Goal: Task Accomplishment & Management: Complete application form

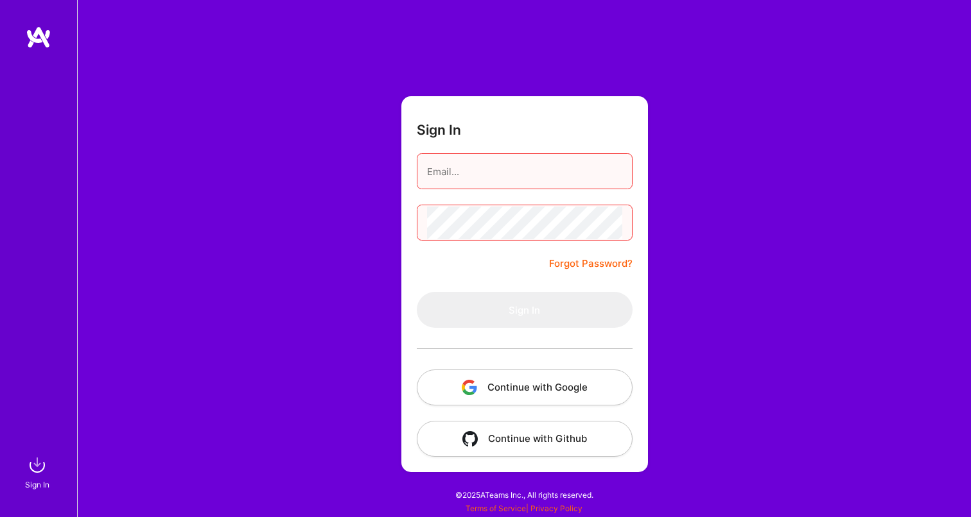
click at [580, 165] on input "email" at bounding box center [524, 171] width 195 height 33
type input "[EMAIL_ADDRESS][DOMAIN_NAME]"
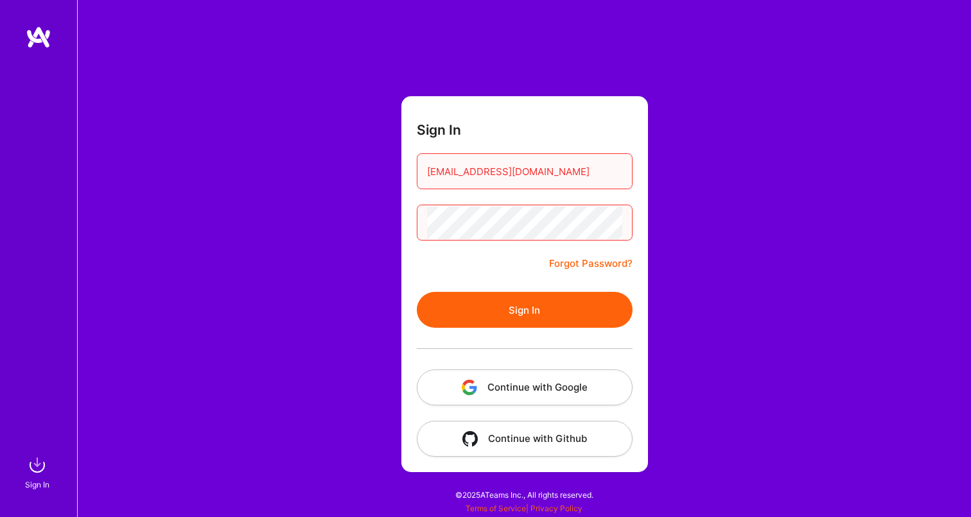
click at [558, 307] on button "Sign In" at bounding box center [525, 310] width 216 height 36
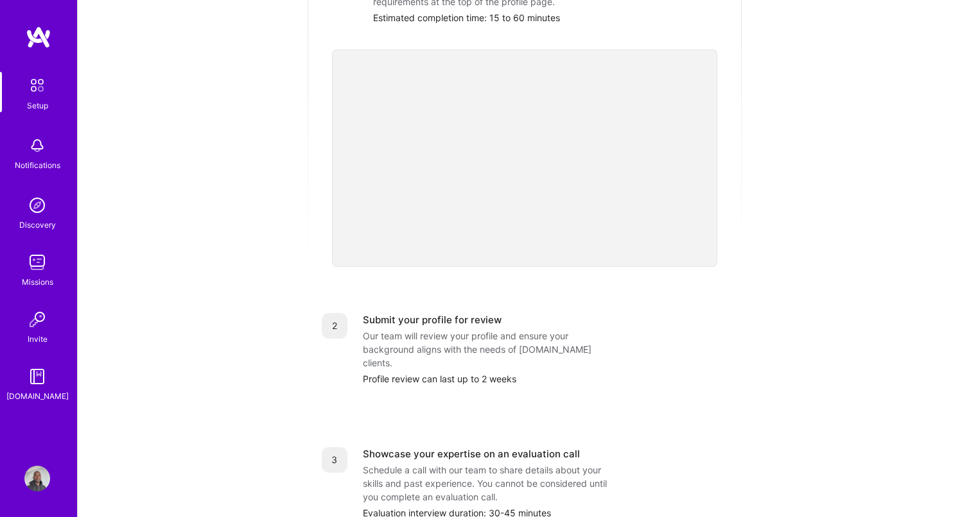
scroll to position [383, 0]
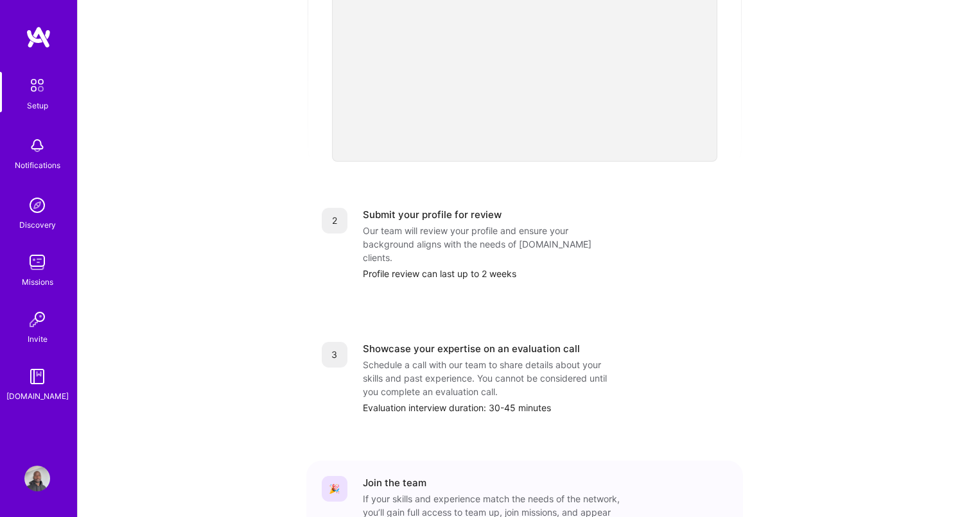
click at [44, 476] on img at bounding box center [37, 479] width 26 height 26
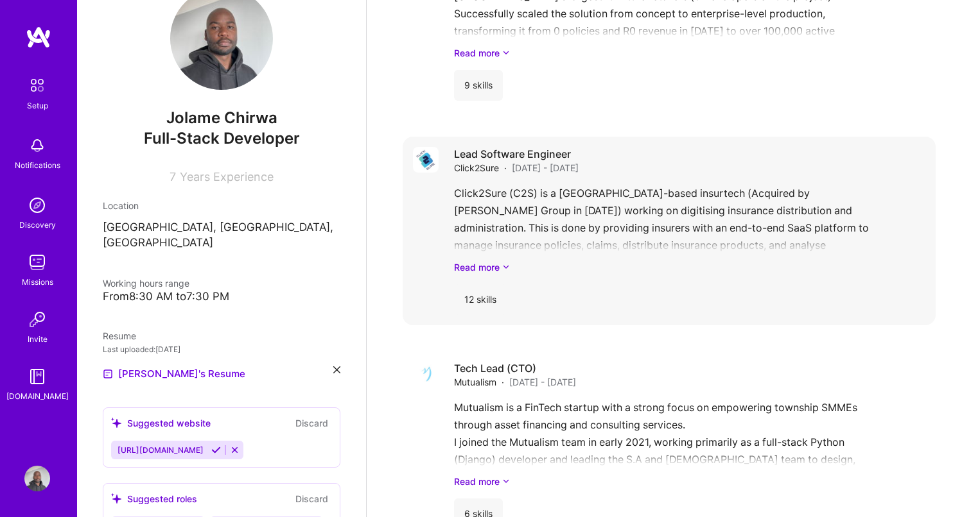
scroll to position [591, 0]
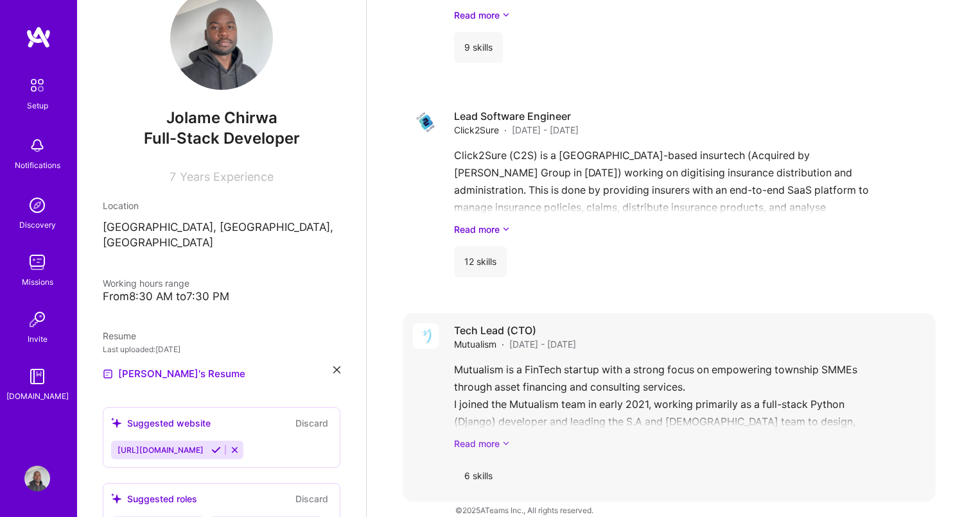
click at [493, 437] on link "Read more" at bounding box center [689, 443] width 471 height 13
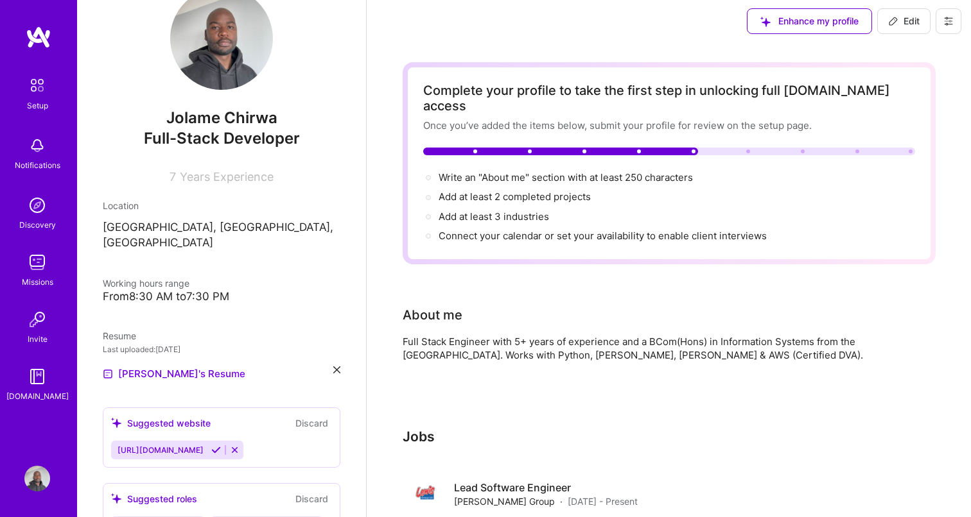
scroll to position [0, 0]
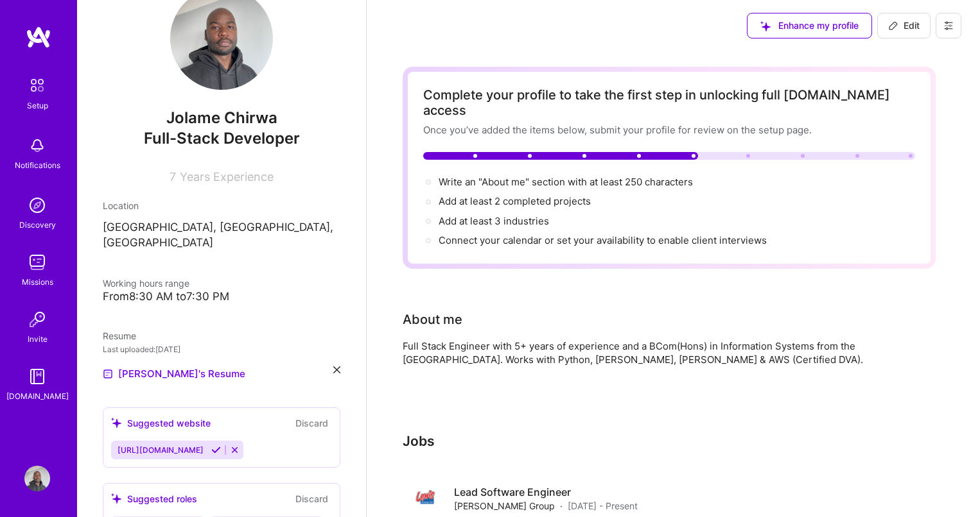
click at [908, 29] on span "Edit" at bounding box center [903, 25] width 31 height 13
select select "US"
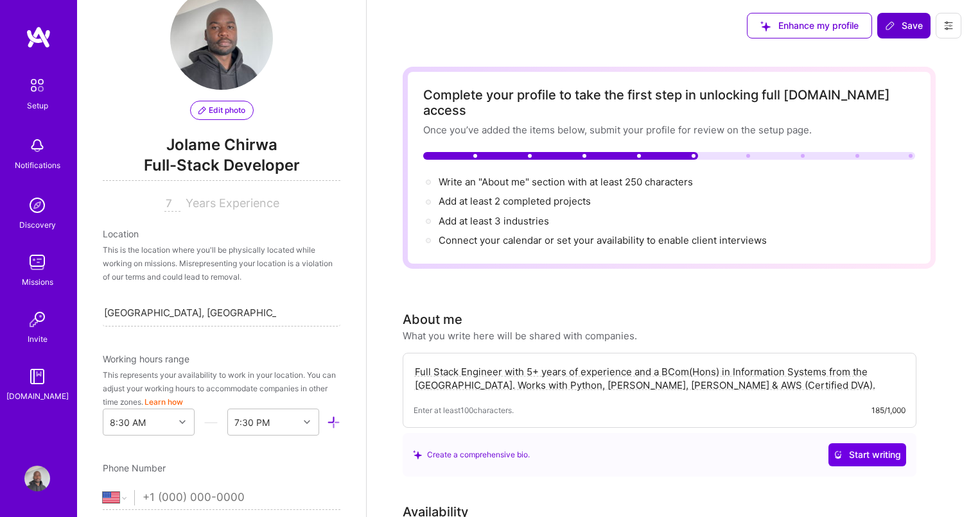
scroll to position [568, 0]
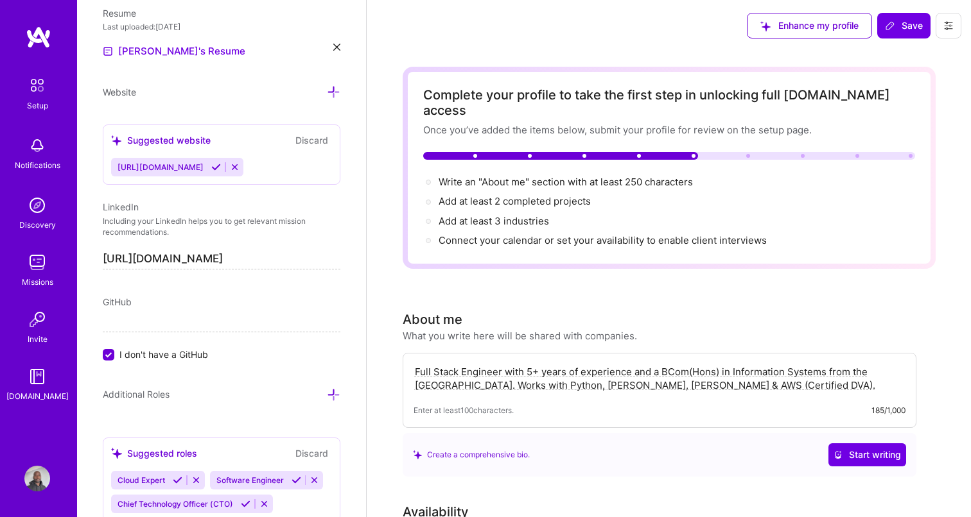
click at [842, 370] on textarea "Full Stack Engineer with 5+ years of experience and a BCom(Hons) in Information…" at bounding box center [659, 379] width 492 height 30
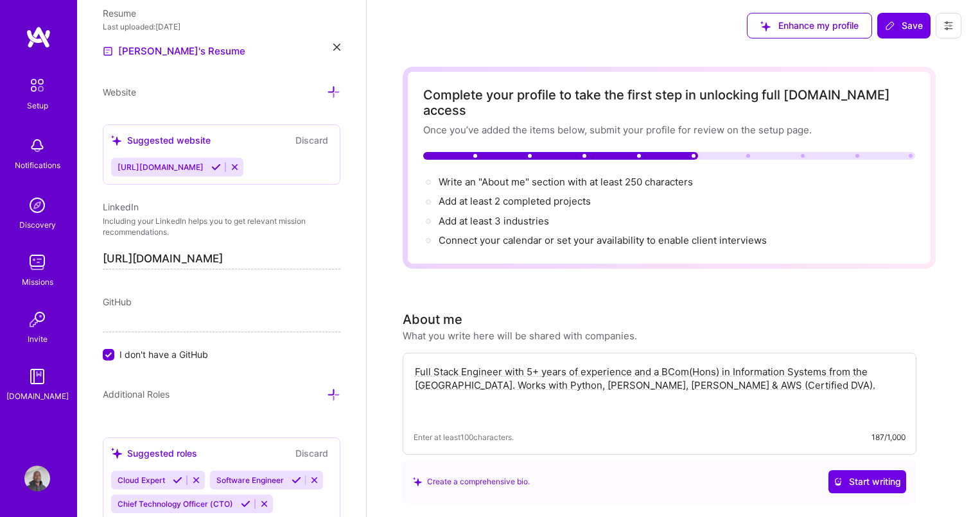
paste textarea "I am looking forward to starting a new role as a Tech lead or Senior Python & A…"
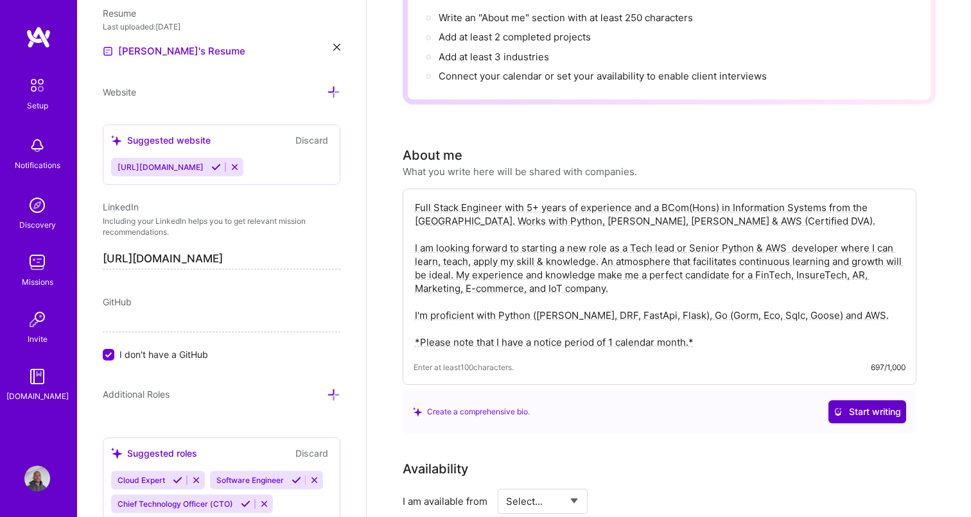
scroll to position [160, 0]
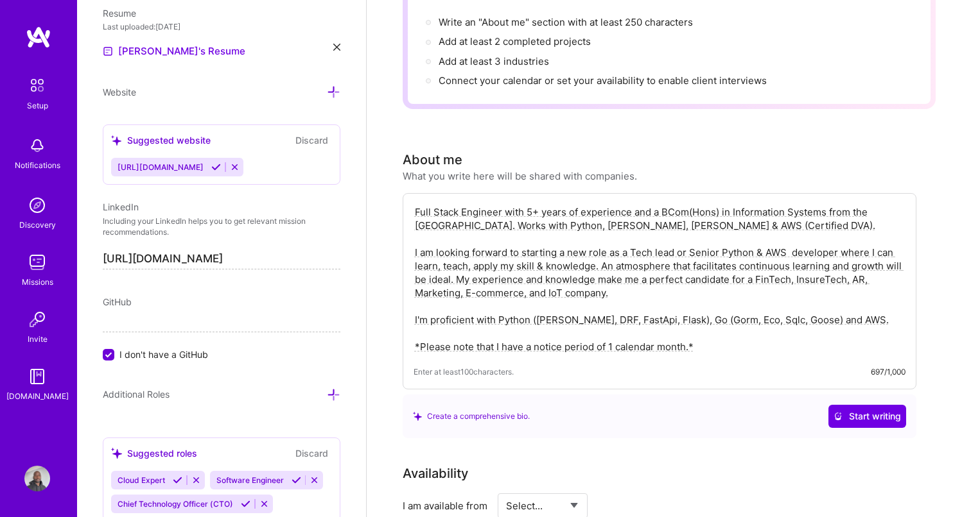
type textarea "Full Stack Engineer with 5+ years of experience and a BCom(Hons) in Information…"
click at [806, 365] on div "Full Stack Engineer with 5+ years of experience and a BCom(Hons) in Information…" at bounding box center [659, 291] width 514 height 196
click at [784, 346] on div "Full Stack Engineer with 5+ years of experience and a BCom(Hons) in Information…" at bounding box center [659, 291] width 514 height 196
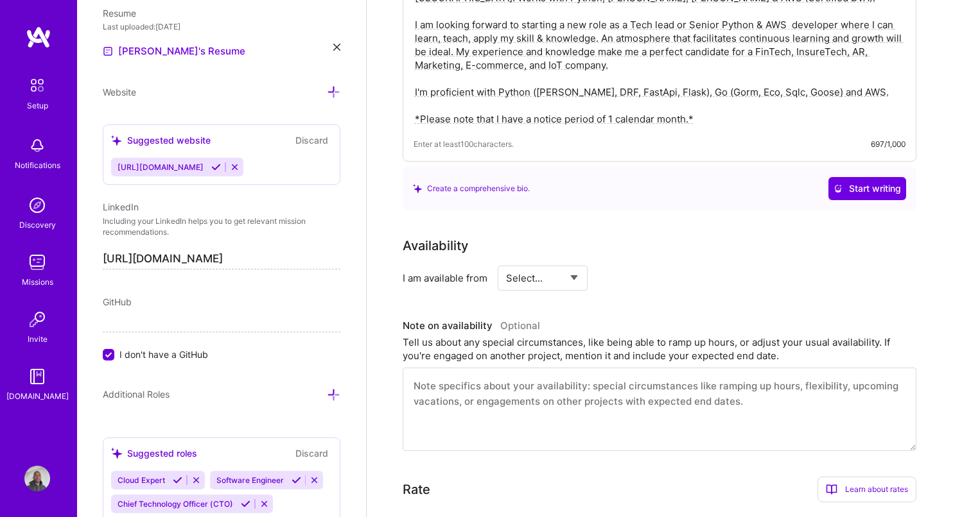
scroll to position [391, 0]
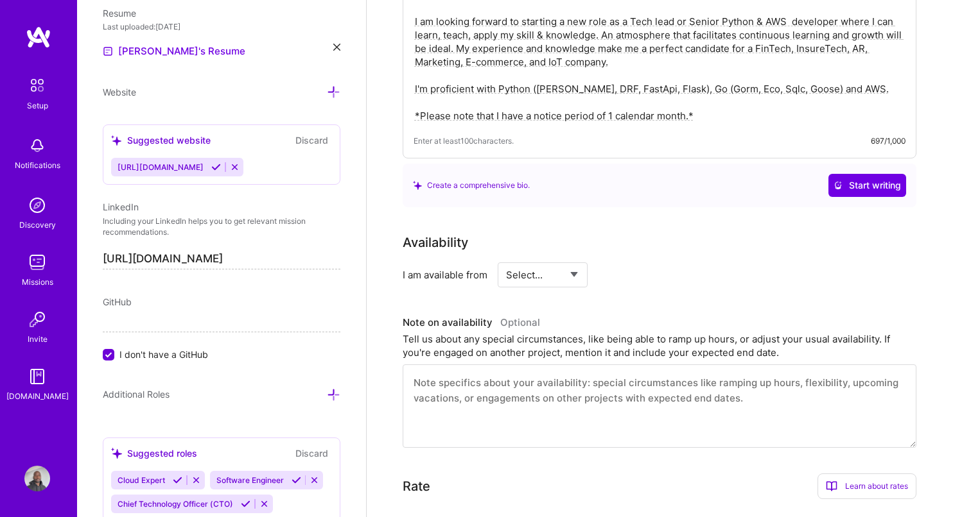
click at [510, 259] on select "Select... Right Now Future Date Not Available" at bounding box center [543, 275] width 74 height 33
click at [506, 259] on select "Select... Right Now Future Date Not Available" at bounding box center [543, 275] width 74 height 33
click at [669, 263] on input "[DATE]" at bounding box center [653, 275] width 64 height 25
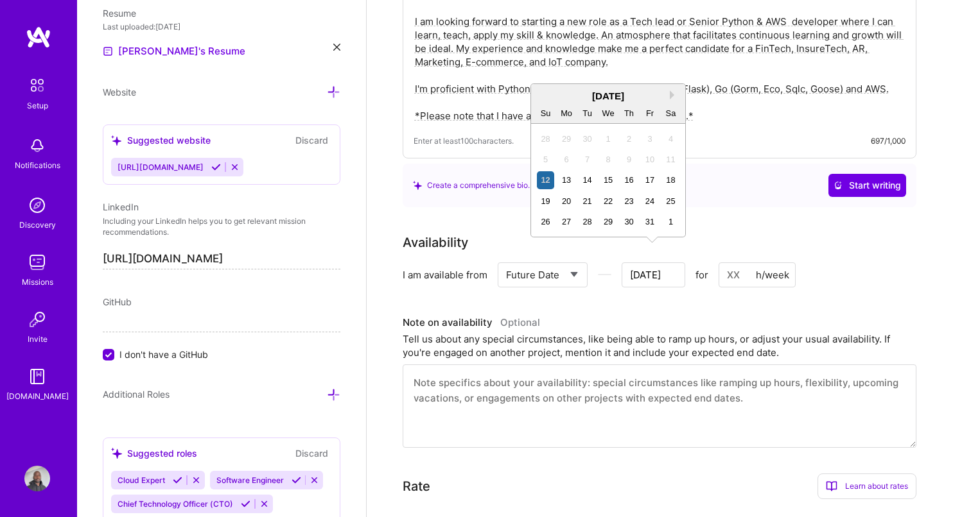
click at [519, 268] on select "Select... Right Now Future Date Not Available" at bounding box center [543, 275] width 74 height 33
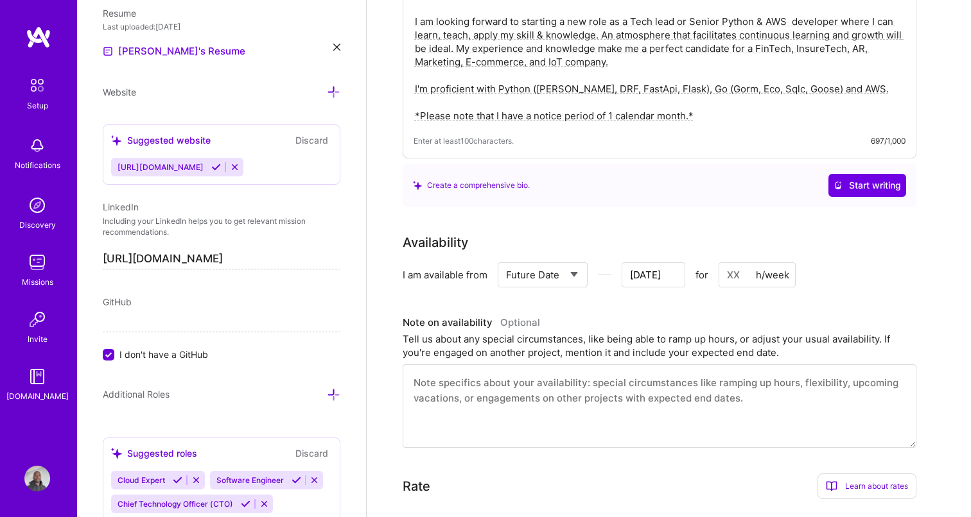
select select "Right Now"
click at [506, 259] on select "Select... Right Now Future Date Not Available" at bounding box center [543, 275] width 74 height 33
click at [638, 263] on input at bounding box center [659, 275] width 77 height 25
type input "19"
click at [705, 108] on div "Full Stack Engineer with 5+ years of experience and a BCom(Hons) in Information…" at bounding box center [659, 60] width 514 height 196
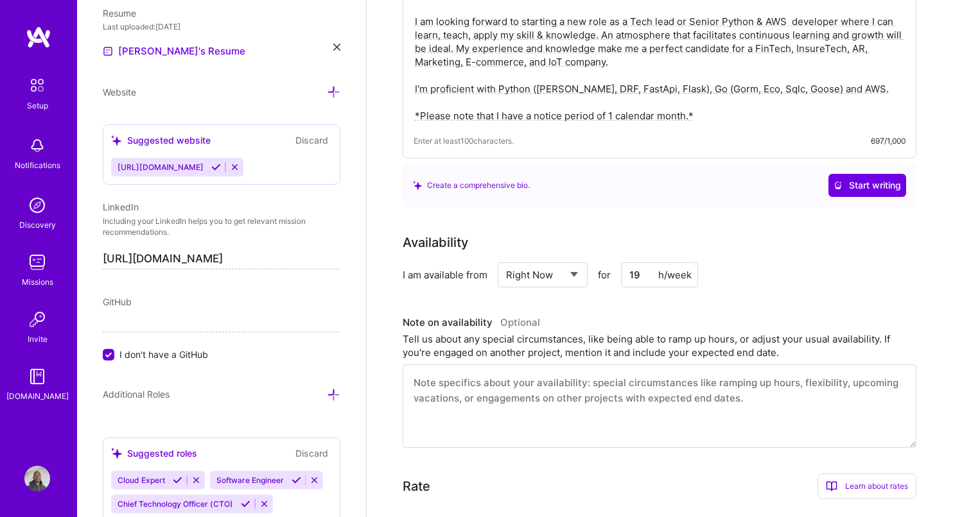
click at [707, 99] on textarea "Full Stack Engineer with 5+ years of experience and a BCom(Hons) in Information…" at bounding box center [659, 48] width 492 height 151
drag, startPoint x: 707, startPoint y: 99, endPoint x: 332, endPoint y: 99, distance: 375.5
type textarea "Full Stack Engineer with 5+ years of experience and a BCom(Hons) in Information…"
click at [474, 386] on textarea at bounding box center [659, 406] width 514 height 83
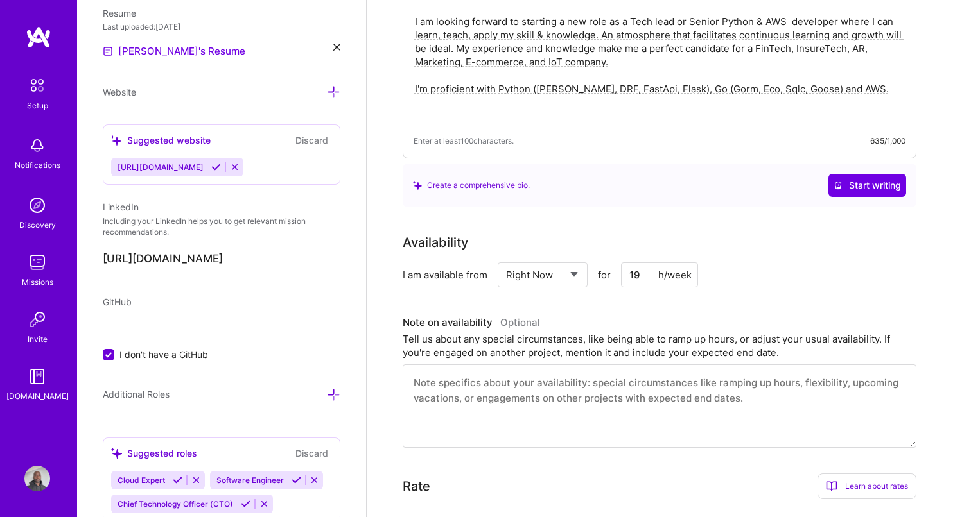
paste textarea "*Please note that I have a notice period of 1 calendar month.*"
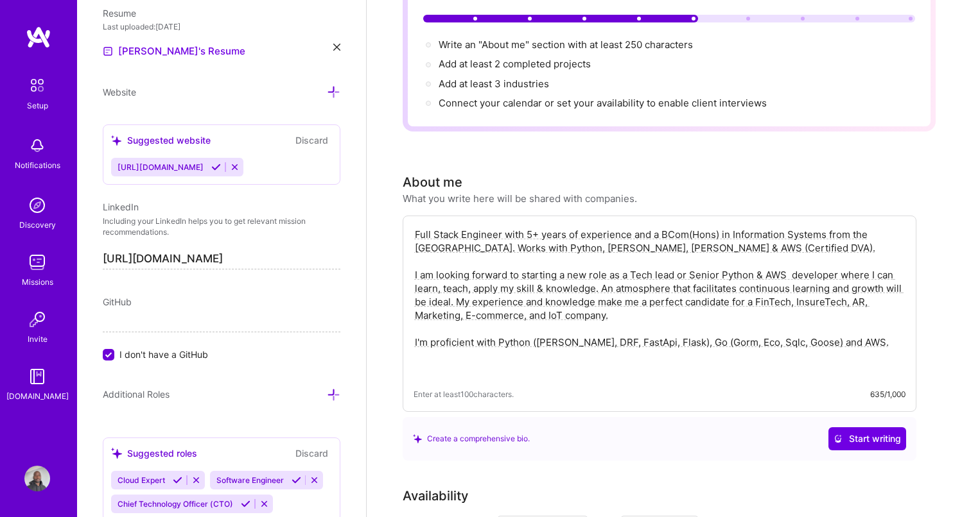
scroll to position [0, 0]
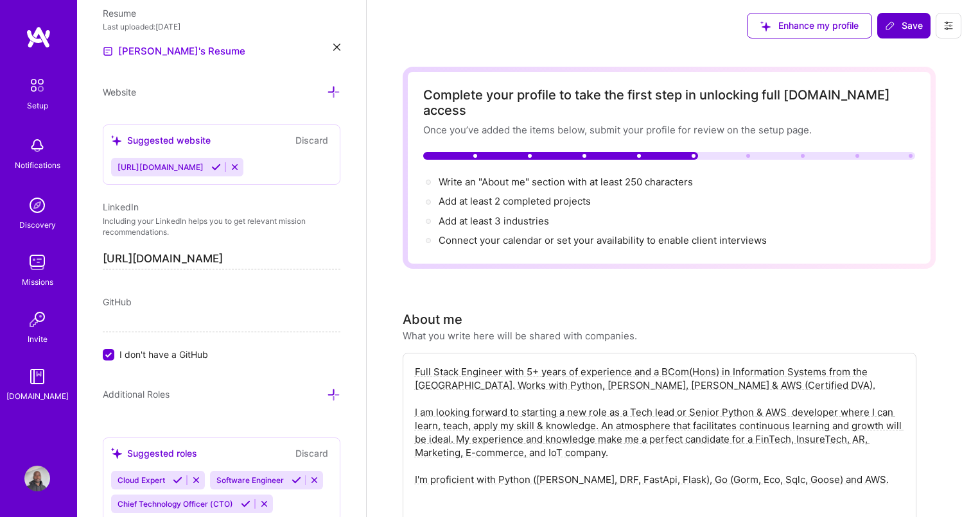
type textarea "*Please note that I have a notice period of 1 calendar month.*"
click at [907, 21] on span "Save" at bounding box center [904, 25] width 38 height 13
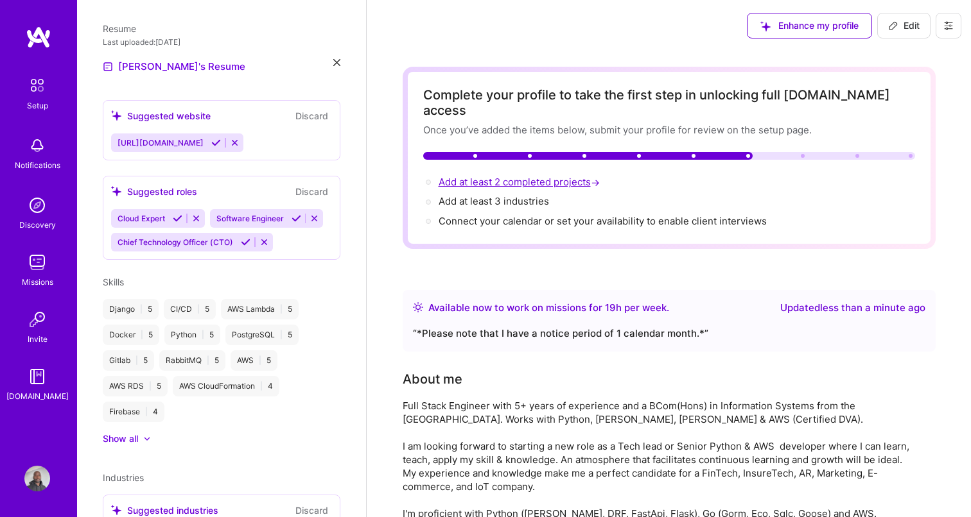
click at [498, 176] on span "Add at least 2 completed projects →" at bounding box center [520, 182] width 164 height 12
select select "US"
select select "Right Now"
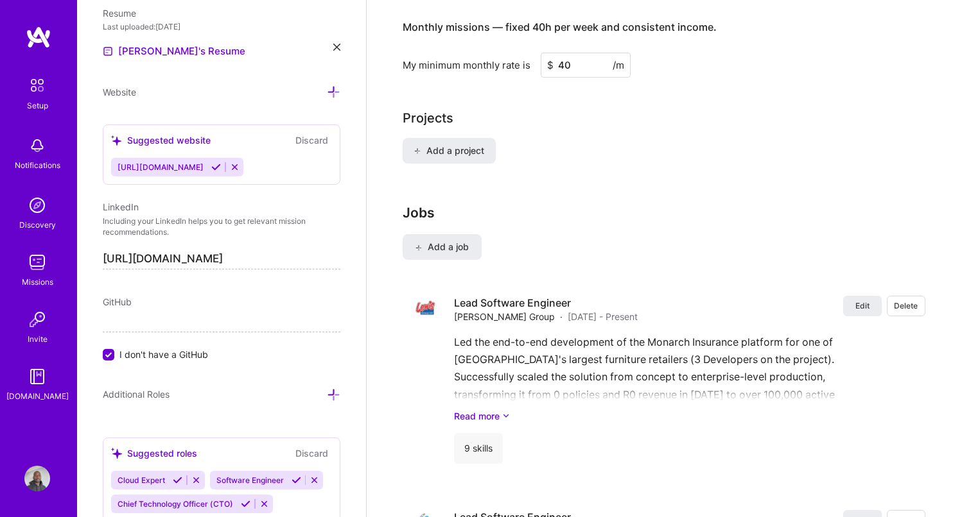
scroll to position [970, 0]
click at [453, 143] on span "Add a project" at bounding box center [448, 149] width 70 height 13
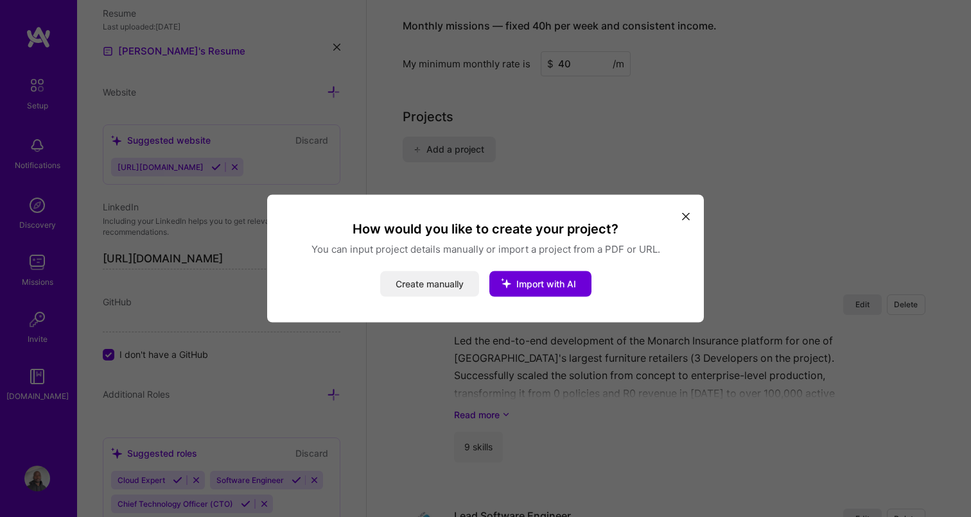
click at [429, 284] on button "Create manually" at bounding box center [429, 285] width 99 height 26
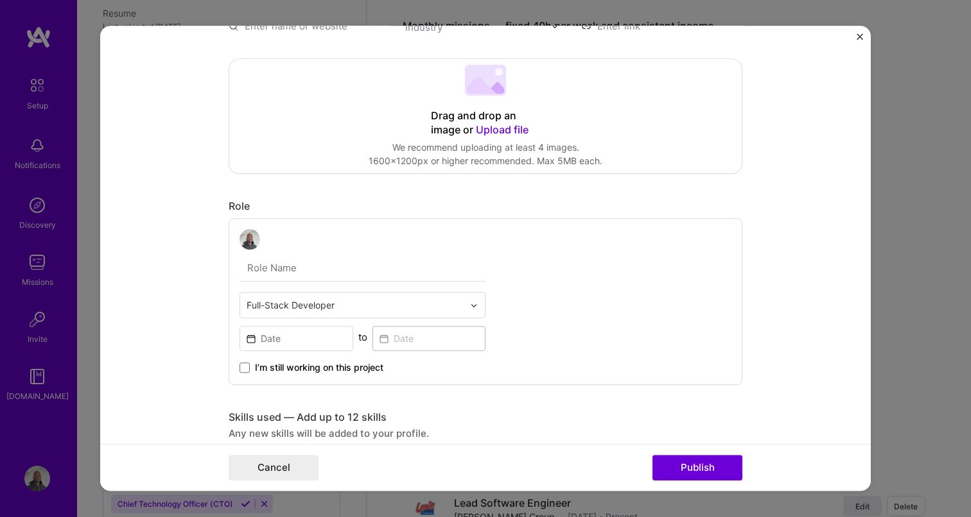
scroll to position [0, 0]
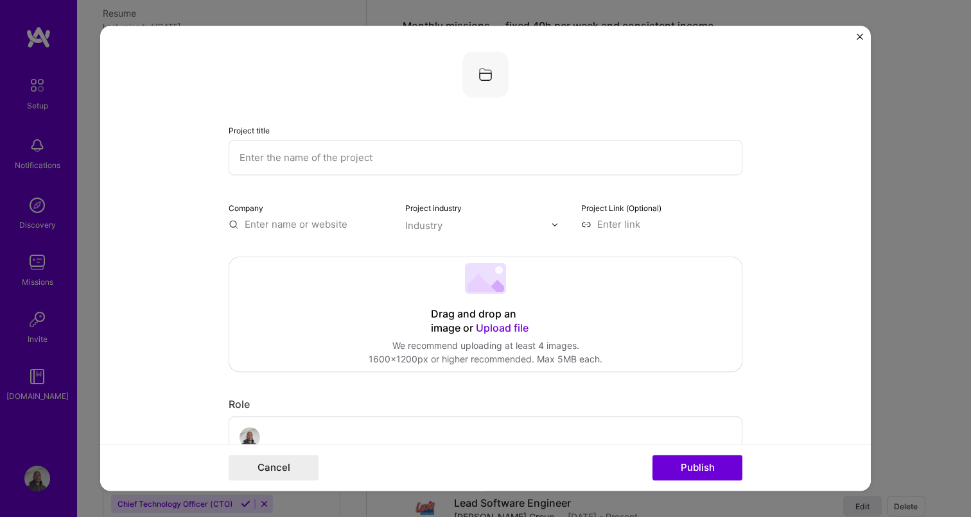
click at [379, 165] on input "text" at bounding box center [486, 157] width 514 height 35
click at [355, 162] on input "FIC Sanctions Screen" at bounding box center [486, 157] width 514 height 35
type input "FIC Sanctions Screening API"
click at [298, 223] on input "text" at bounding box center [309, 224] width 161 height 13
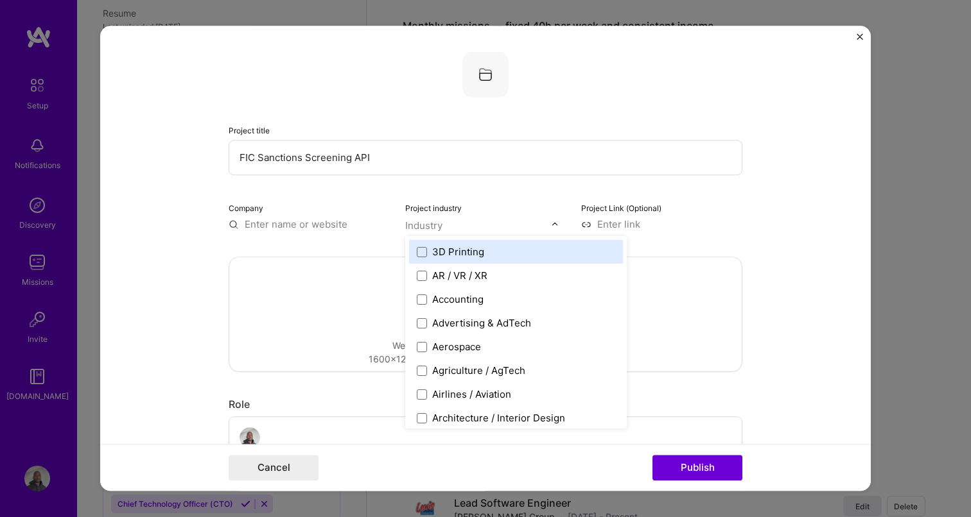
click at [443, 227] on input "text" at bounding box center [478, 225] width 146 height 13
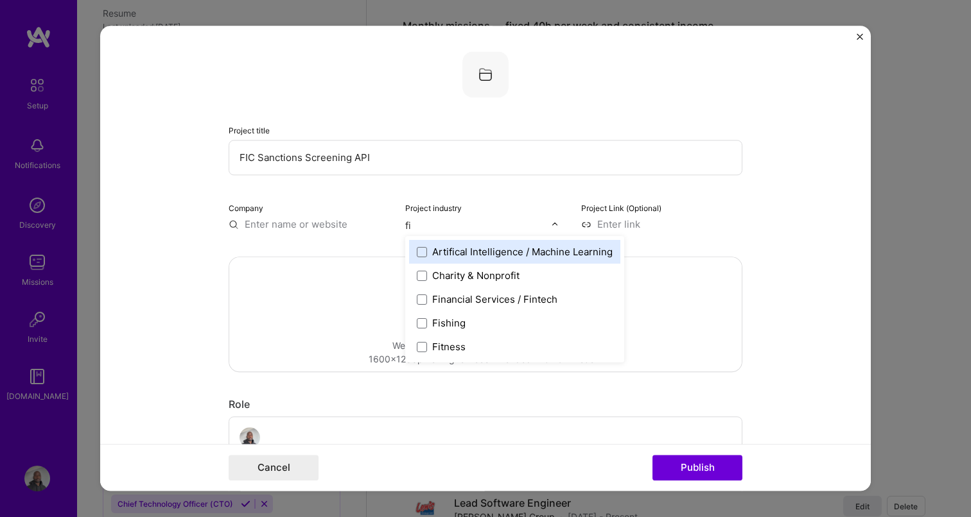
type input "fin"
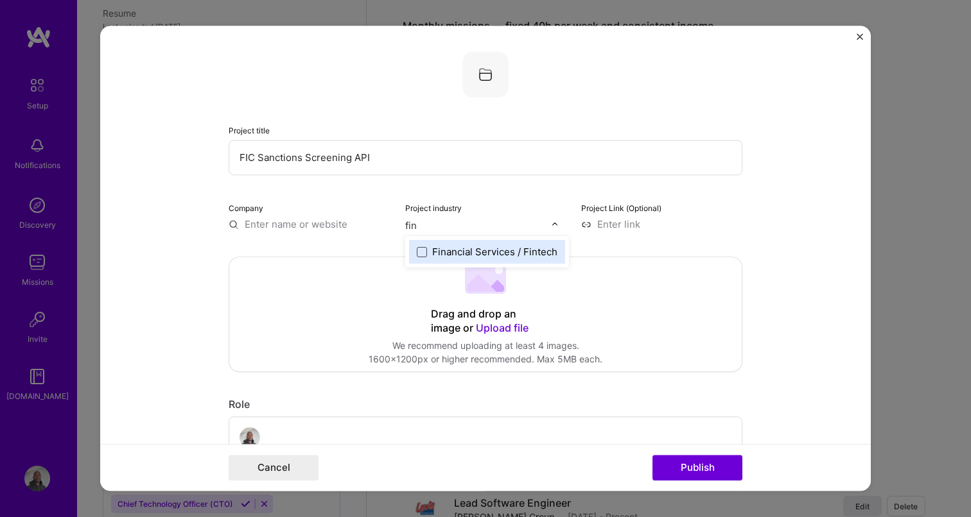
click at [421, 248] on span at bounding box center [422, 252] width 10 height 10
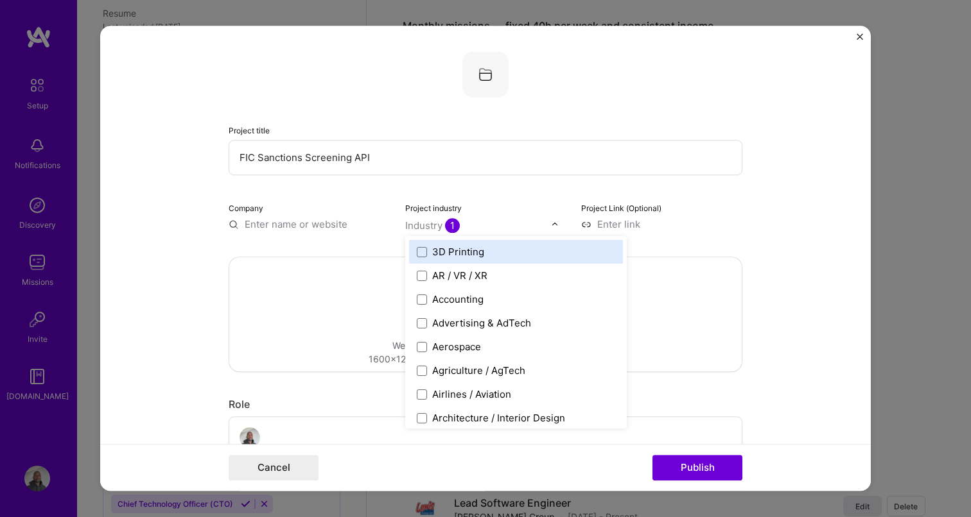
click at [632, 227] on input at bounding box center [661, 224] width 161 height 13
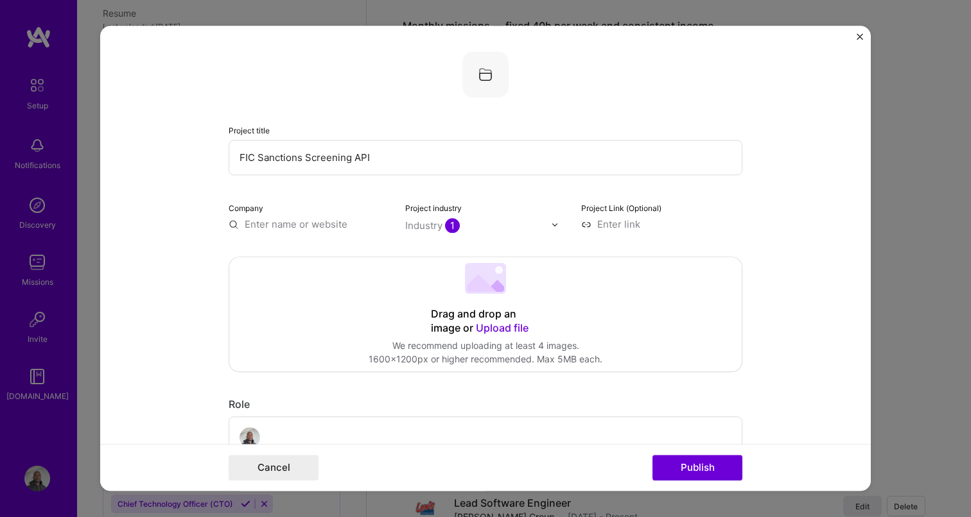
type input "[URL][DOMAIN_NAME]"
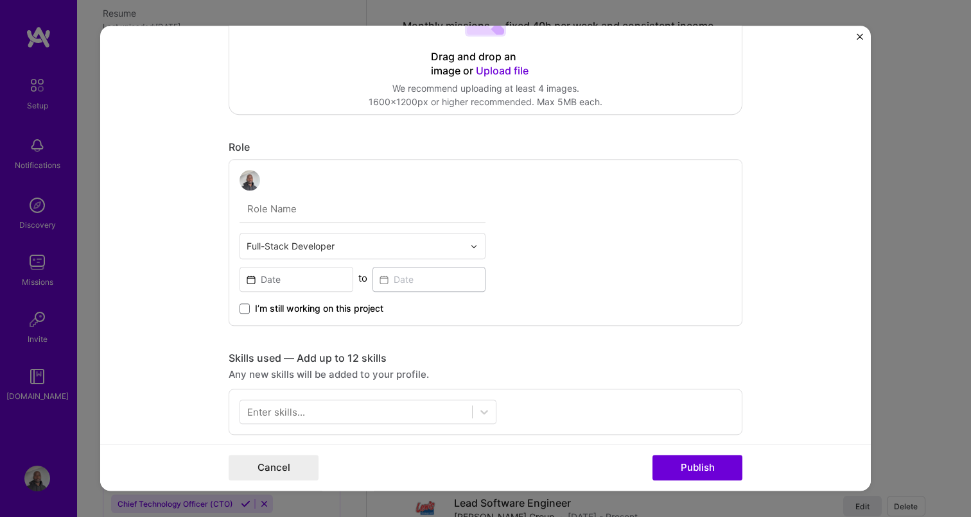
scroll to position [349, 0]
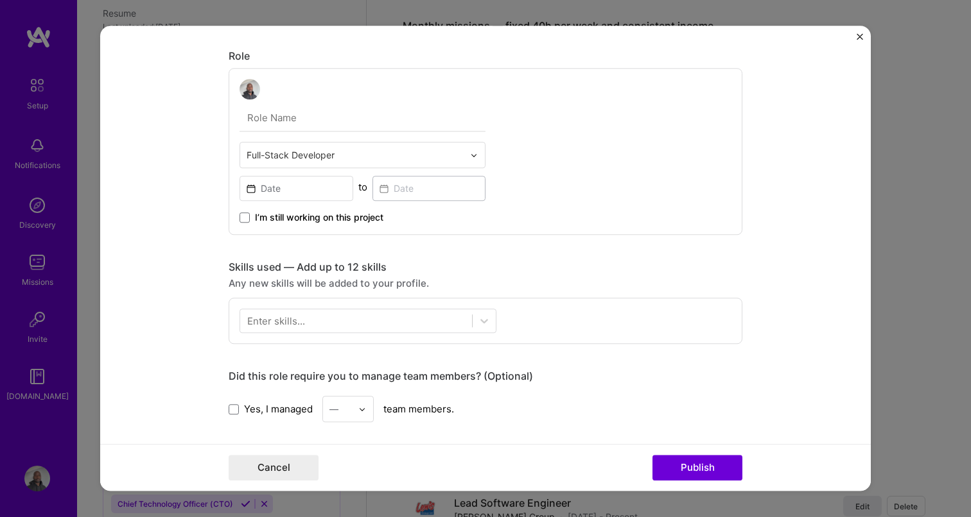
click at [291, 121] on input "text" at bounding box center [362, 118] width 246 height 27
type input "Developer"
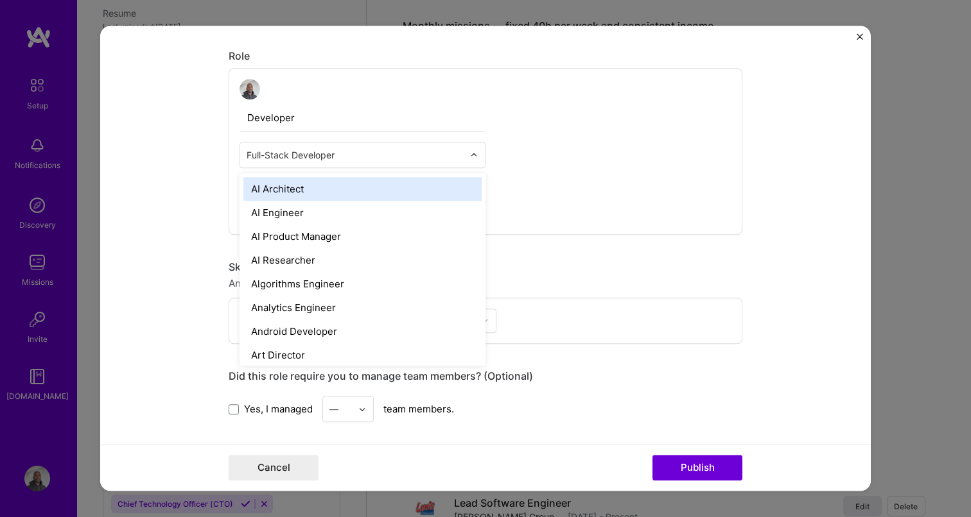
click at [318, 159] on input "text" at bounding box center [354, 154] width 217 height 13
click at [359, 128] on input "Developer" at bounding box center [362, 118] width 246 height 27
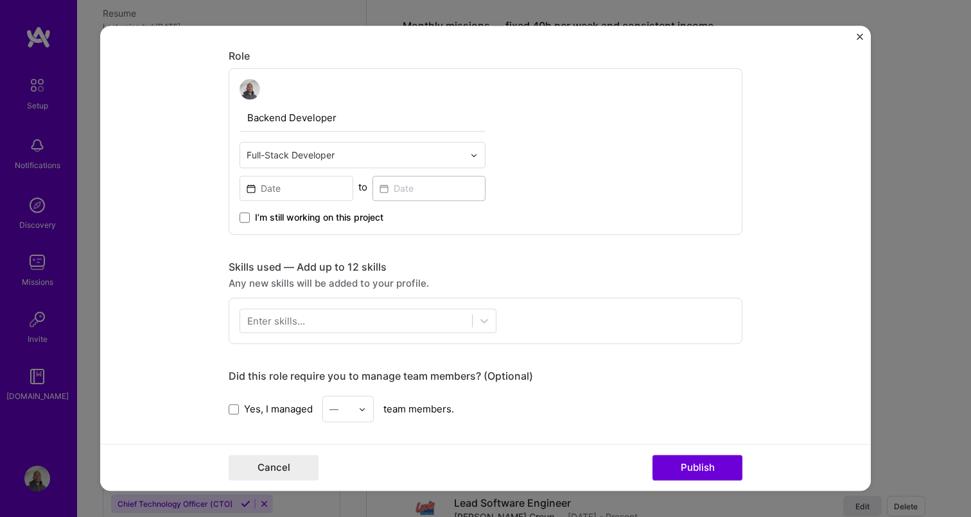
type input "Backend Developer"
click at [290, 193] on input at bounding box center [296, 188] width 114 height 25
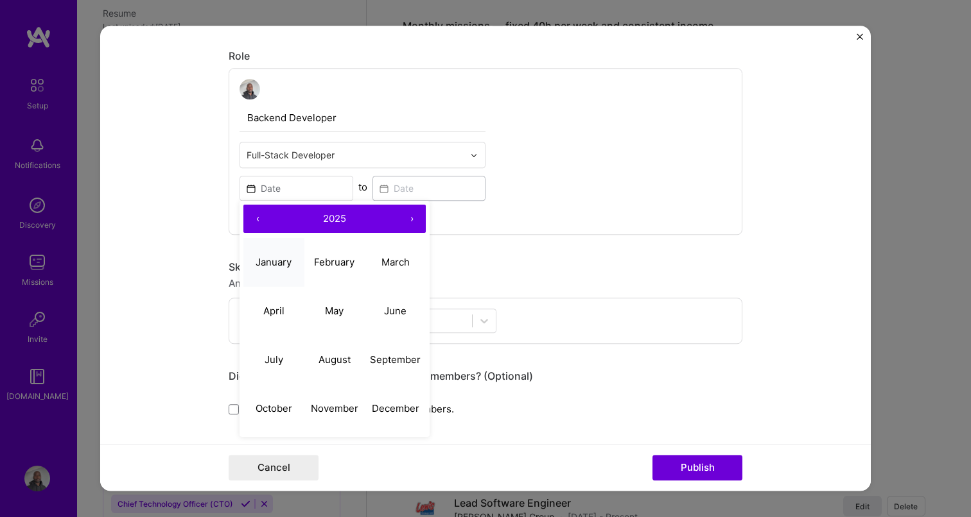
click at [288, 259] on abbr "January" at bounding box center [273, 262] width 36 height 12
type input "[DATE]"
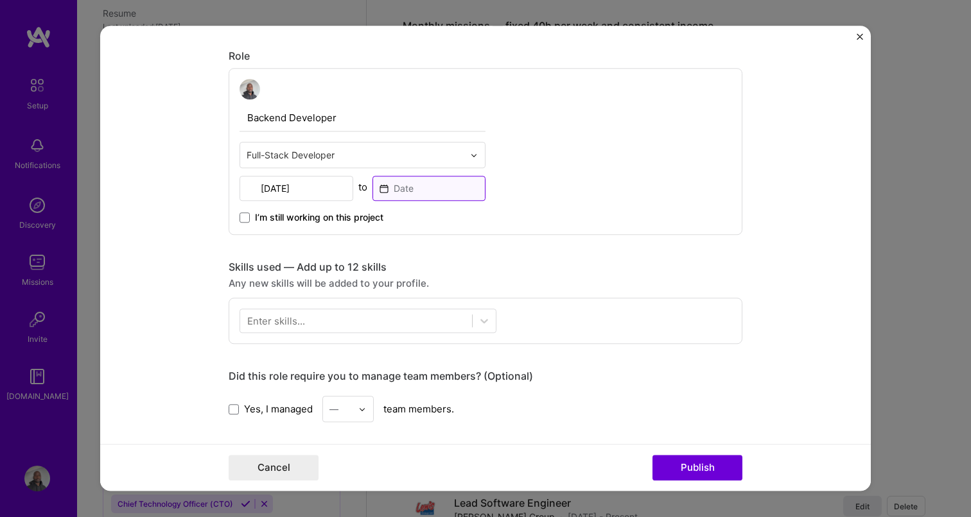
click at [435, 187] on input at bounding box center [429, 188] width 114 height 25
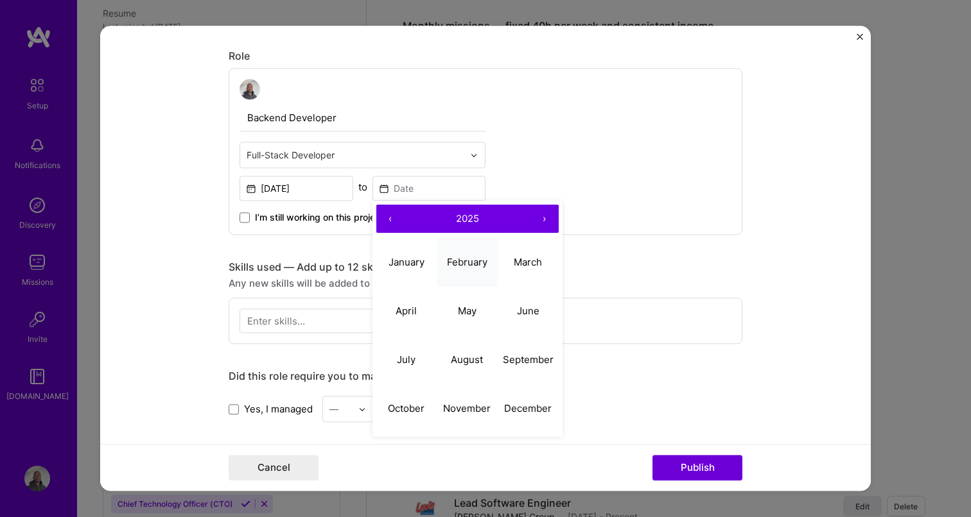
click at [469, 252] on button "February" at bounding box center [466, 262] width 61 height 49
type input "[DATE]"
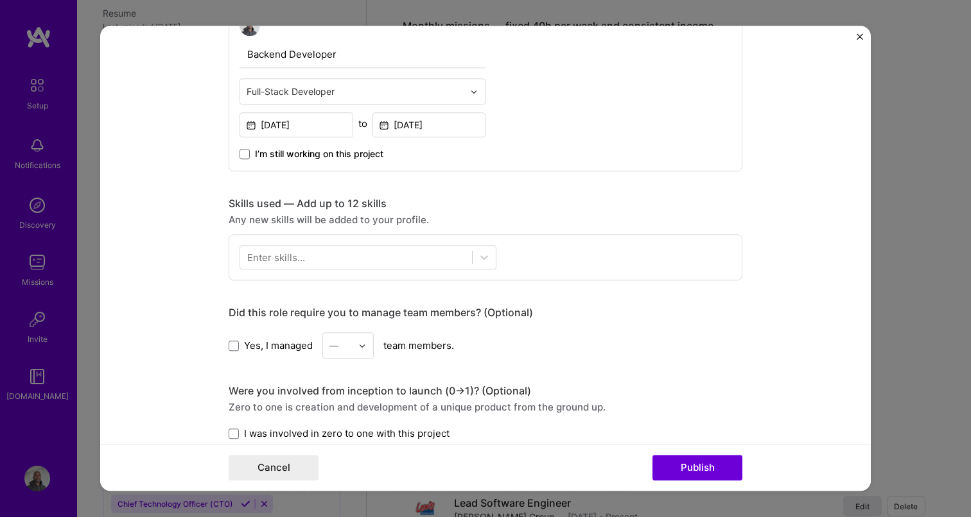
scroll to position [416, 0]
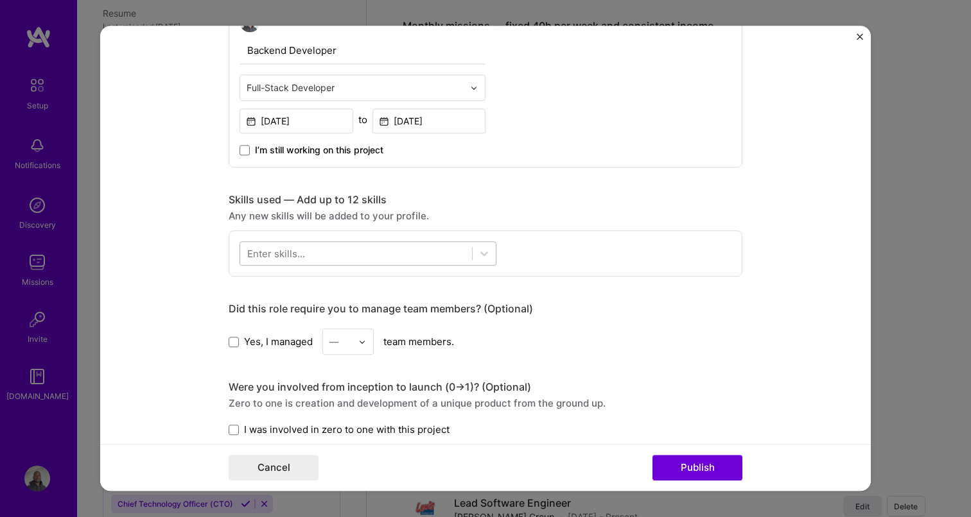
click at [308, 261] on div at bounding box center [356, 253] width 232 height 21
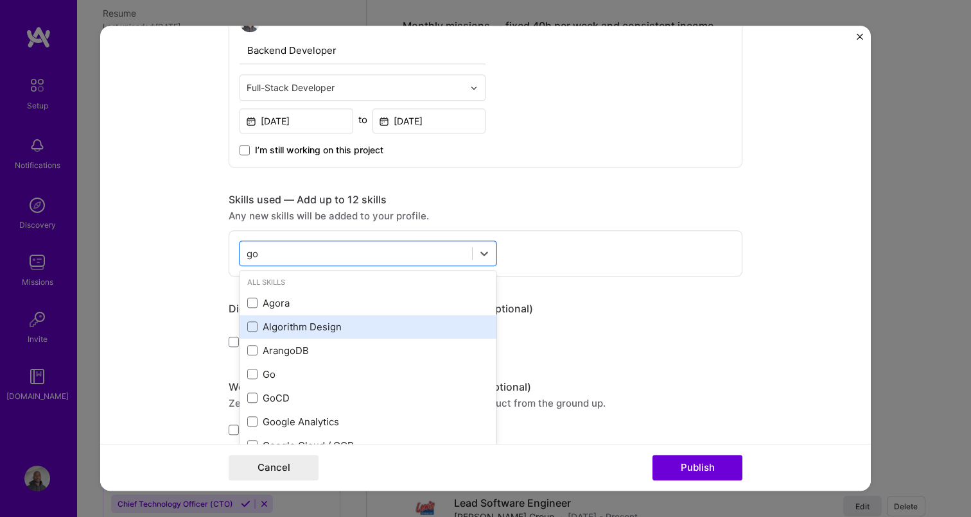
scroll to position [69, 0]
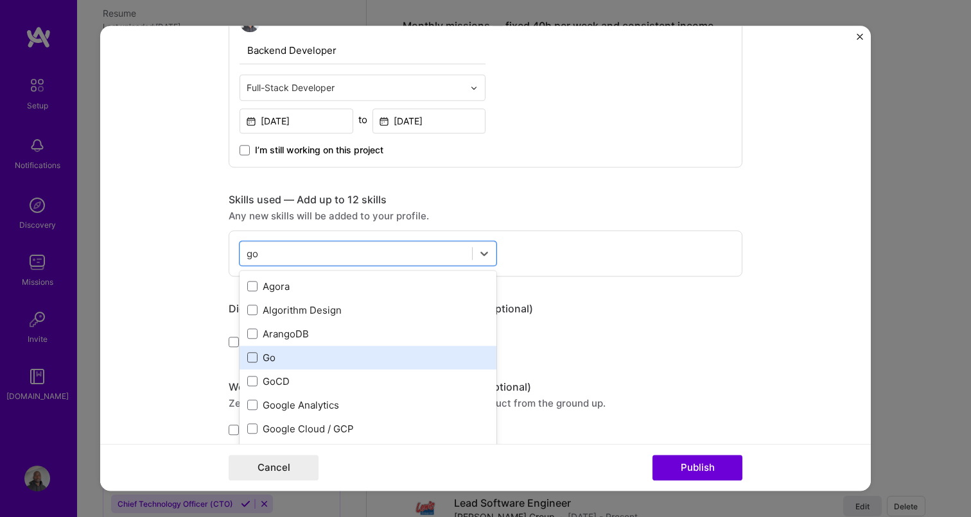
click at [252, 362] on span at bounding box center [252, 357] width 10 height 10
click at [0, 0] on input "checkbox" at bounding box center [0, 0] width 0 height 0
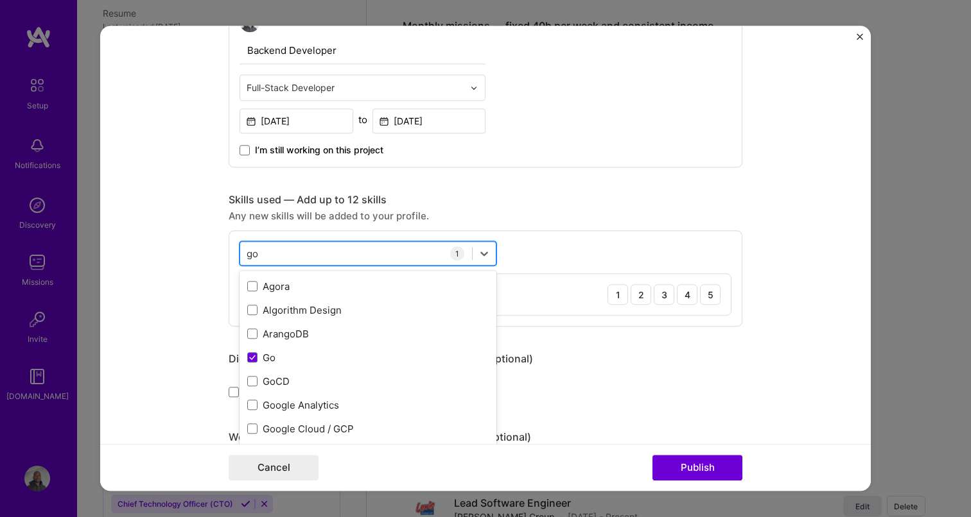
click at [436, 252] on div "go go" at bounding box center [356, 253] width 232 height 21
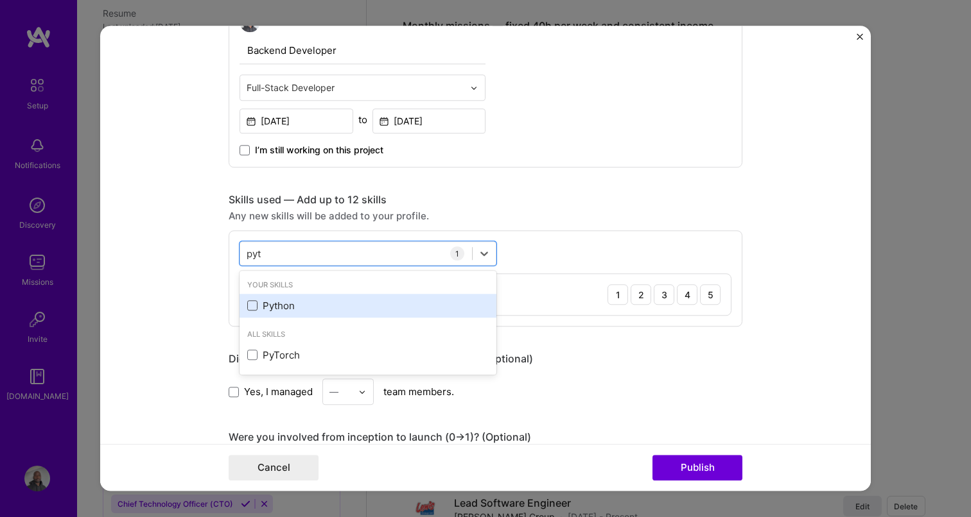
click at [256, 308] on span at bounding box center [252, 306] width 10 height 10
click at [0, 0] on input "checkbox" at bounding box center [0, 0] width 0 height 0
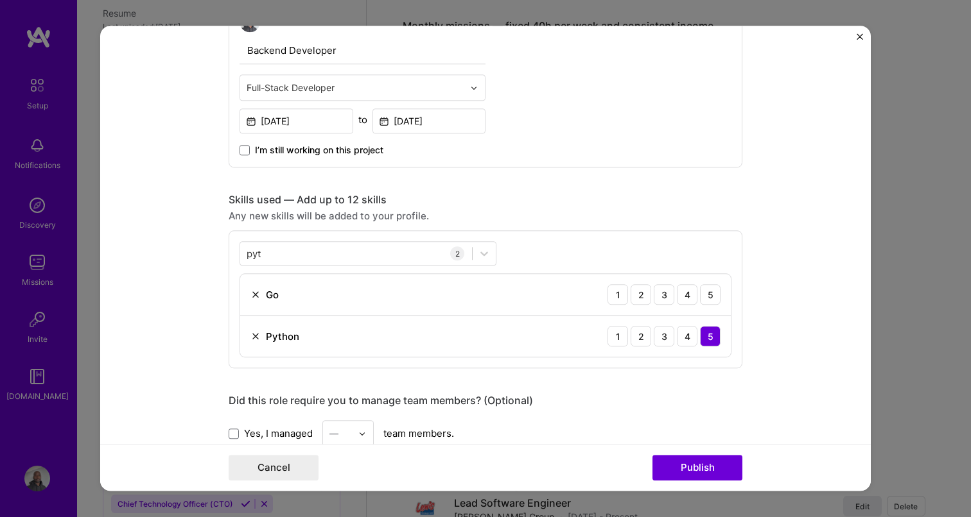
click at [205, 297] on form "Project title FIC Sanctions Screening API Company Project industry Industry 1 P…" at bounding box center [485, 258] width 770 height 465
click at [294, 260] on div "pyt pyt" at bounding box center [356, 253] width 232 height 21
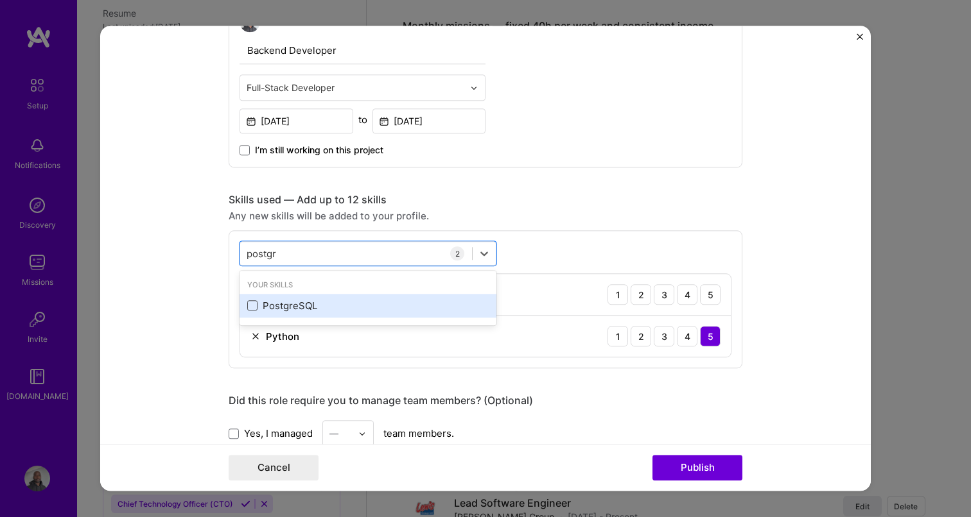
click at [256, 310] on span at bounding box center [252, 306] width 10 height 10
click at [0, 0] on input "checkbox" at bounding box center [0, 0] width 0 height 0
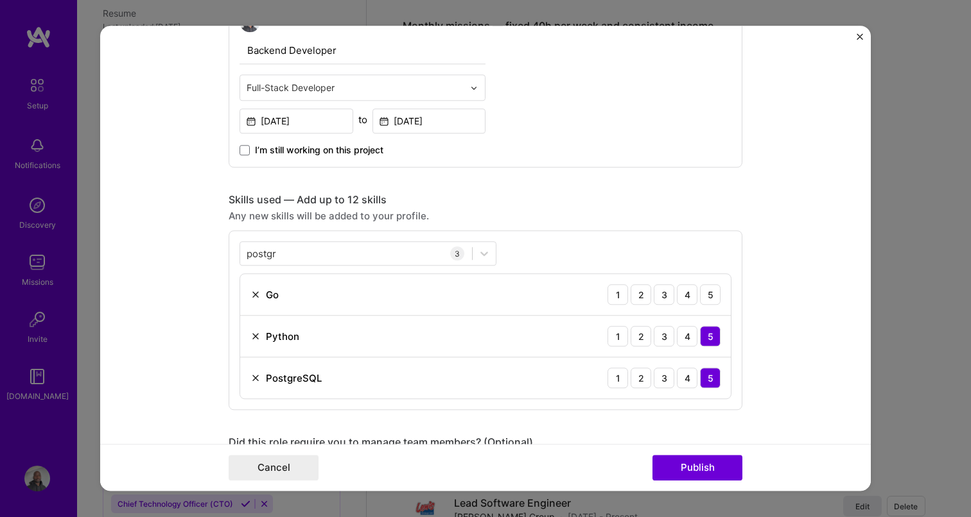
click at [207, 304] on form "Project title FIC Sanctions Screening API Company Project industry Industry 1 P…" at bounding box center [485, 258] width 770 height 465
click at [324, 254] on div "postgr postgr" at bounding box center [356, 253] width 232 height 21
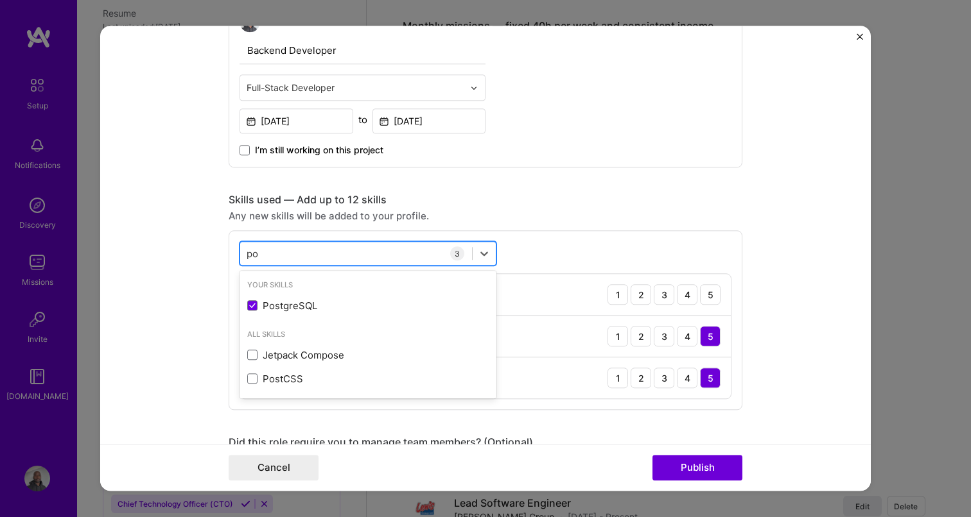
type input "p"
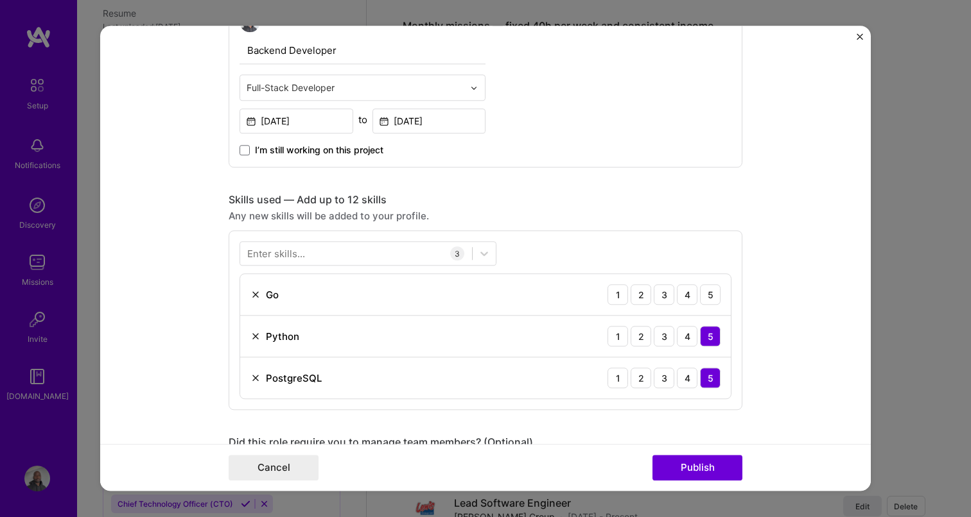
click at [204, 268] on form "Project title FIC Sanctions Screening API Company Project industry Industry 1 P…" at bounding box center [485, 258] width 770 height 465
click at [666, 296] on div "3" at bounding box center [663, 294] width 21 height 21
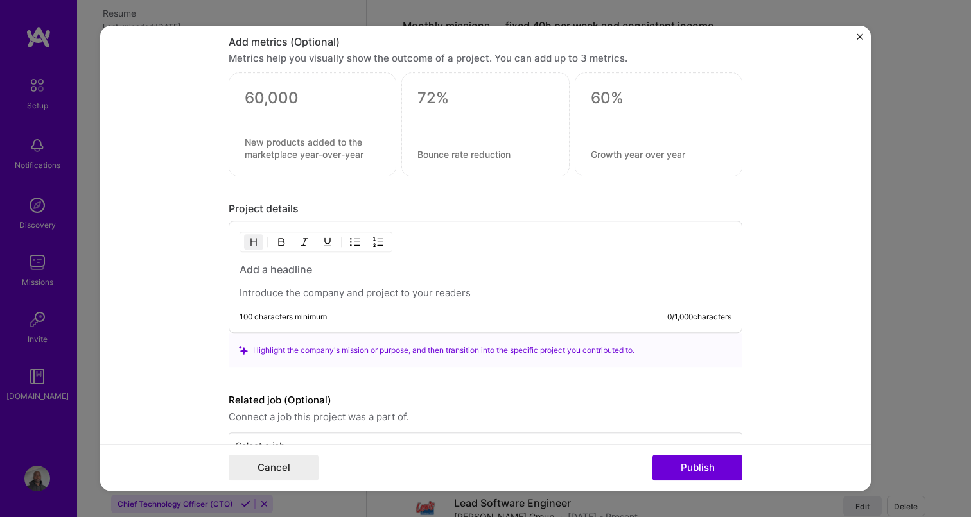
scroll to position [995, 0]
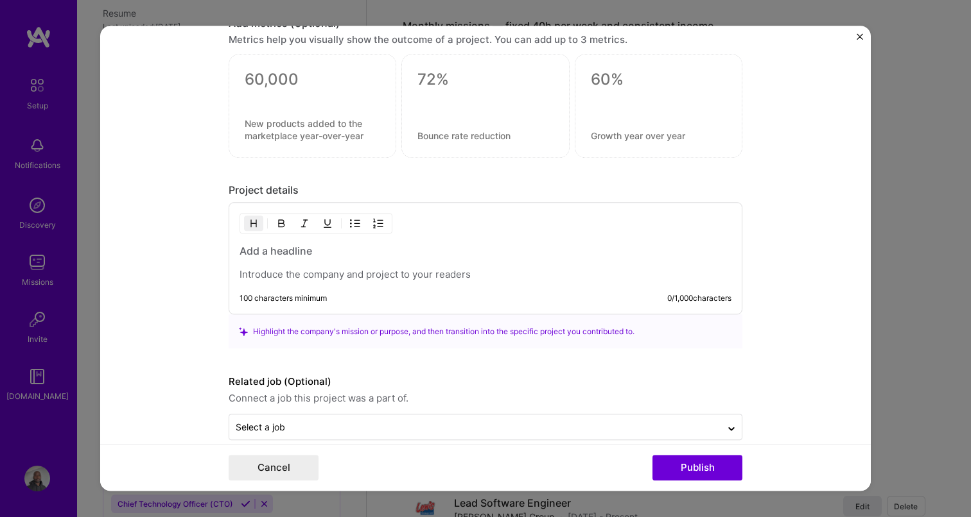
click at [329, 304] on div "100 characters minimum 0 / 1,000 characters" at bounding box center [485, 299] width 492 height 10
click at [327, 254] on h3 at bounding box center [485, 252] width 492 height 14
click at [334, 278] on p at bounding box center [485, 275] width 492 height 13
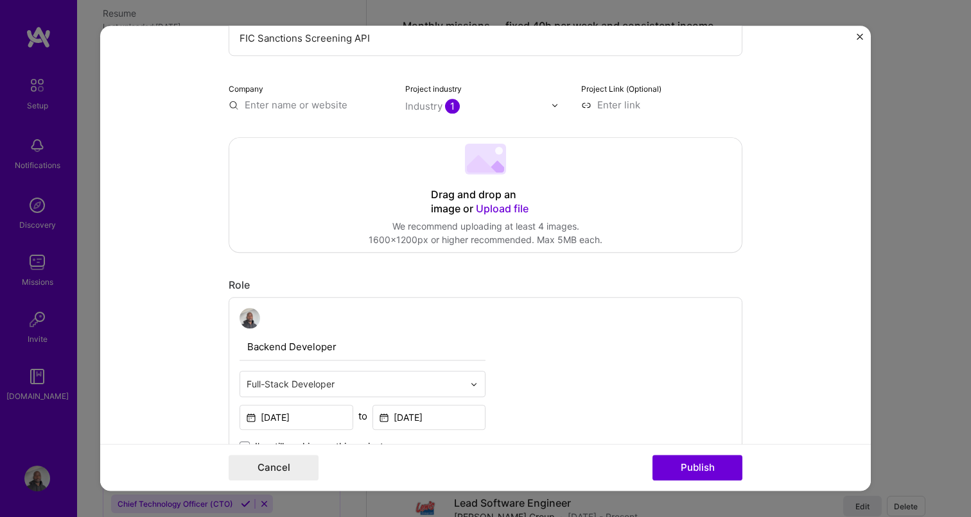
scroll to position [0, 0]
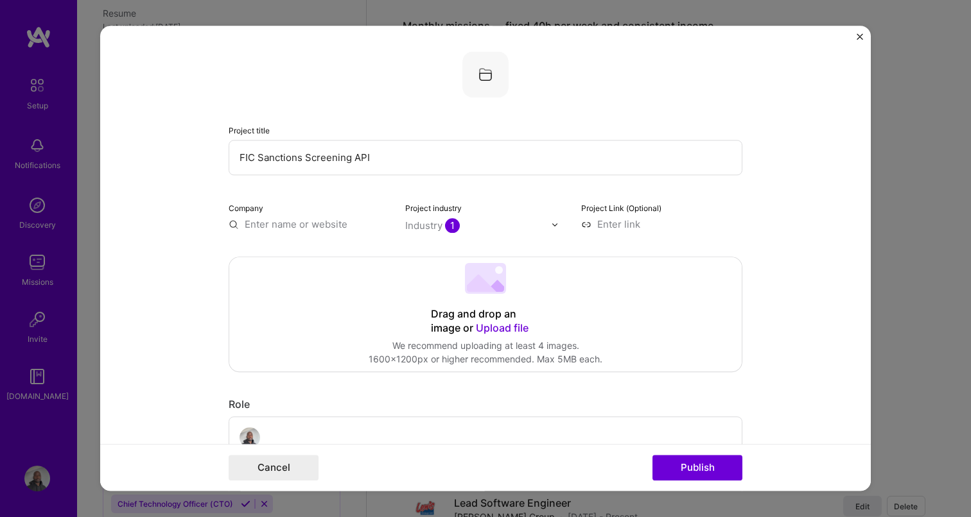
click at [626, 224] on input at bounding box center [661, 224] width 161 height 13
paste input "[URL][DOMAIN_NAME]"
type input "[URL][DOMAIN_NAME]"
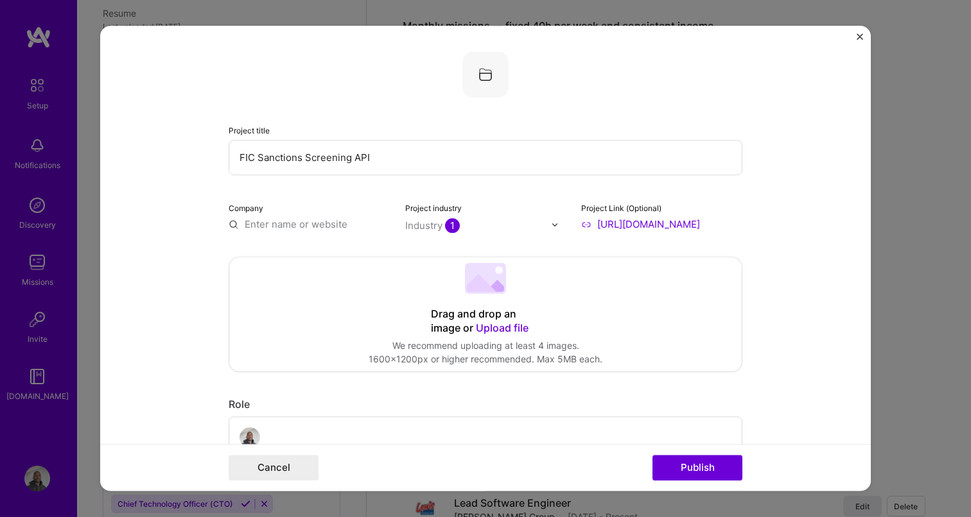
click at [282, 230] on input "text" at bounding box center [309, 224] width 161 height 13
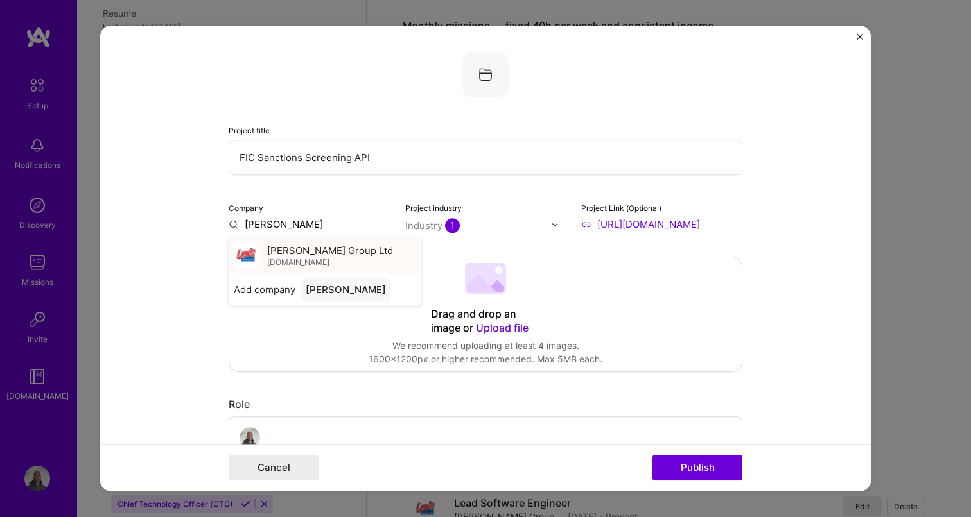
click at [319, 263] on span "[DOMAIN_NAME]" at bounding box center [298, 262] width 62 height 10
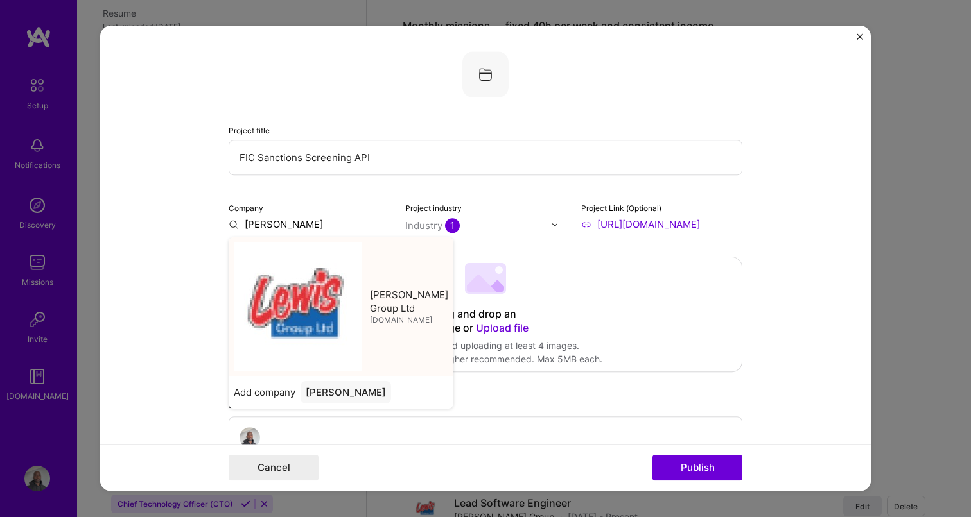
type input "[PERSON_NAME] Group Ltd"
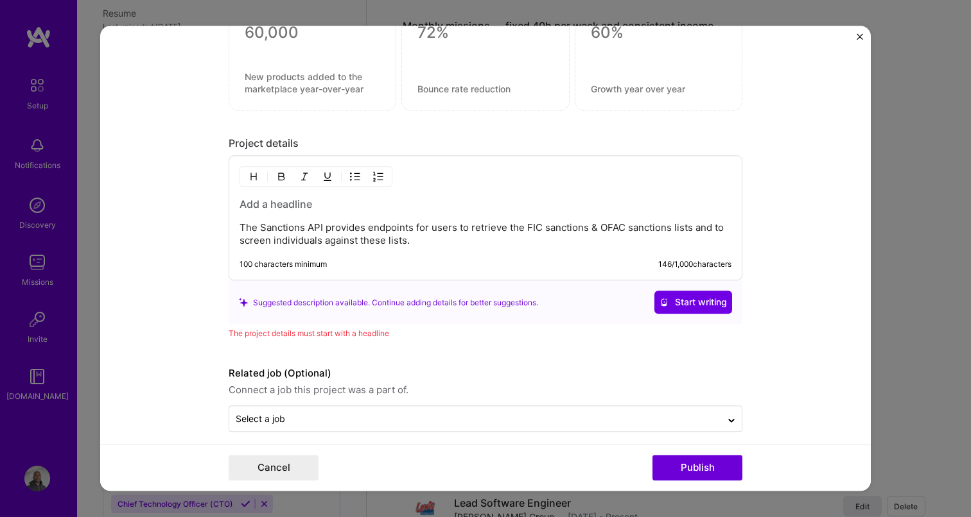
scroll to position [1054, 0]
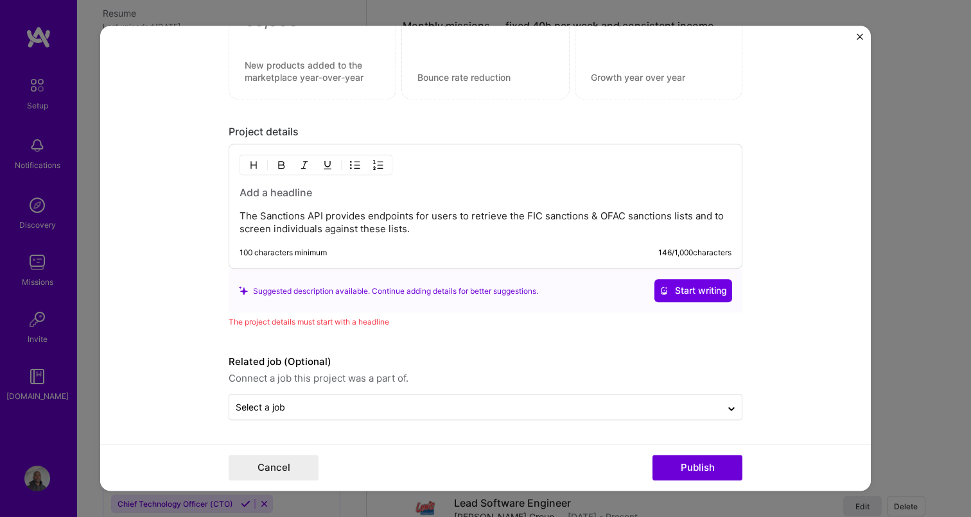
click at [350, 244] on div "The Sanctions API provides endpoints for users to retrieve the FIC sanctions & …" at bounding box center [486, 206] width 514 height 125
click at [415, 237] on div "The Sanctions API provides endpoints for users to retrieve the FIC sanctions & …" at bounding box center [486, 206] width 514 height 125
click at [416, 235] on p "The Sanctions API provides endpoints for users to retrieve the FIC sanctions & …" at bounding box center [485, 224] width 492 height 26
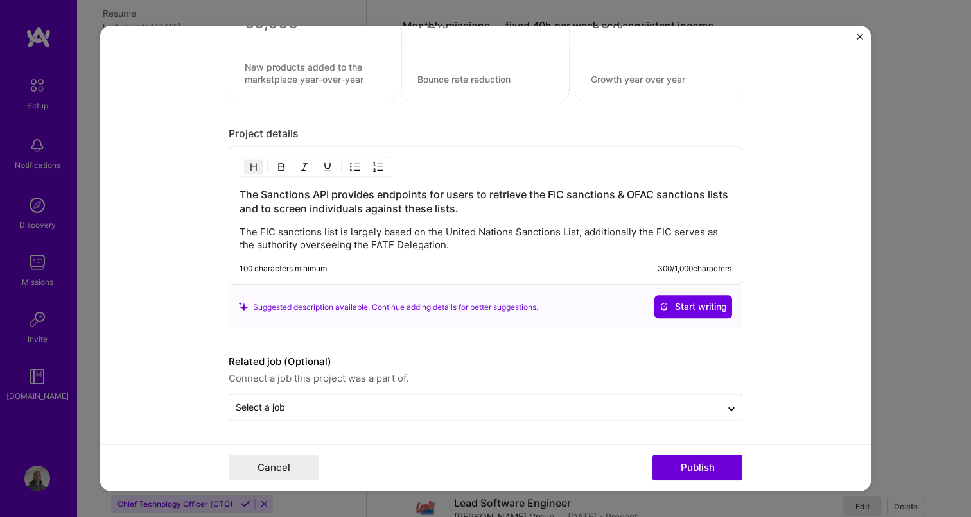
scroll to position [1022, 0]
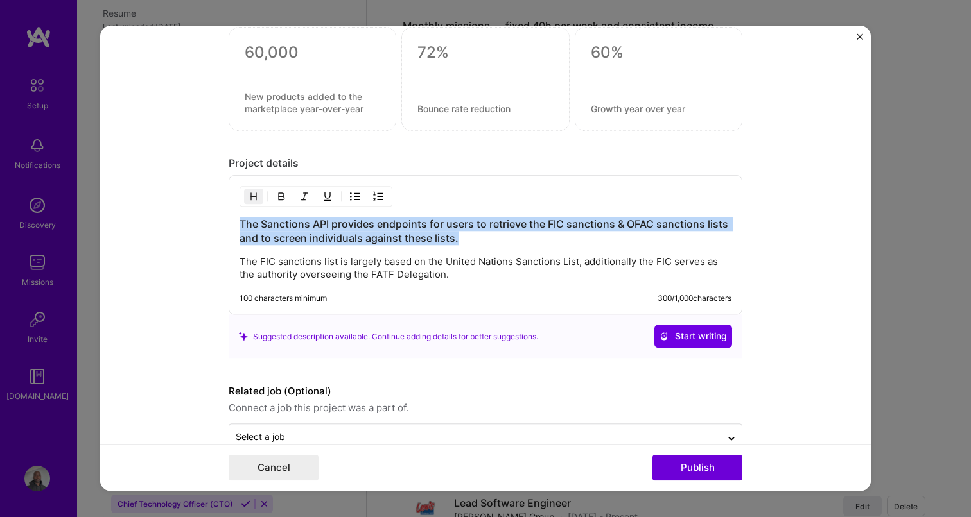
click at [483, 234] on h3 "The Sanctions API provides endpoints for users to retrieve the FIC sanctions & …" at bounding box center [485, 232] width 492 height 28
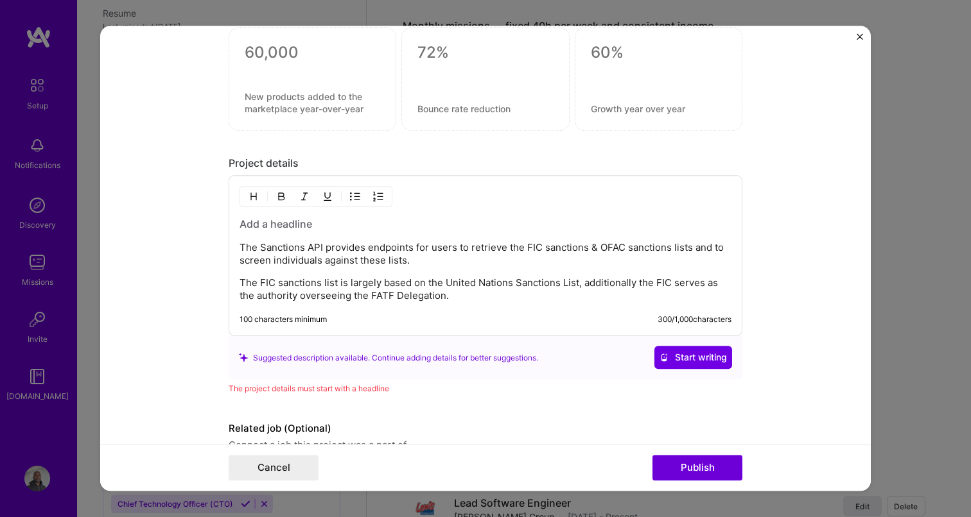
click at [272, 221] on h3 at bounding box center [485, 225] width 492 height 14
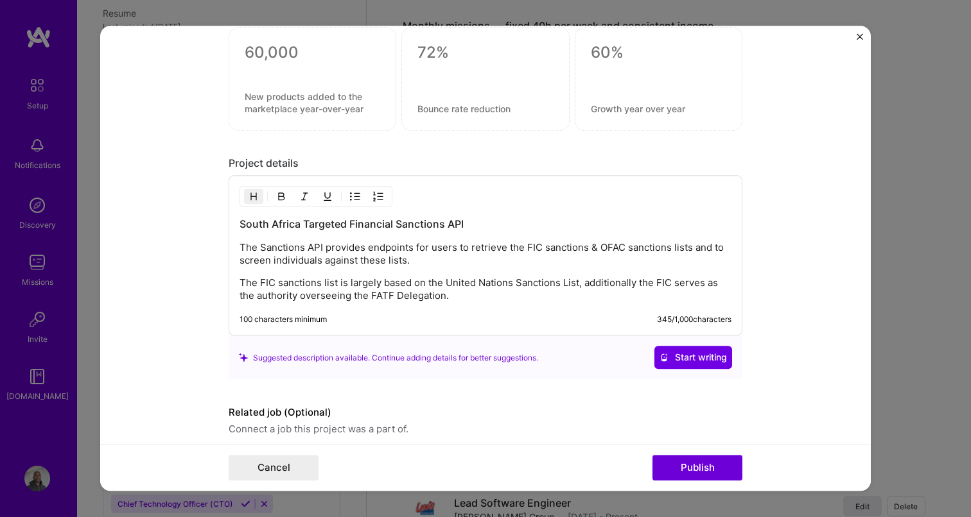
scroll to position [1073, 0]
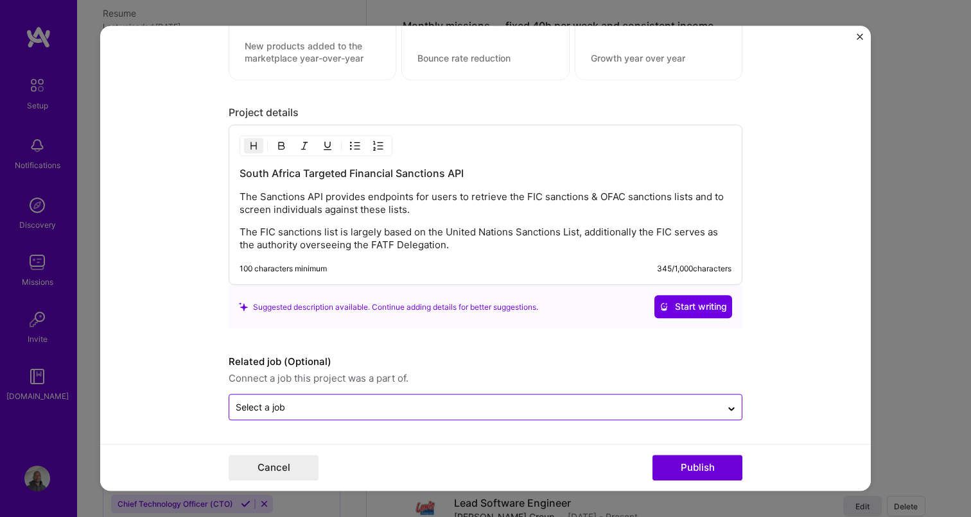
click at [345, 418] on div "Select a job" at bounding box center [475, 407] width 492 height 25
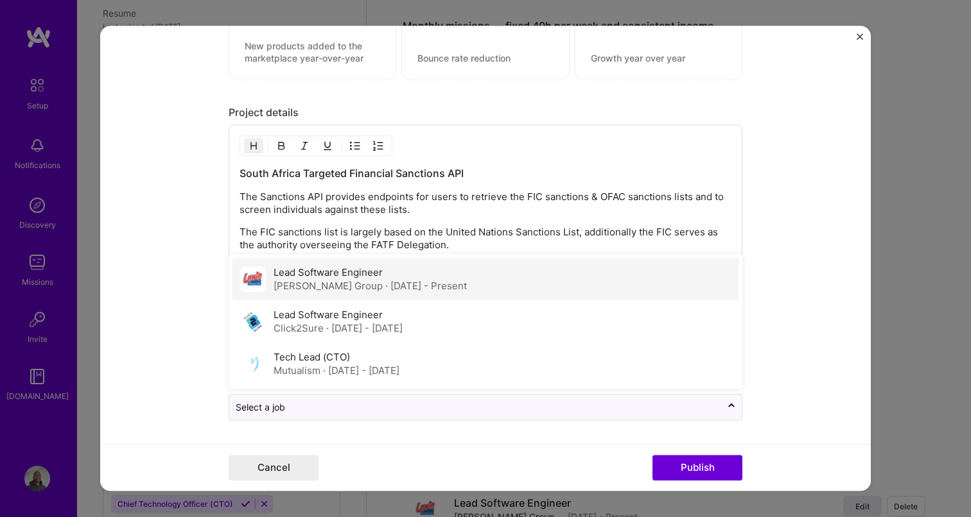
click at [329, 273] on label "Lead Software Engineer" at bounding box center [327, 273] width 109 height 12
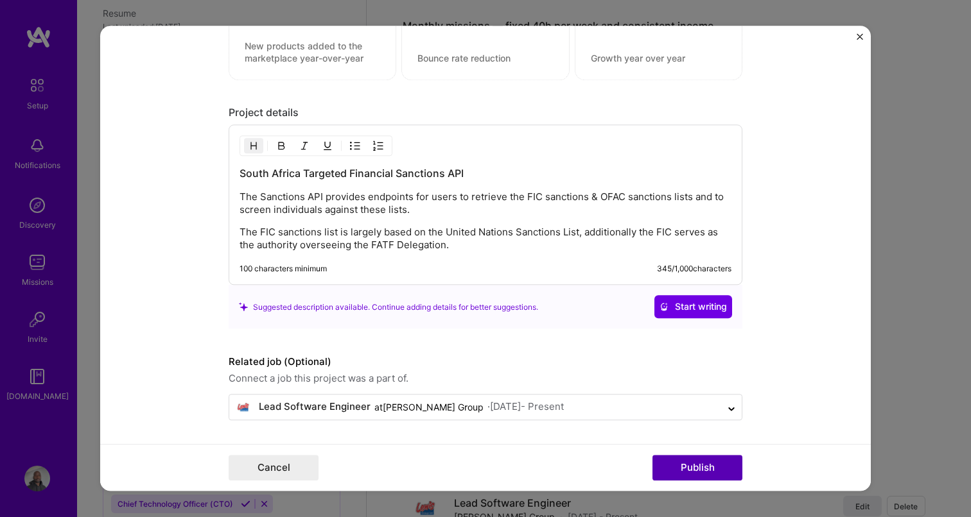
click at [677, 472] on button "Publish" at bounding box center [697, 469] width 90 height 26
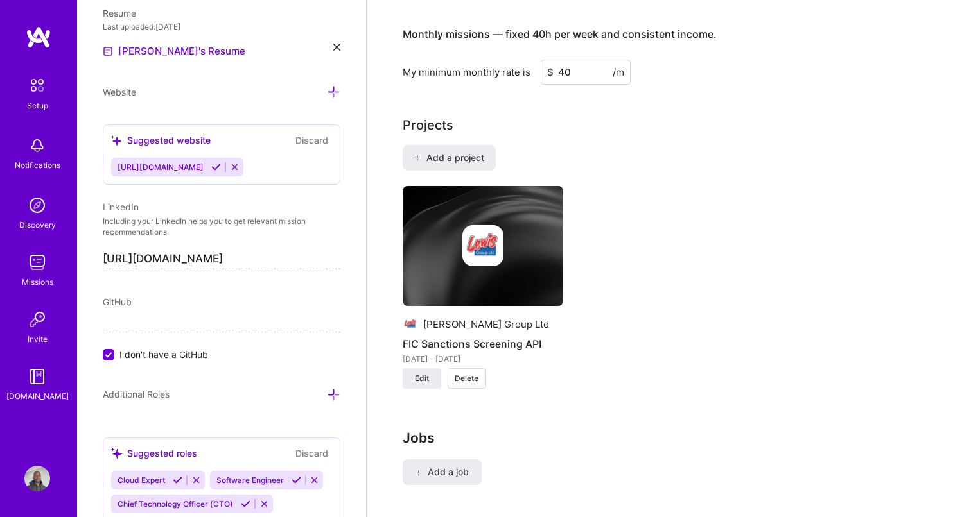
scroll to position [958, 0]
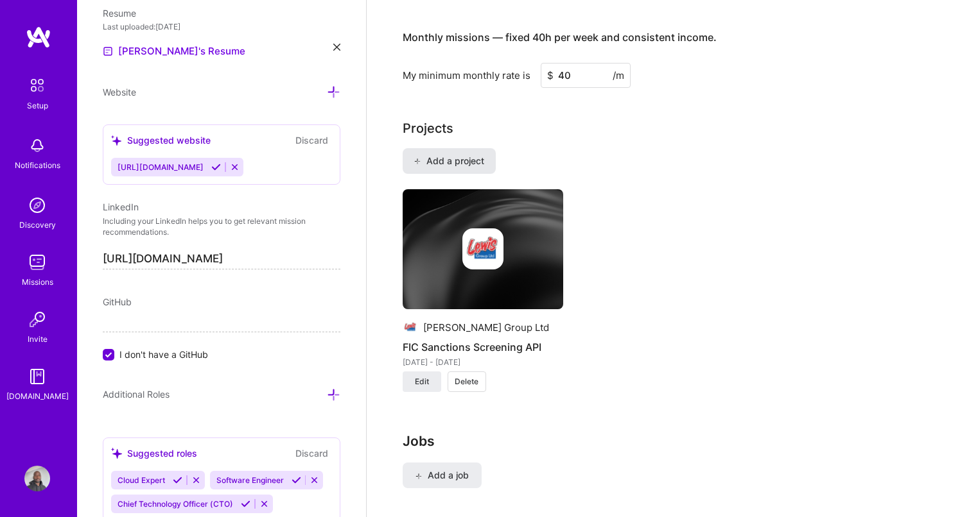
click at [456, 155] on span "Add a project" at bounding box center [448, 161] width 70 height 13
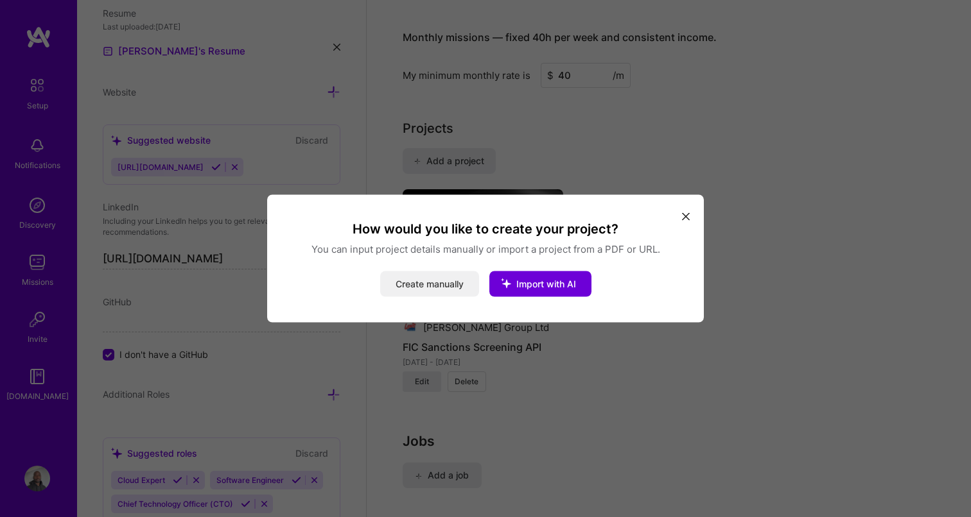
click at [406, 284] on button "Create manually" at bounding box center [429, 285] width 99 height 26
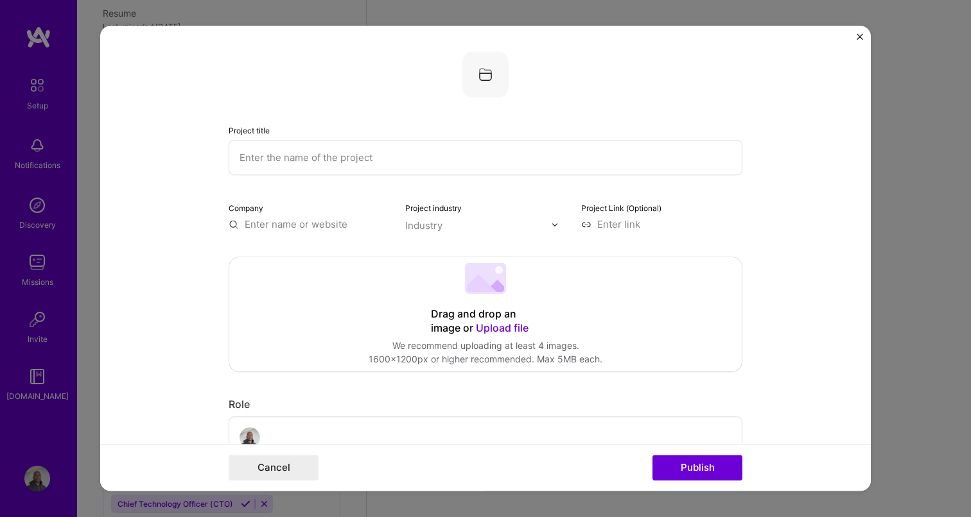
click at [369, 154] on input "text" at bounding box center [486, 157] width 514 height 35
paste input "Born To Code Academy"
type input "Born To Code Academy"
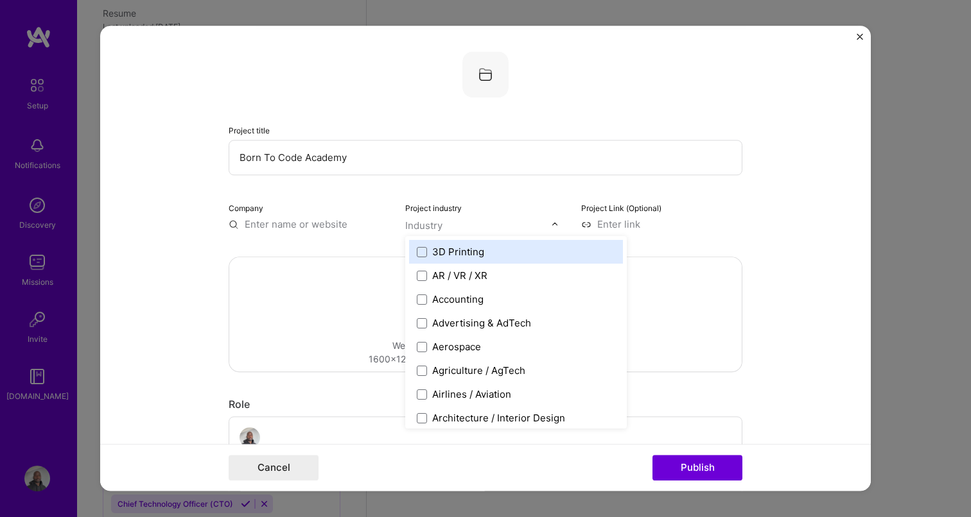
click at [488, 220] on input "text" at bounding box center [478, 225] width 146 height 13
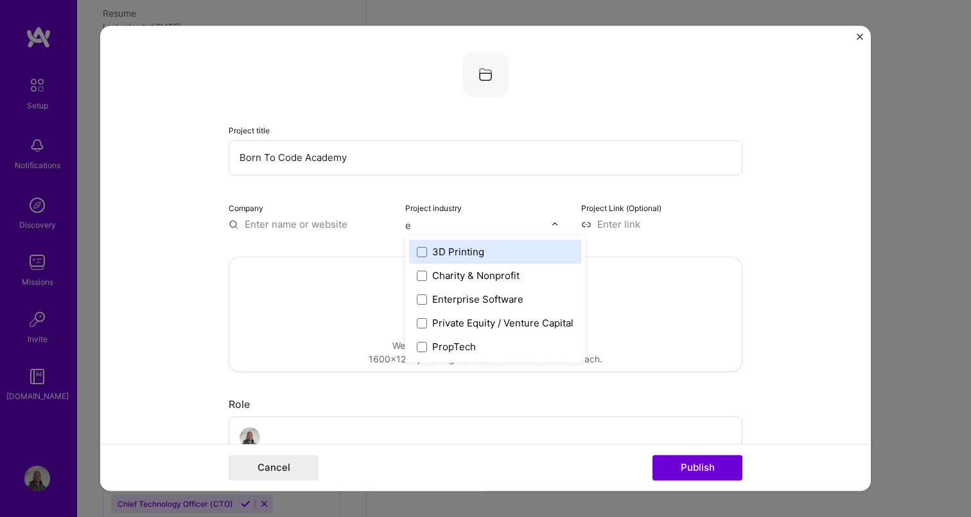
type input "ed"
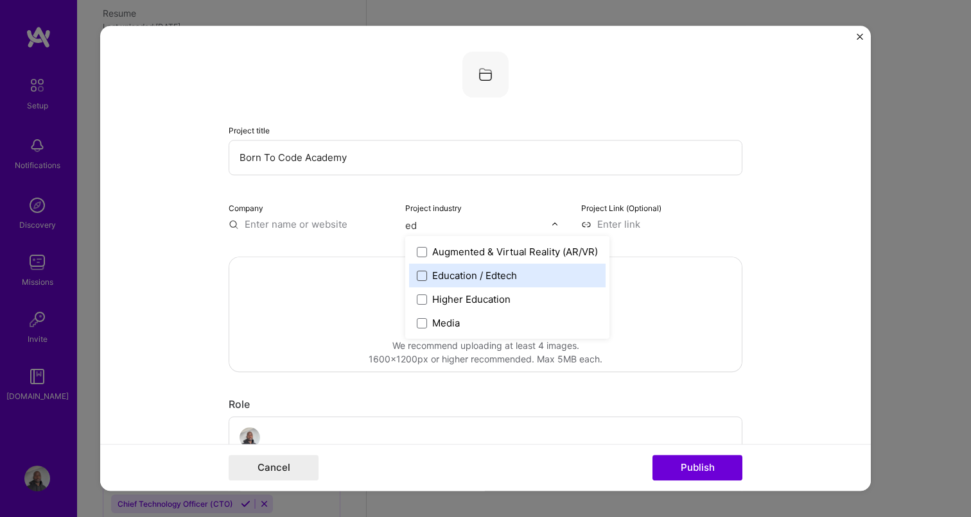
click at [420, 277] on span at bounding box center [422, 276] width 10 height 10
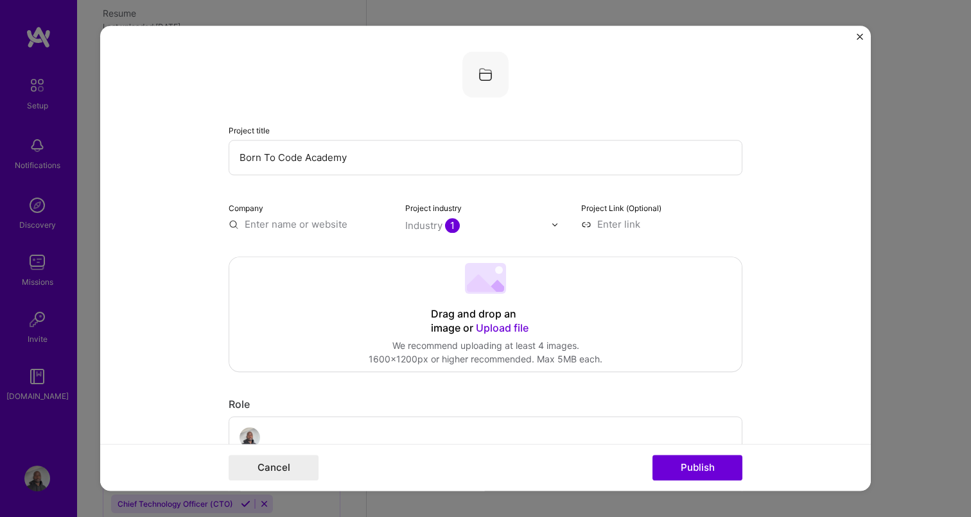
click at [613, 219] on input at bounding box center [661, 224] width 161 height 13
paste input "[URL][DOMAIN_NAME]"
type input "[URL][DOMAIN_NAME]"
click at [289, 229] on input "text" at bounding box center [309, 224] width 161 height 13
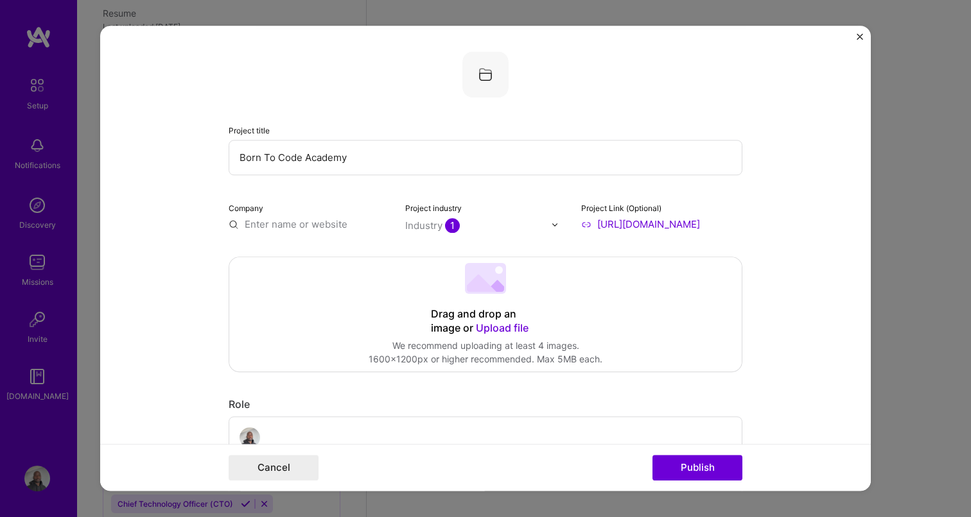
scroll to position [0, 0]
type input "Sunbird Analytics"
click at [367, 258] on div "Sunbird Analytics" at bounding box center [346, 254] width 92 height 22
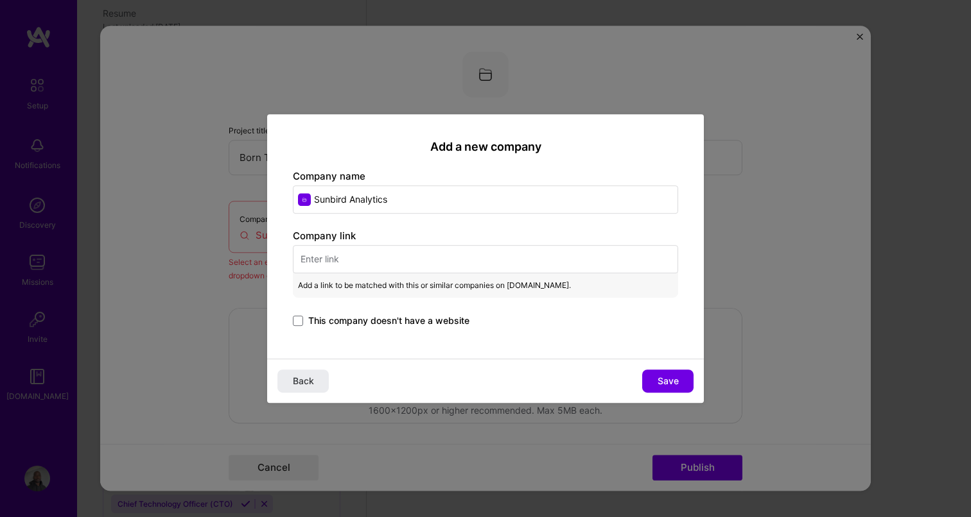
click at [345, 257] on input "text" at bounding box center [485, 259] width 385 height 28
paste input "[URL][DOMAIN_NAME]"
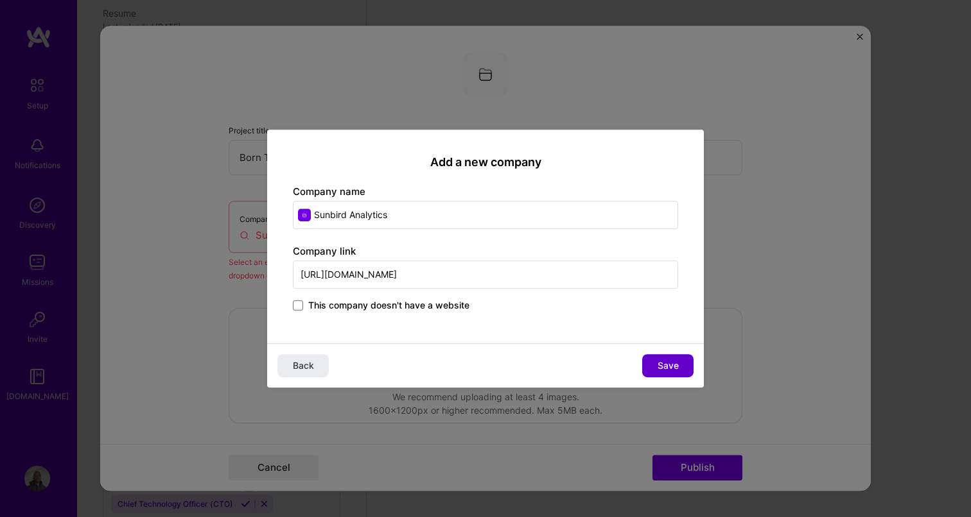
type input "[URL][DOMAIN_NAME]"
click at [663, 366] on span "Save" at bounding box center [667, 365] width 21 height 13
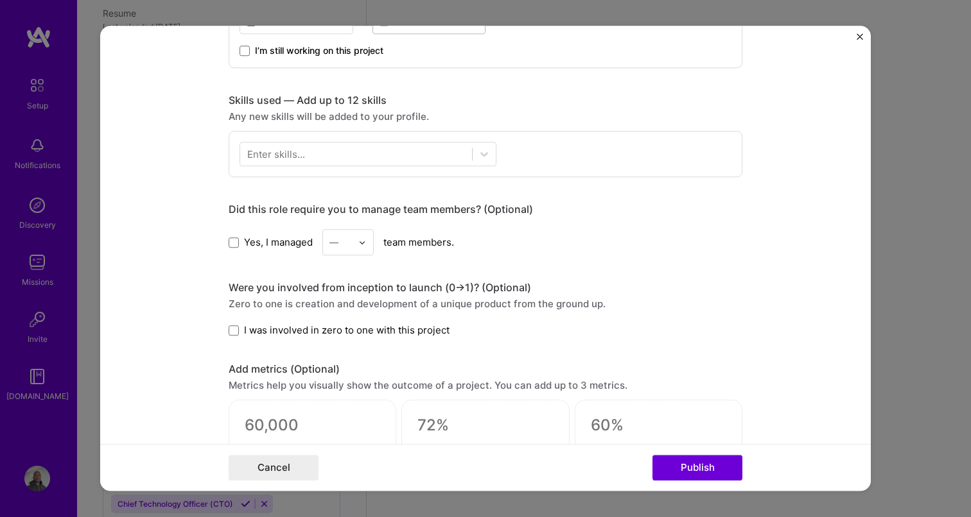
scroll to position [754, 0]
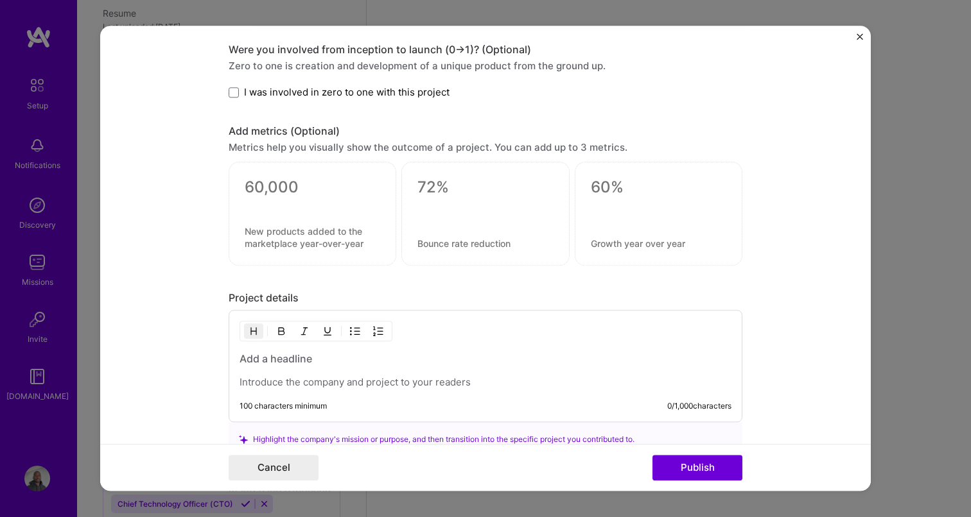
click at [320, 396] on div "100 characters minimum 0 / 1,000 characters" at bounding box center [486, 367] width 514 height 112
click at [293, 385] on p at bounding box center [485, 383] width 492 height 13
paste div
click at [242, 383] on p "high-quality, hands-on coding education in web, mobile, blockchain, and AI tech…" at bounding box center [485, 383] width 492 height 13
click at [255, 361] on h3 at bounding box center [485, 359] width 492 height 14
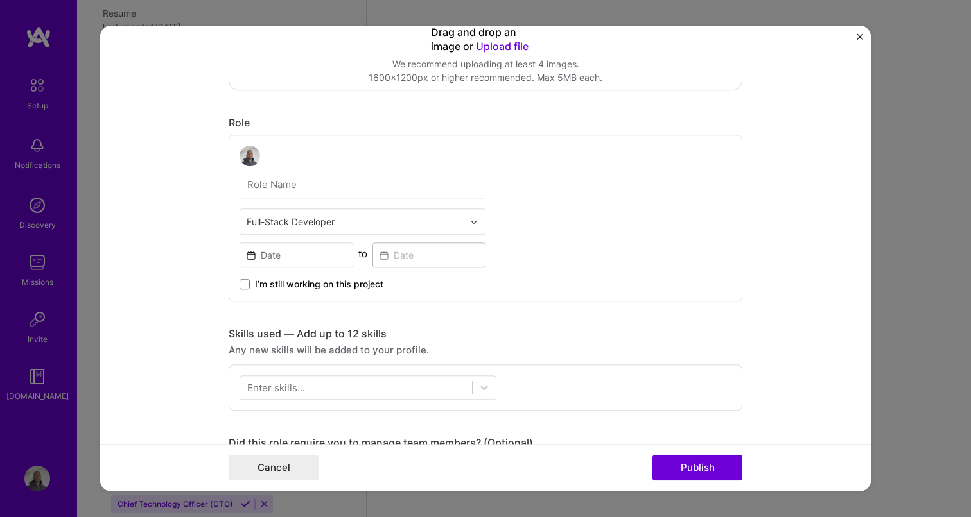
scroll to position [275, 0]
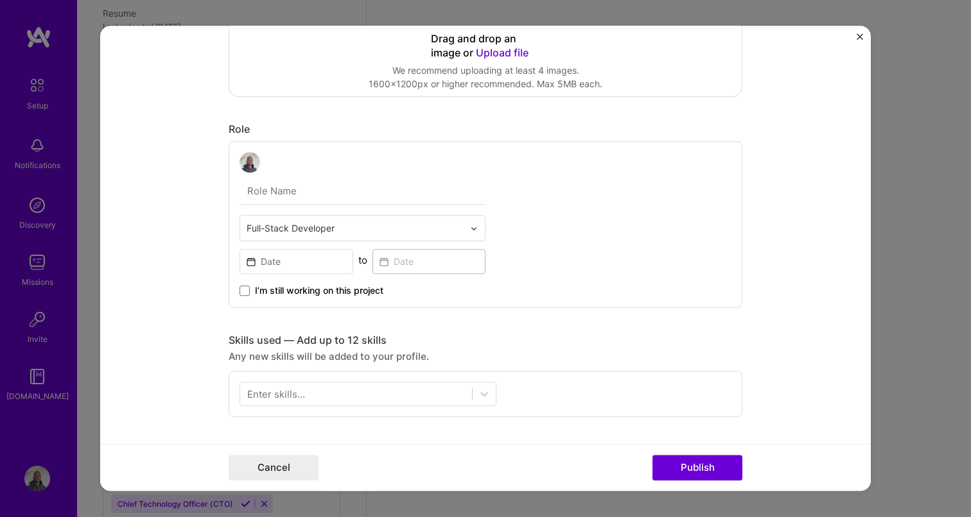
click at [284, 191] on input "text" at bounding box center [362, 191] width 246 height 27
type input "Tutor"
click at [283, 227] on input "text" at bounding box center [354, 227] width 217 height 13
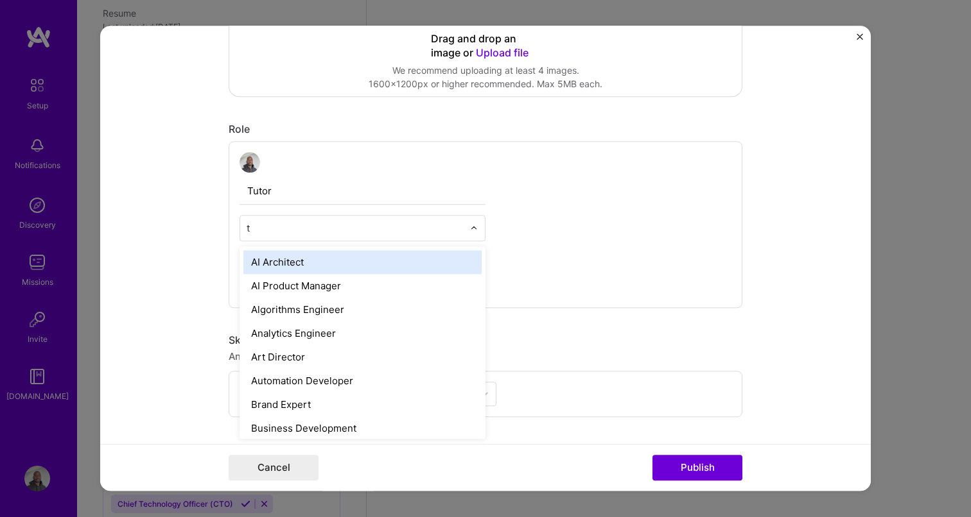
type input "tu"
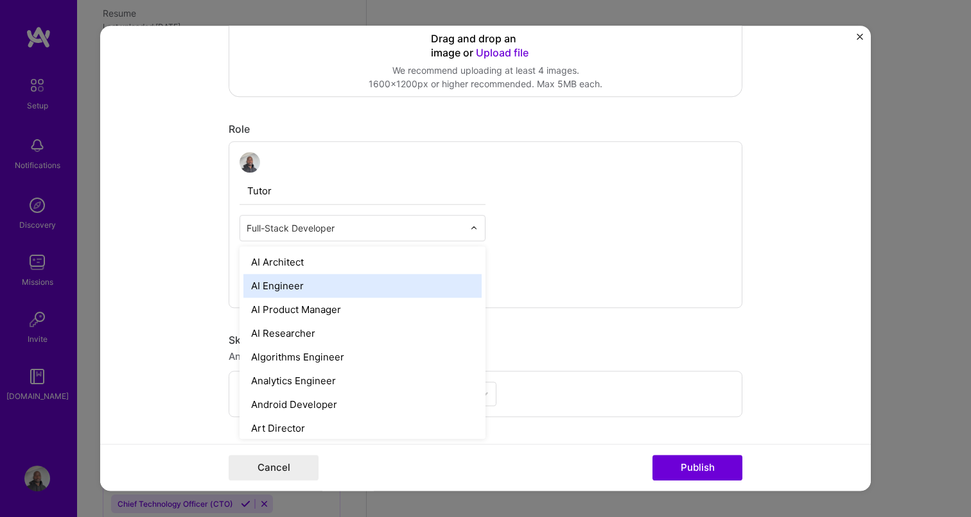
click at [166, 325] on form "Project title Born To Code Academy Company Sunbird Analytics Project industry I…" at bounding box center [485, 258] width 770 height 465
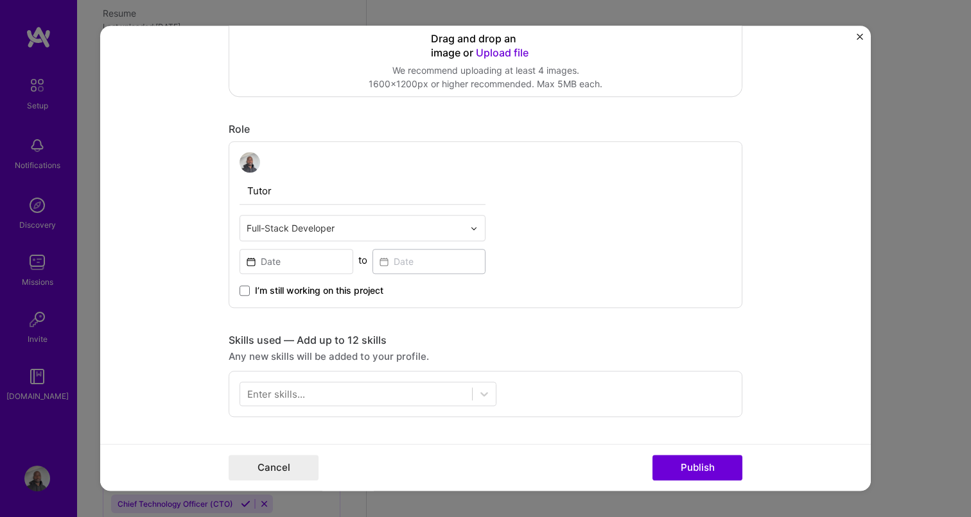
click at [271, 275] on div "I’m still working on this project" at bounding box center [362, 285] width 246 height 23
click at [277, 264] on input at bounding box center [296, 261] width 114 height 25
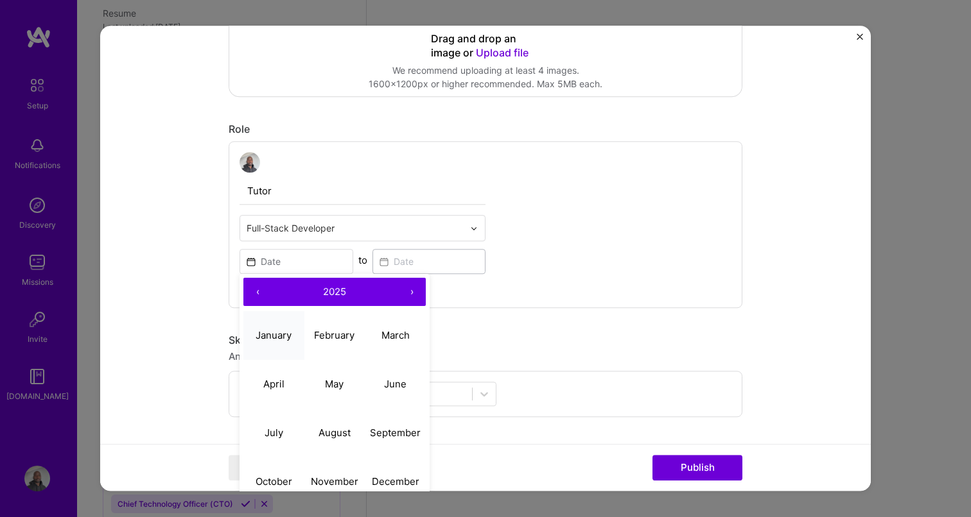
click at [273, 328] on button "January" at bounding box center [273, 335] width 61 height 49
type input "[DATE]"
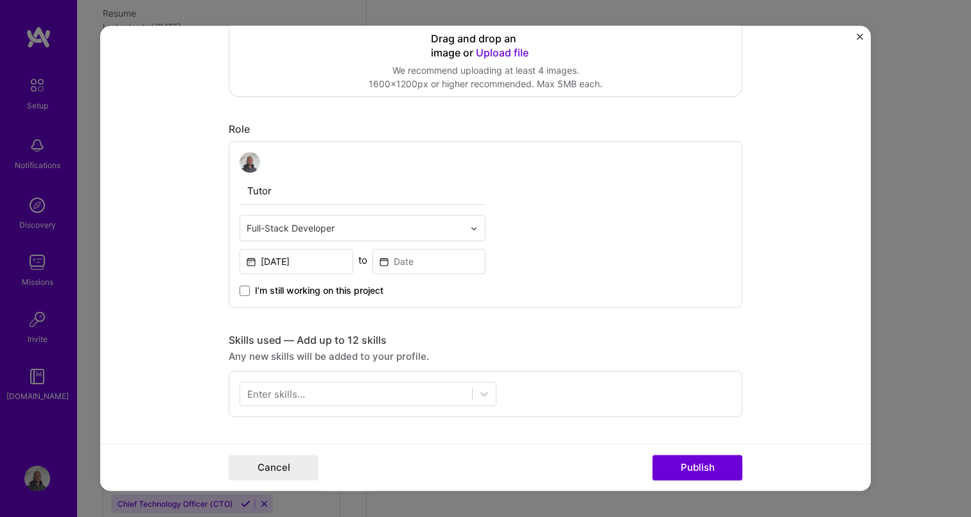
click at [291, 294] on span "I’m still working on this project" at bounding box center [319, 290] width 128 height 13
click at [0, 0] on input "I’m still working on this project" at bounding box center [0, 0] width 0 height 0
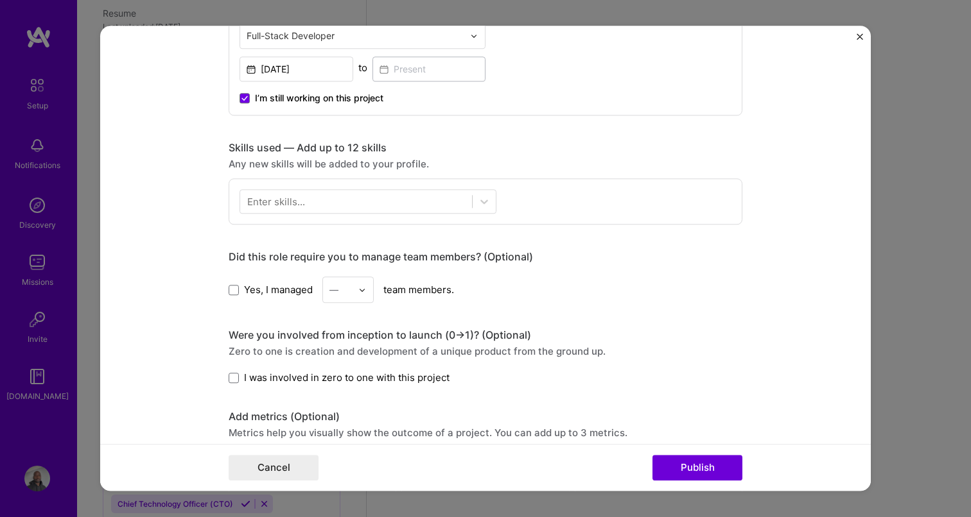
scroll to position [469, 0]
click at [311, 205] on div at bounding box center [356, 200] width 232 height 21
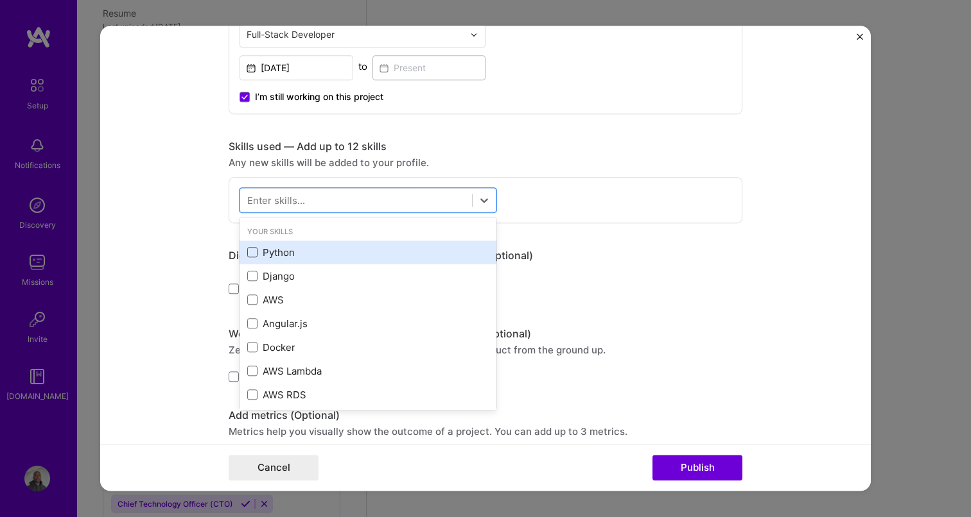
click at [254, 254] on span at bounding box center [252, 253] width 10 height 10
click at [0, 0] on input "checkbox" at bounding box center [0, 0] width 0 height 0
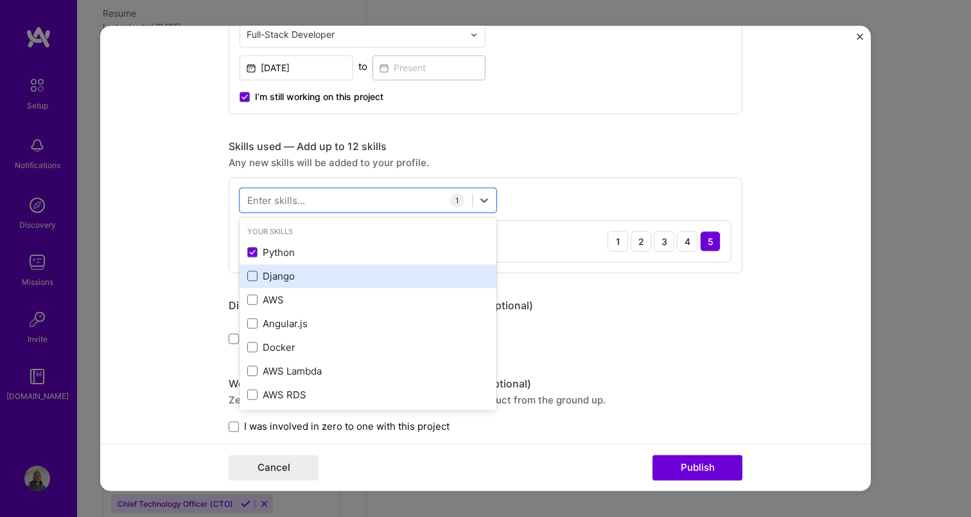
click at [254, 275] on span at bounding box center [252, 277] width 10 height 10
click at [0, 0] on input "checkbox" at bounding box center [0, 0] width 0 height 0
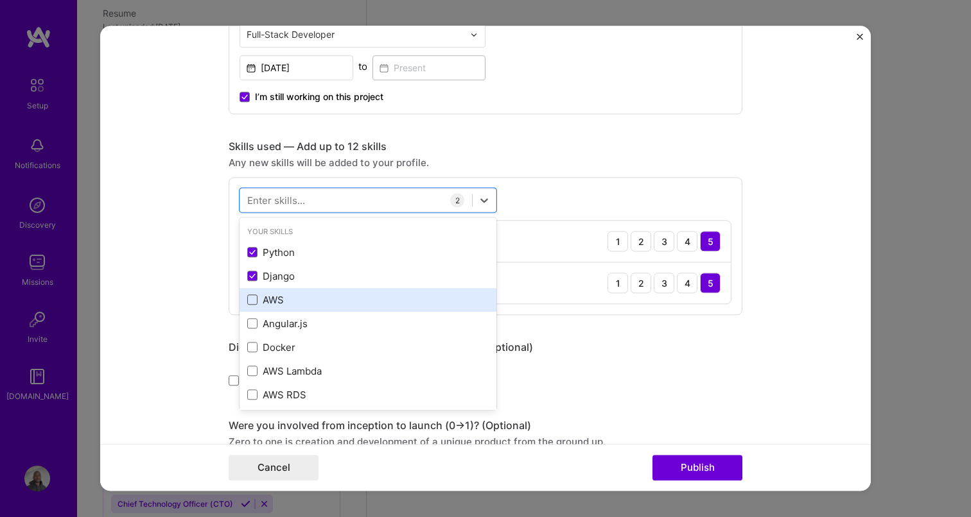
click at [253, 301] on span at bounding box center [252, 300] width 10 height 10
click at [0, 0] on input "checkbox" at bounding box center [0, 0] width 0 height 0
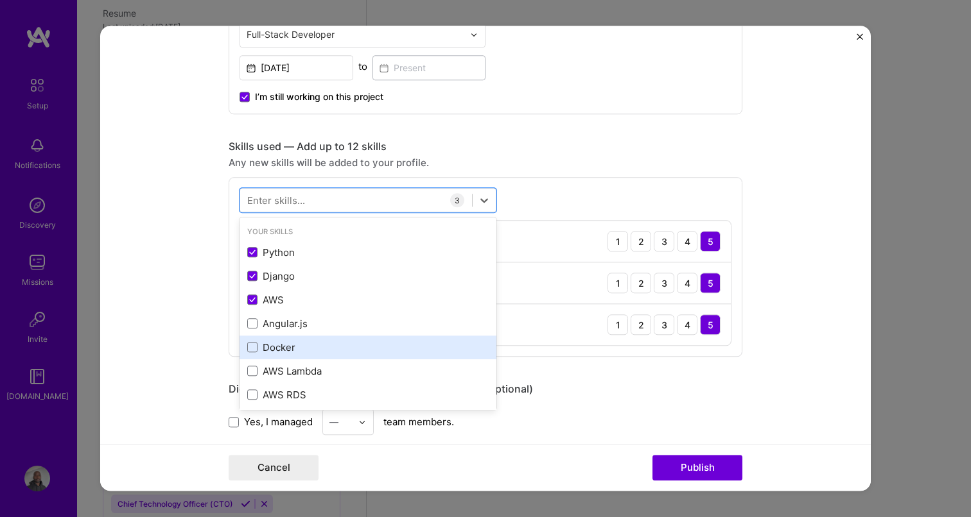
click at [252, 355] on div "Docker" at bounding box center [367, 348] width 257 height 24
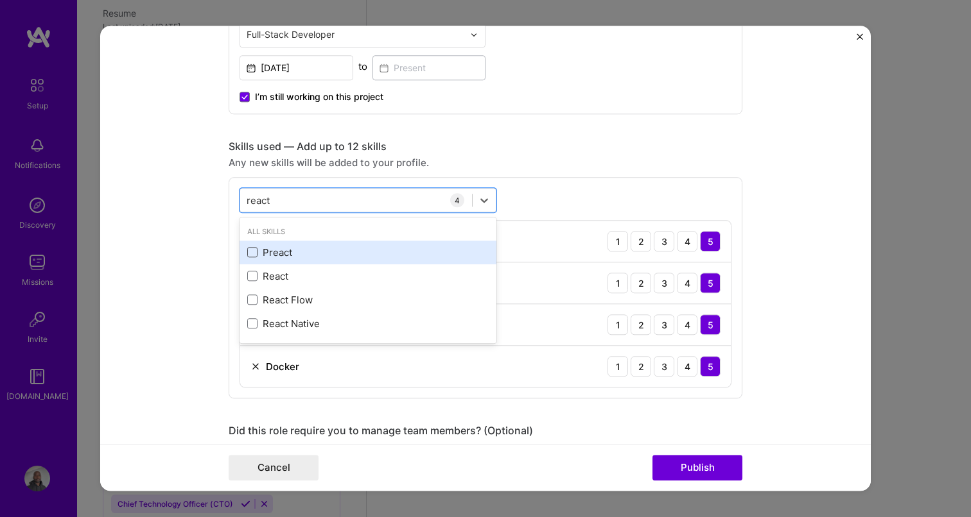
click at [253, 255] on span at bounding box center [252, 253] width 10 height 10
click at [0, 0] on input "checkbox" at bounding box center [0, 0] width 0 height 0
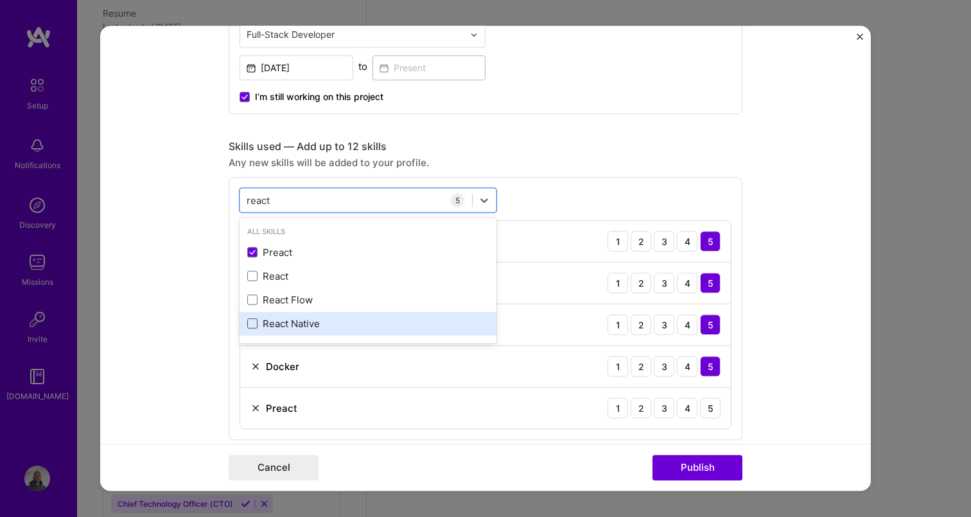
click at [254, 325] on span at bounding box center [252, 324] width 10 height 10
click at [0, 0] on input "checkbox" at bounding box center [0, 0] width 0 height 0
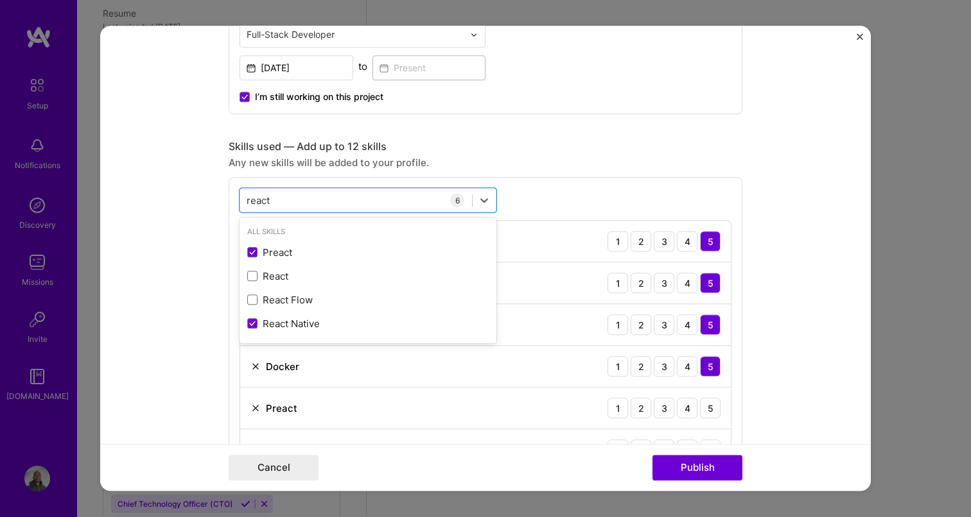
click at [205, 327] on form "Project title Born To Code Academy Company Sunbird Analytics Project industry I…" at bounding box center [485, 258] width 770 height 465
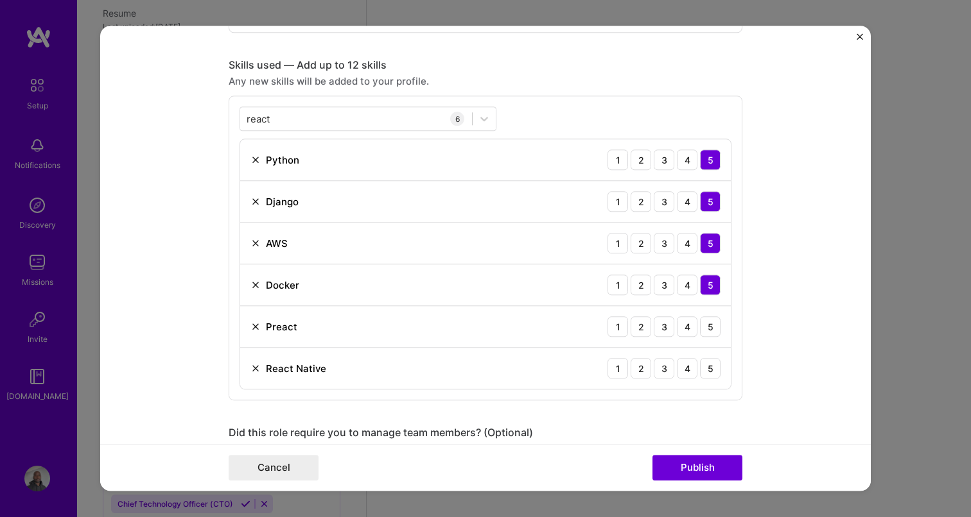
scroll to position [521, 0]
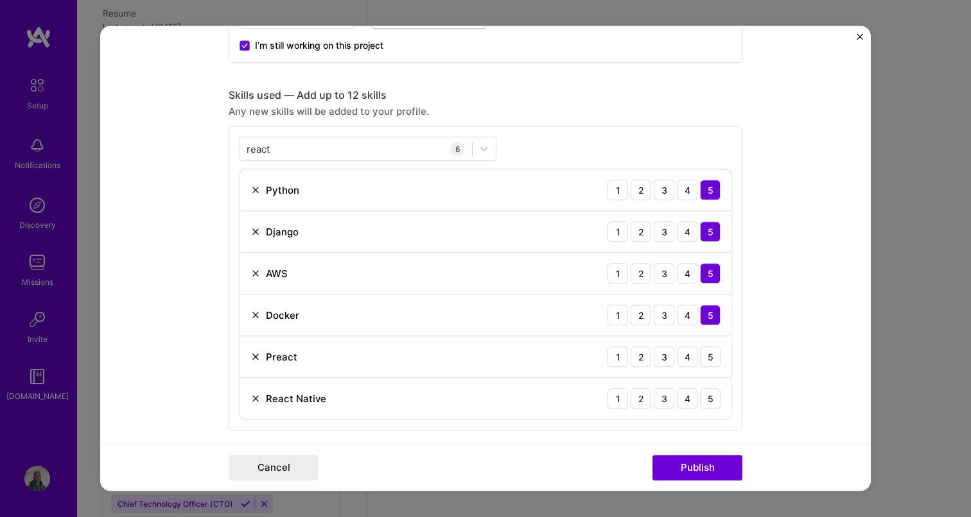
click at [289, 163] on div "react react 6 Python 1 2 3 4 5 Django 1 2 3 4 5 AWS 1 2 3 4 5 Docker 1 2 3 4 5 …" at bounding box center [486, 278] width 514 height 305
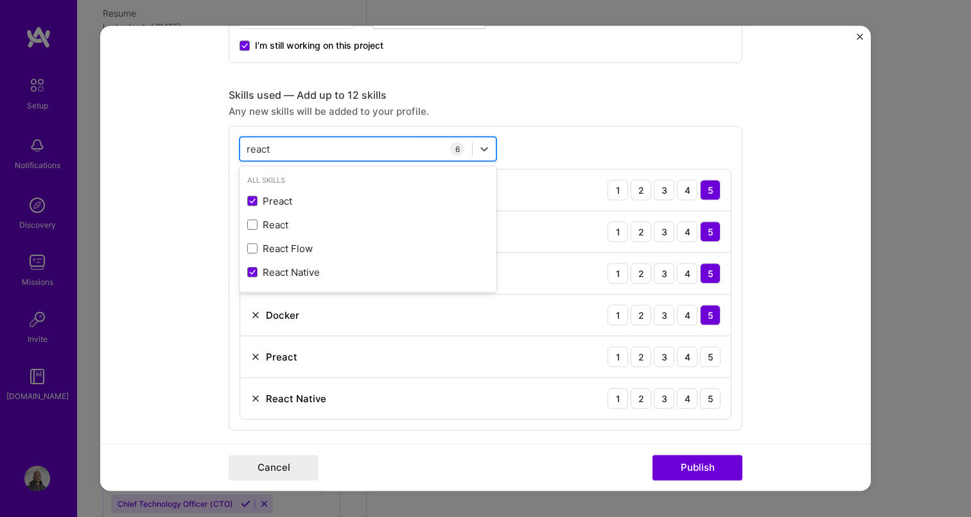
click at [291, 144] on div "react react" at bounding box center [356, 149] width 232 height 21
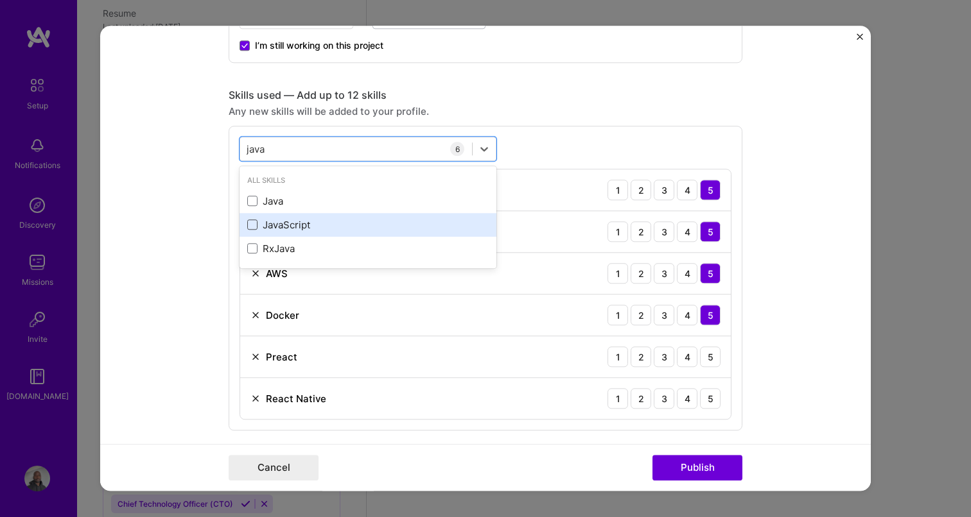
click at [250, 225] on span at bounding box center [252, 225] width 10 height 10
click at [0, 0] on input "checkbox" at bounding box center [0, 0] width 0 height 0
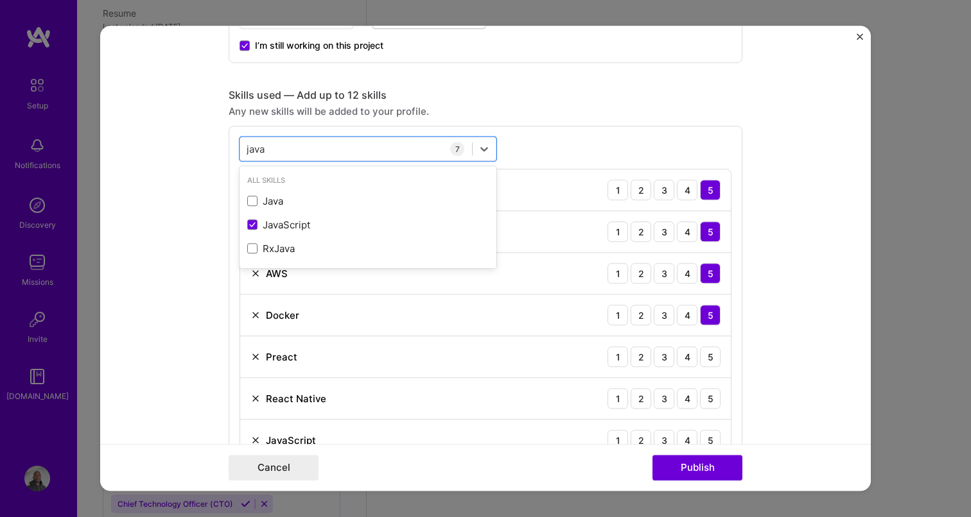
type input "java"
click at [209, 237] on form "Project title Born To Code Academy Company Sunbird Analytics Project industry I…" at bounding box center [485, 258] width 770 height 465
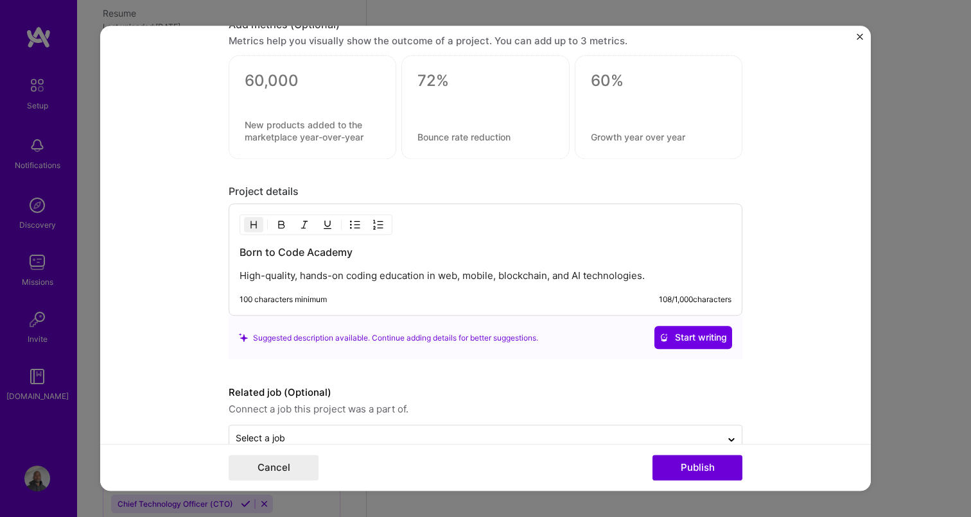
scroll to position [1192, 0]
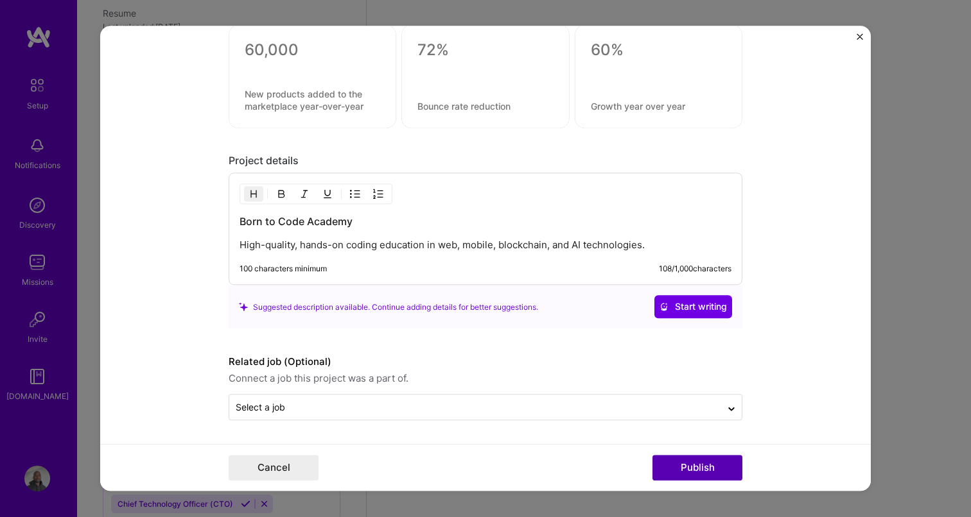
click at [705, 469] on button "Publish" at bounding box center [697, 469] width 90 height 26
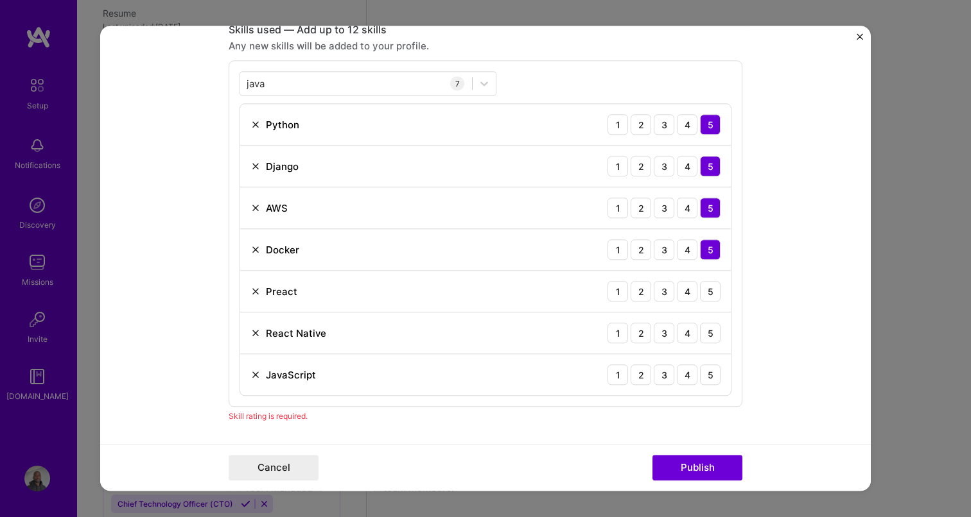
scroll to position [584, 0]
click at [254, 297] on img at bounding box center [255, 293] width 10 height 10
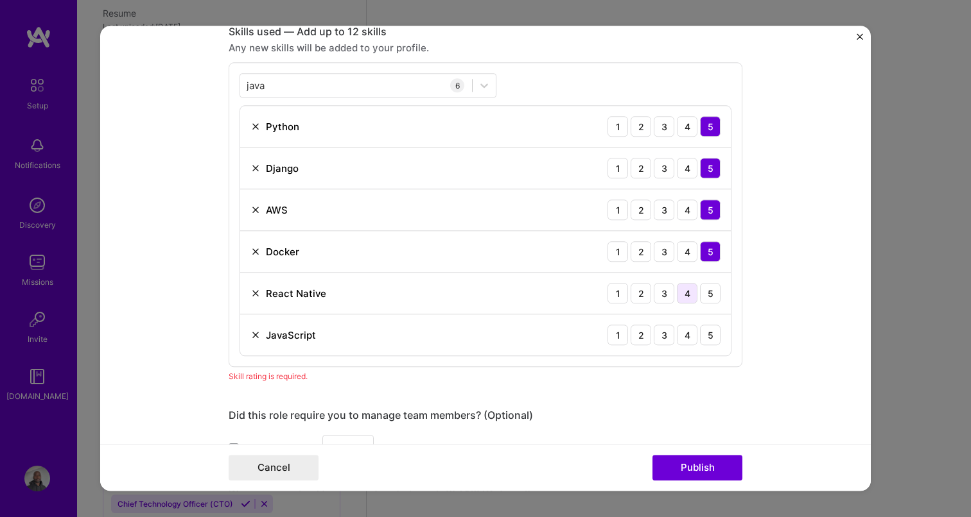
click at [686, 297] on div "4" at bounding box center [687, 293] width 21 height 21
click at [680, 337] on div "4" at bounding box center [687, 335] width 21 height 21
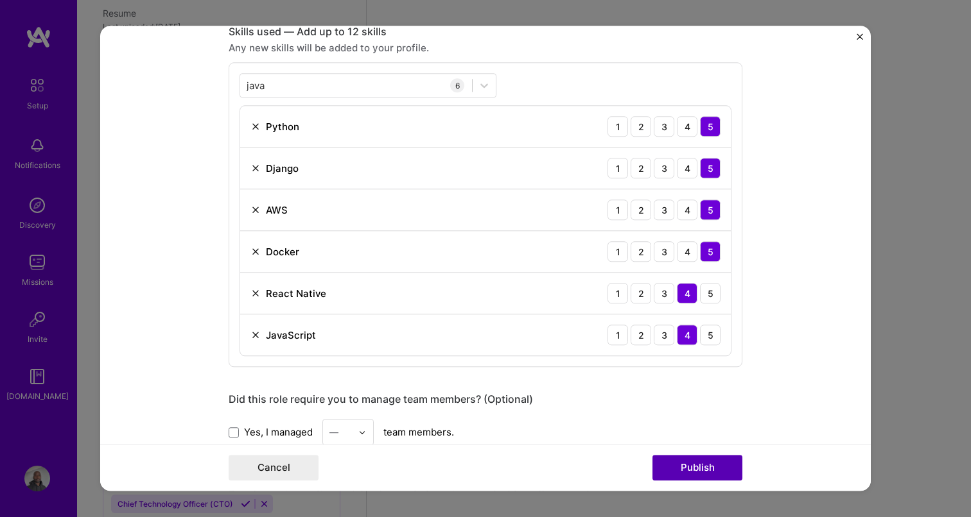
click at [687, 465] on button "Publish" at bounding box center [697, 469] width 90 height 26
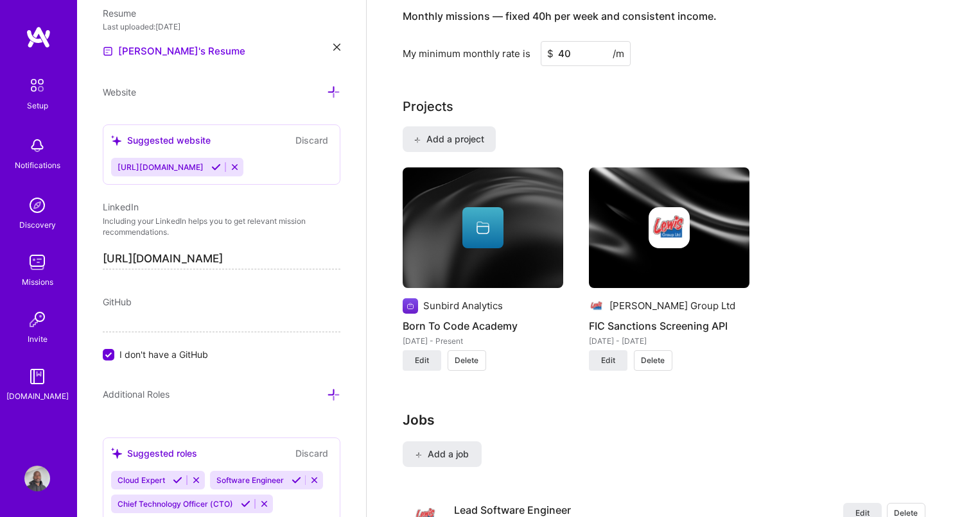
scroll to position [934, 0]
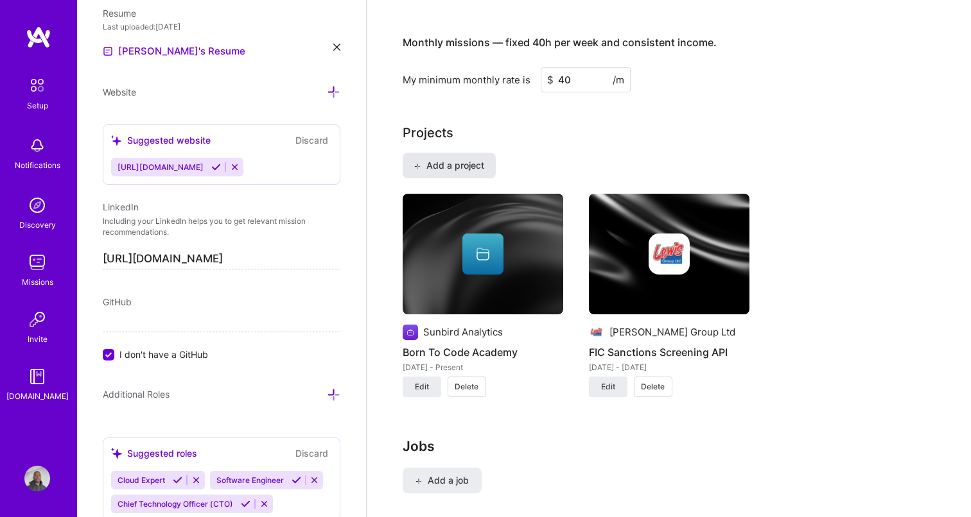
click at [466, 159] on span "Add a project" at bounding box center [448, 165] width 70 height 13
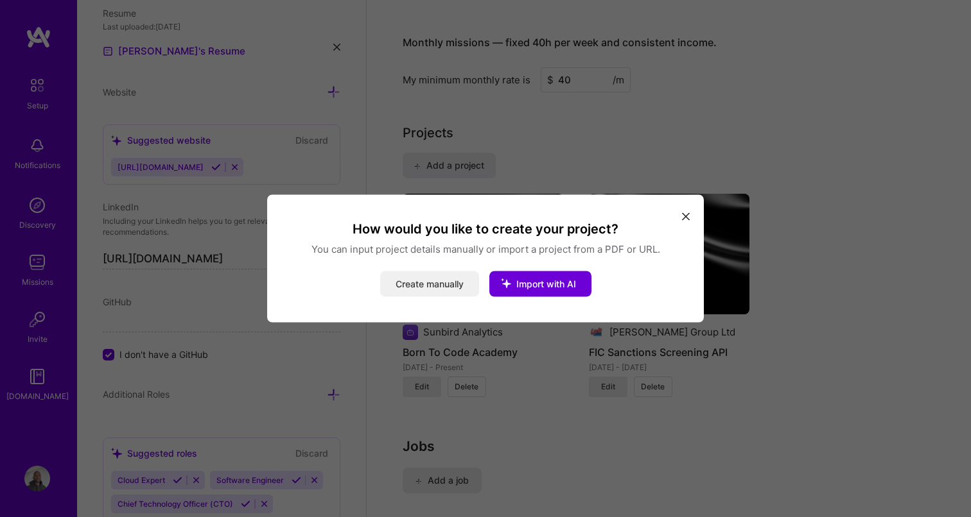
click at [441, 278] on button "Create manually" at bounding box center [429, 285] width 99 height 26
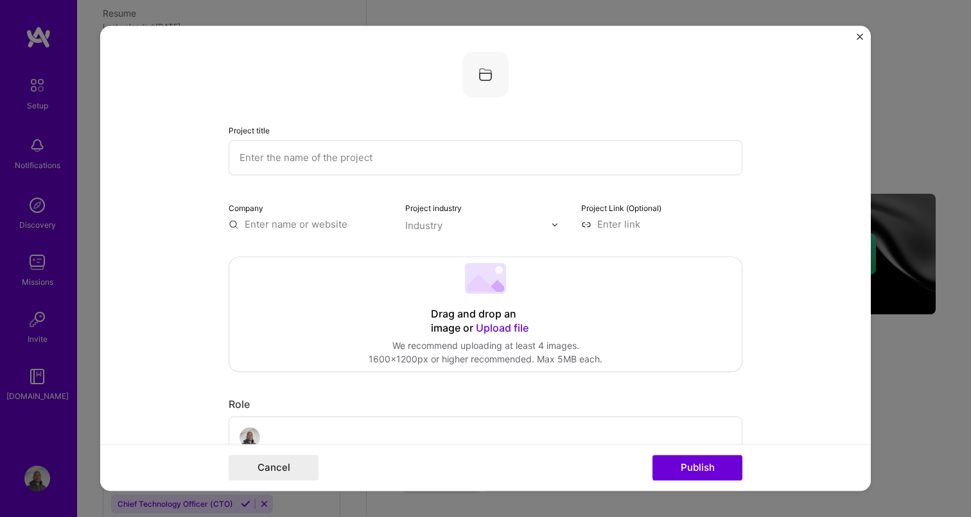
click at [346, 144] on input "text" at bounding box center [486, 157] width 514 height 35
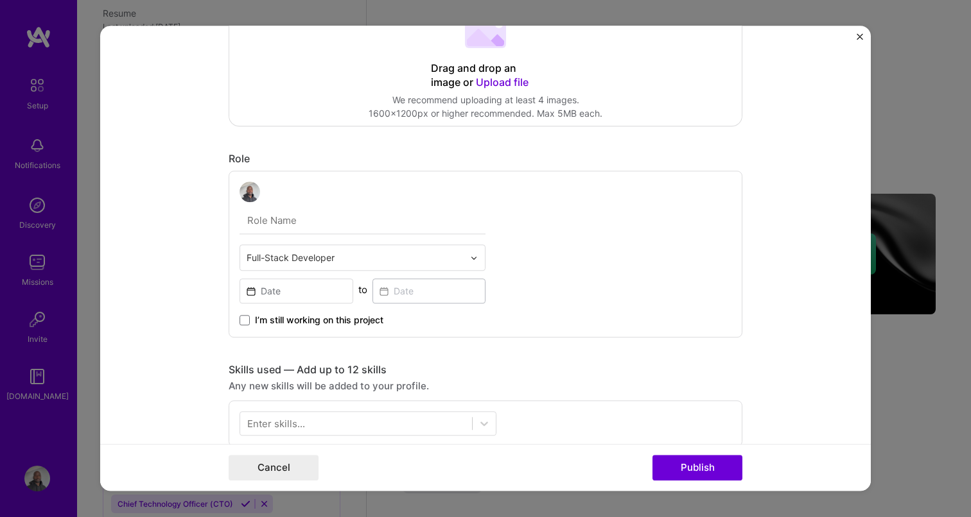
scroll to position [230, 0]
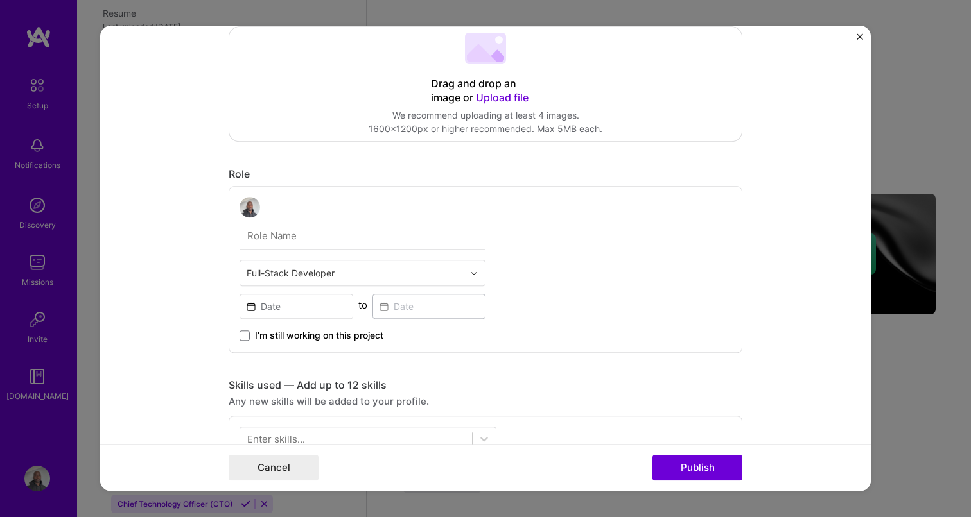
type input "Capitec Banking App iOS & Android Template"
click at [301, 278] on input "text" at bounding box center [354, 272] width 217 height 13
click at [267, 236] on input "text" at bounding box center [362, 236] width 246 height 27
click at [299, 312] on input at bounding box center [296, 306] width 114 height 25
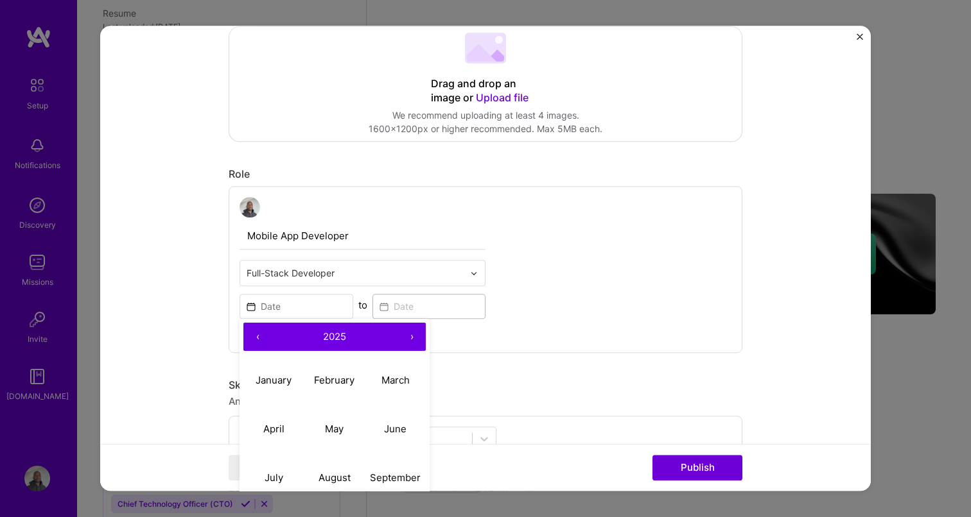
click at [367, 241] on input "Mobile App Developer" at bounding box center [362, 236] width 246 height 27
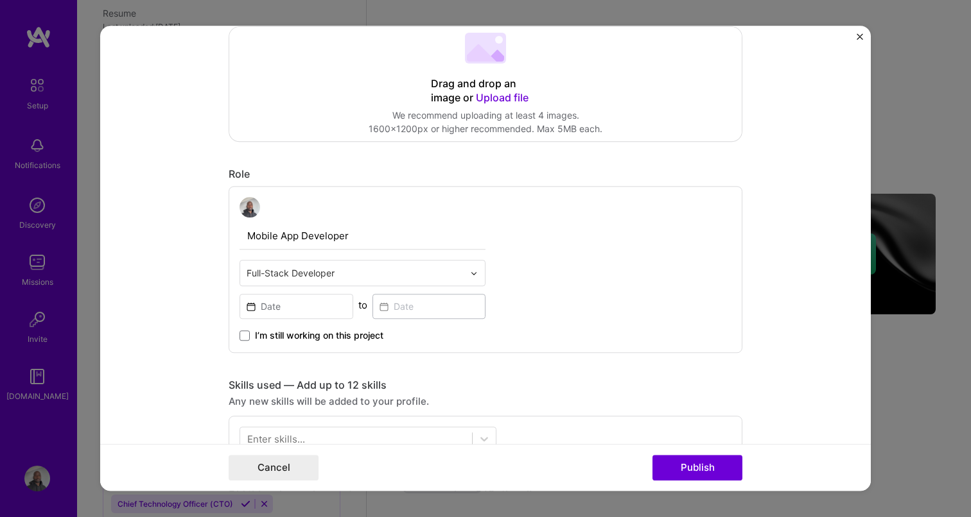
click at [354, 277] on input "text" at bounding box center [354, 272] width 217 height 13
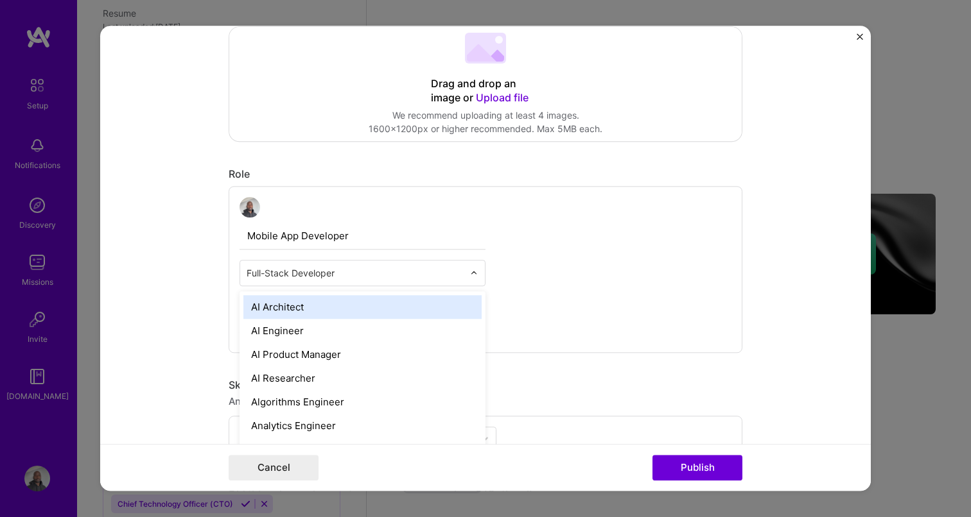
click at [372, 243] on input "Mobile App Developer" at bounding box center [362, 236] width 246 height 27
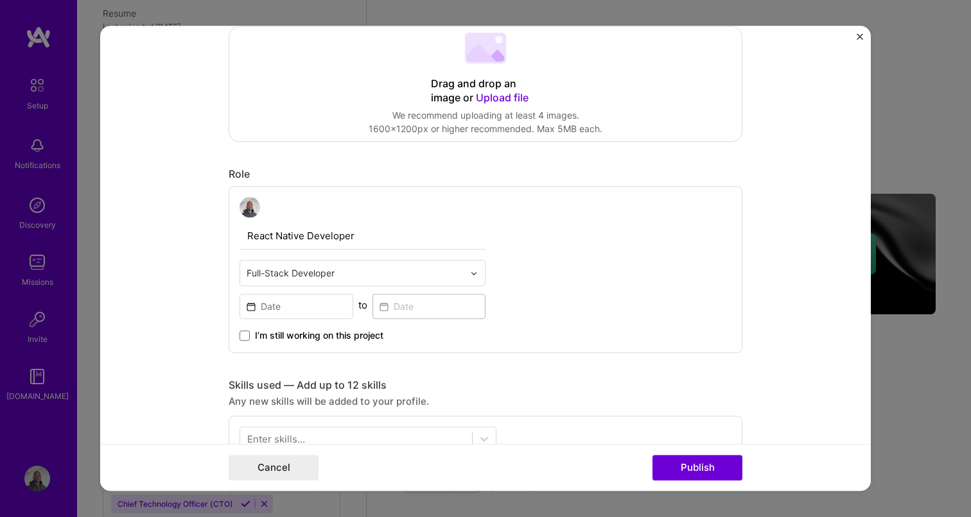
type input "React Native Developer"
click at [304, 308] on input at bounding box center [296, 306] width 114 height 25
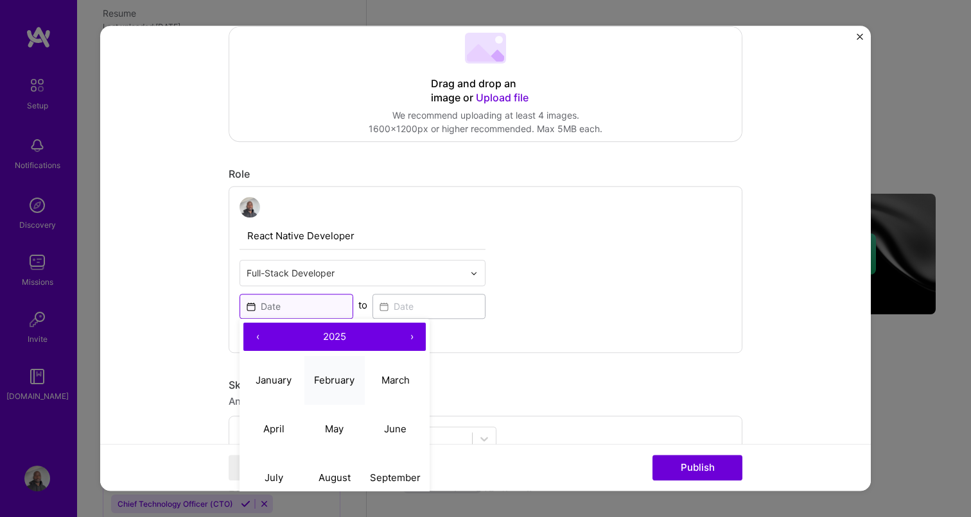
scroll to position [281, 0]
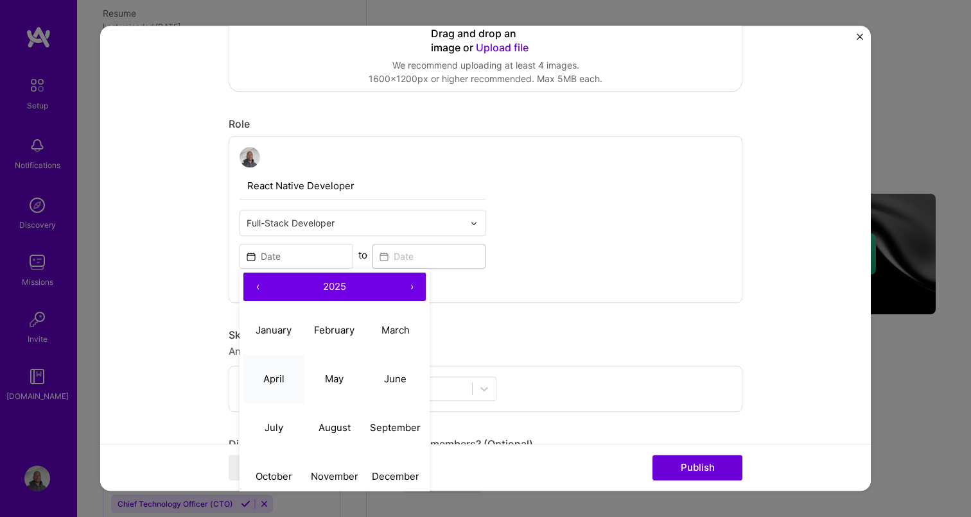
click at [283, 379] on abbr "April" at bounding box center [273, 379] width 21 height 12
type input "[DATE]"
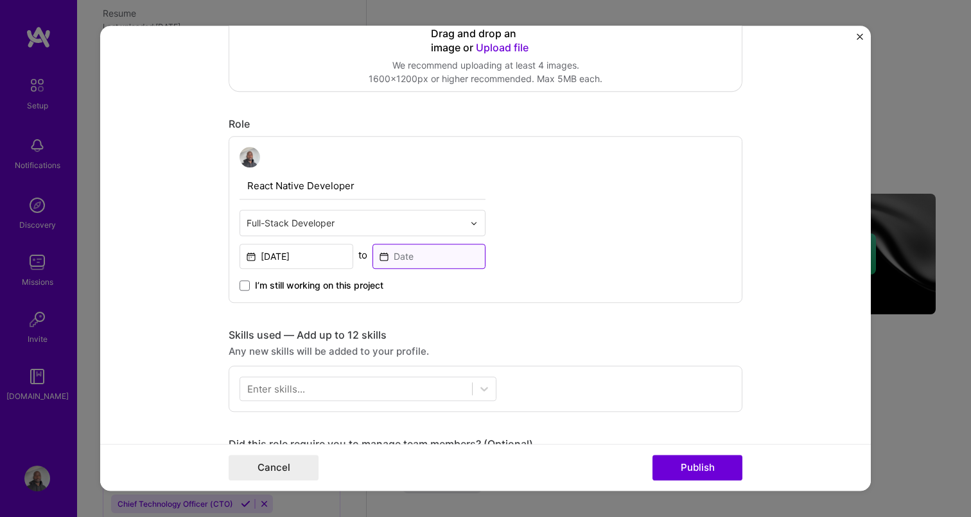
click at [405, 252] on input at bounding box center [429, 256] width 114 height 25
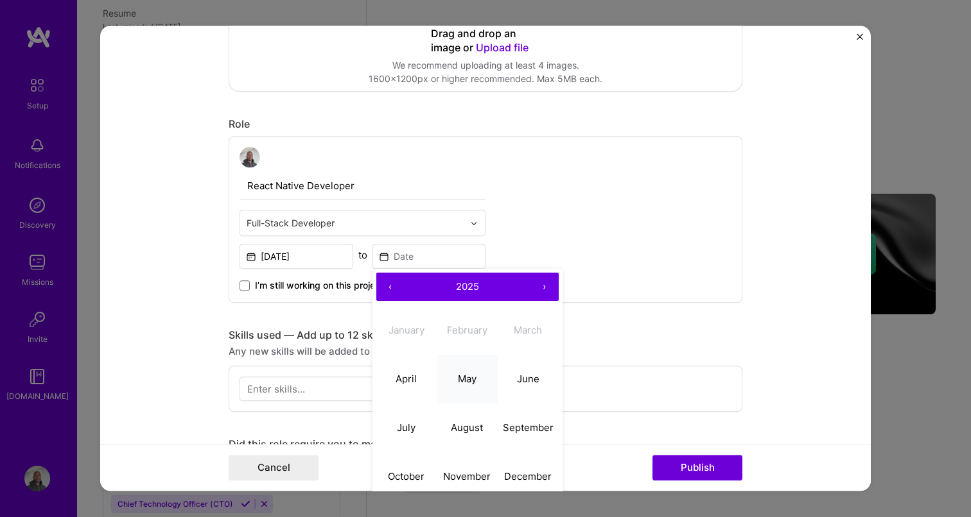
click at [463, 376] on abbr "May" at bounding box center [467, 379] width 19 height 12
type input "[DATE]"
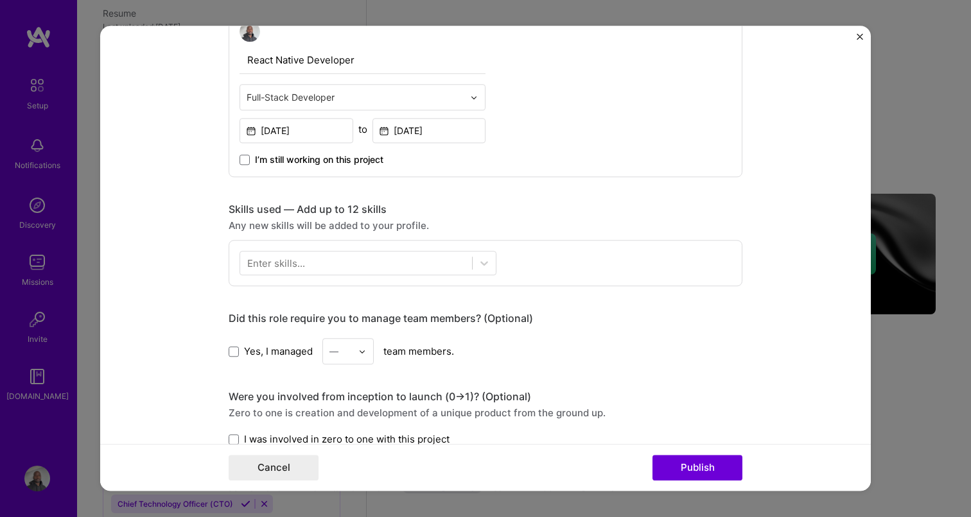
scroll to position [415, 0]
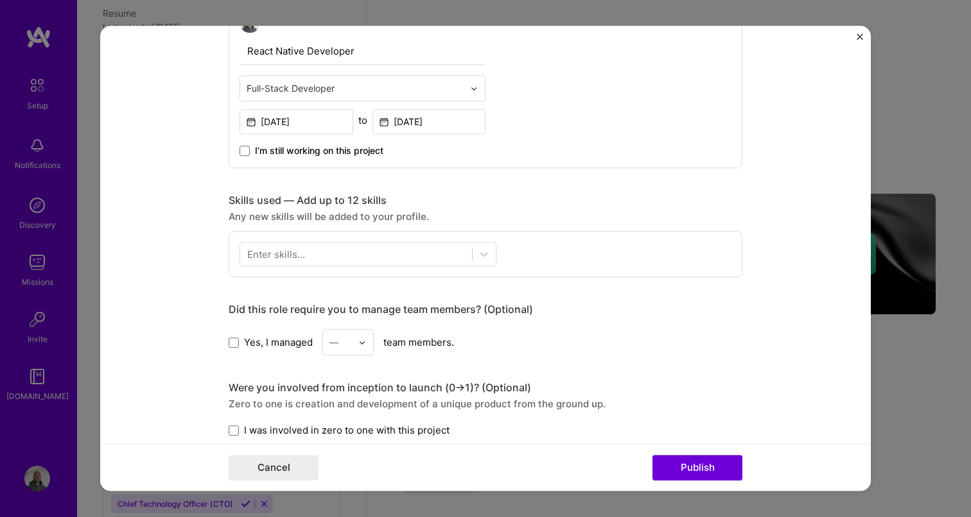
click at [298, 260] on div "Enter skills..." at bounding box center [276, 254] width 58 height 13
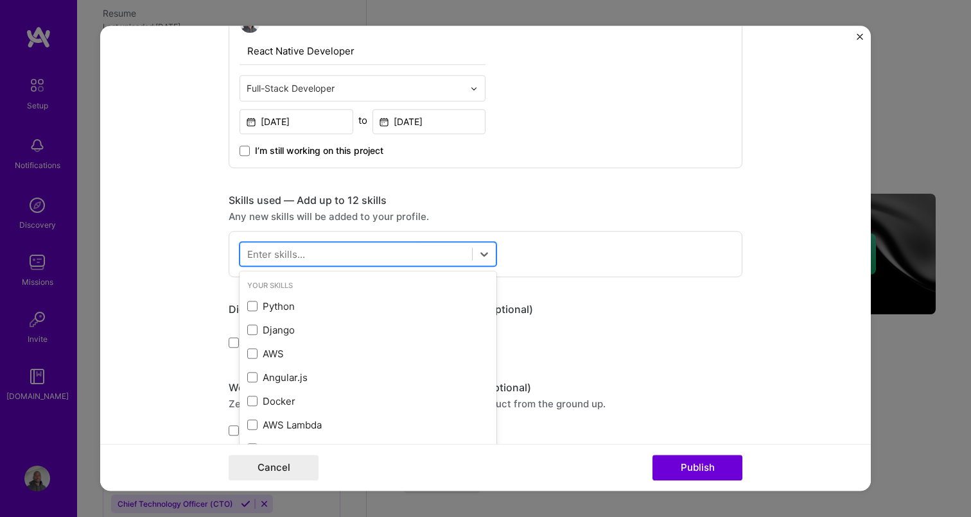
click at [295, 262] on div at bounding box center [356, 254] width 232 height 21
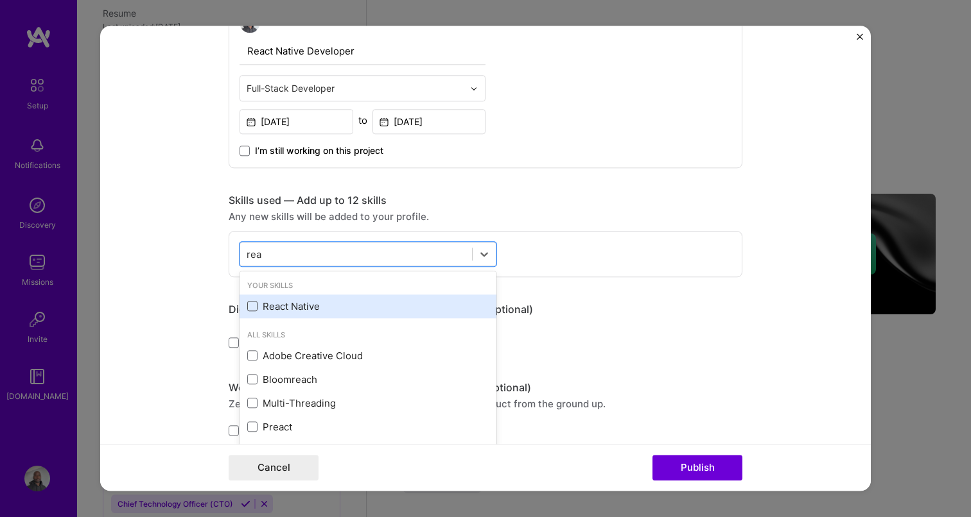
click at [247, 304] on span at bounding box center [252, 307] width 10 height 10
click at [0, 0] on input "checkbox" at bounding box center [0, 0] width 0 height 0
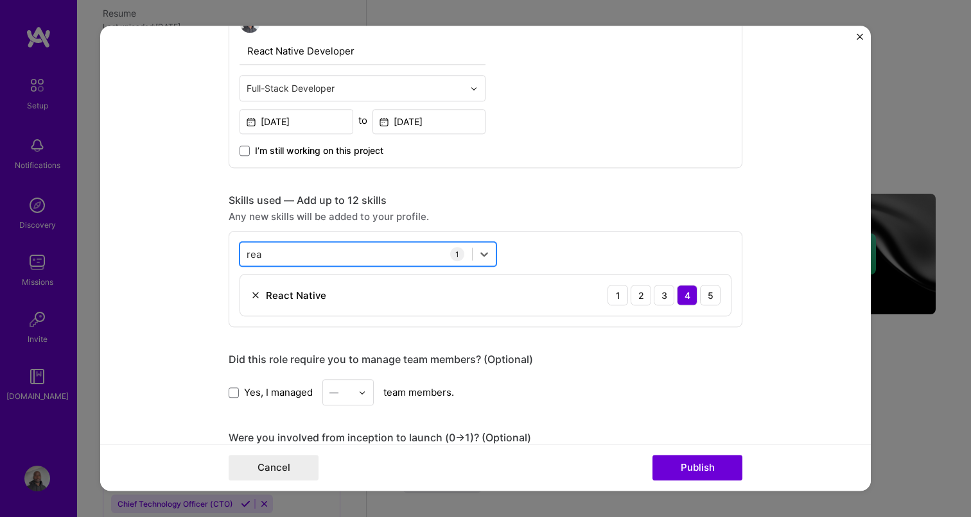
click at [312, 259] on div "[PERSON_NAME]" at bounding box center [356, 254] width 232 height 21
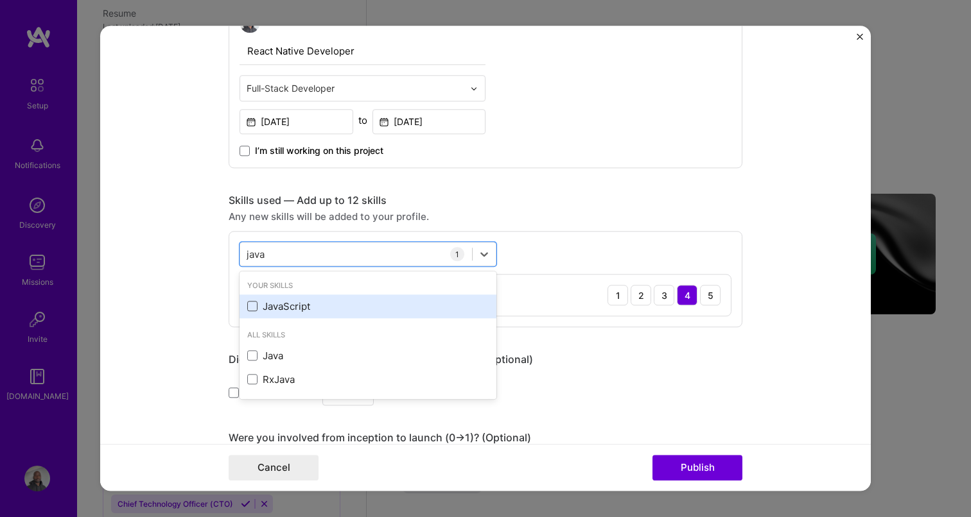
click at [252, 312] on span at bounding box center [252, 307] width 10 height 10
click at [0, 0] on input "checkbox" at bounding box center [0, 0] width 0 height 0
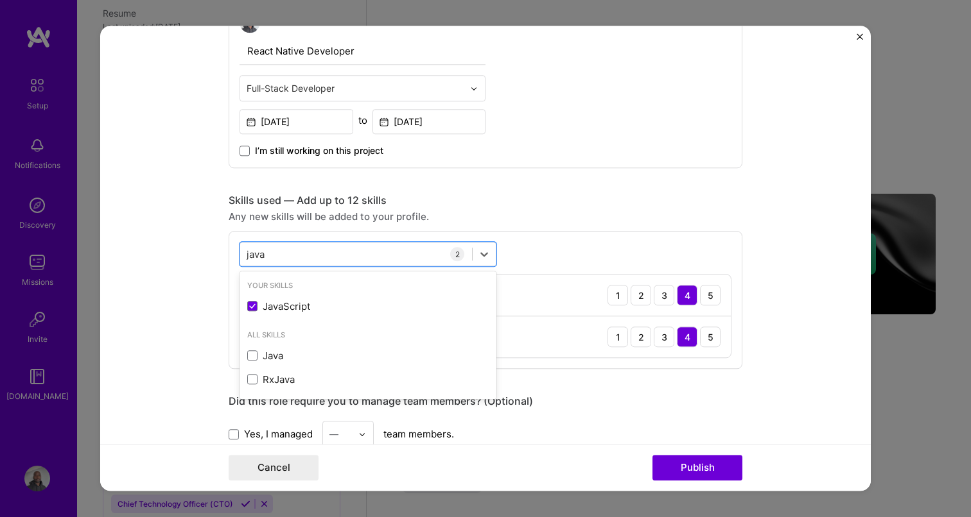
type input "java"
click at [160, 286] on form "Project title Capitec Banking App iOS & Android Template Company Project indust…" at bounding box center [485, 258] width 770 height 465
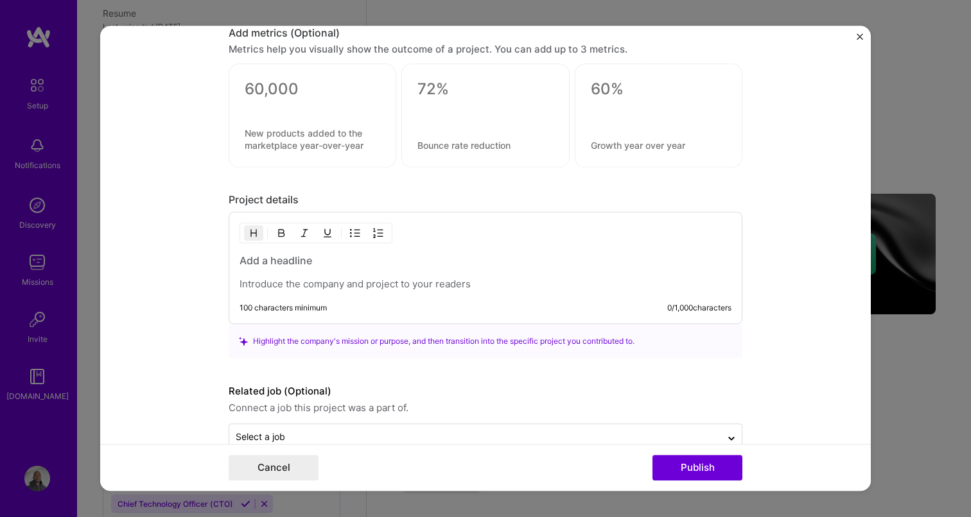
scroll to position [938, 0]
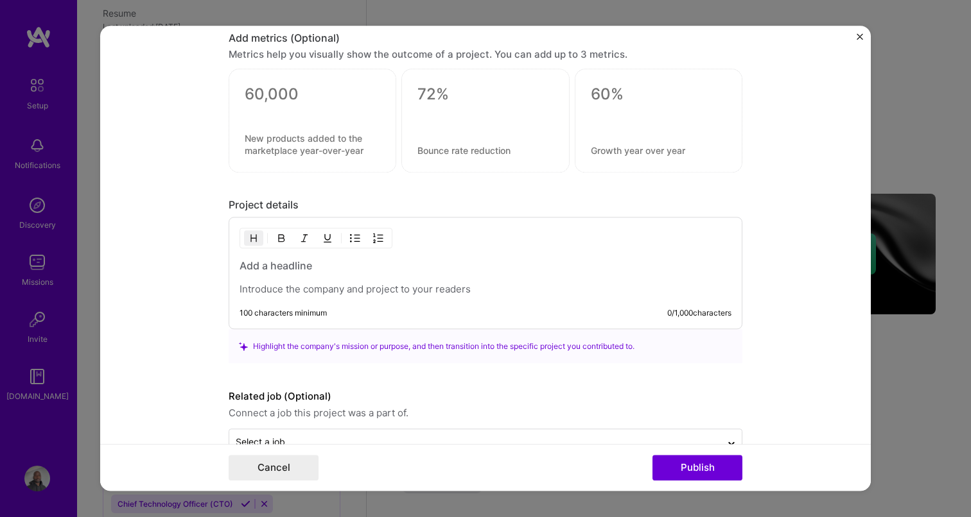
click at [337, 306] on div "100 characters minimum 0 / 1,000 characters" at bounding box center [486, 274] width 514 height 112
click at [323, 293] on p at bounding box center [485, 290] width 492 height 13
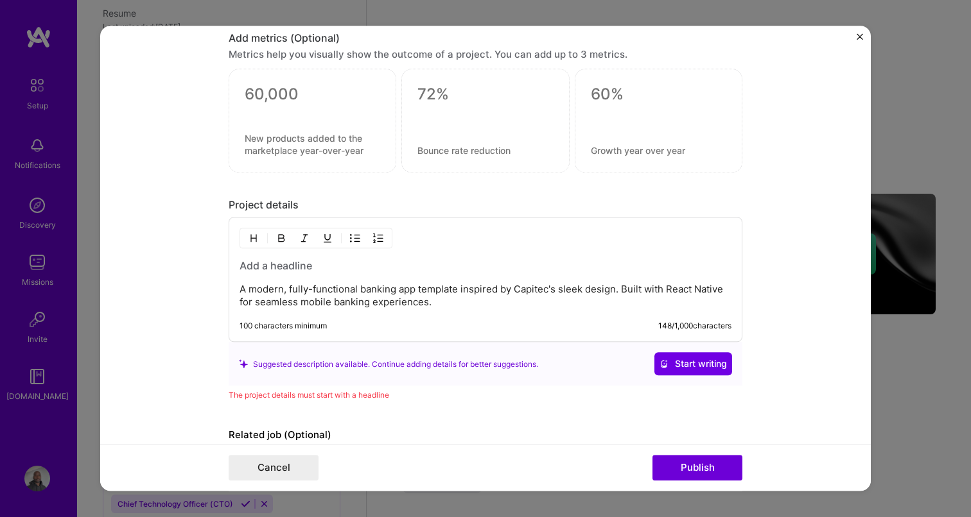
click at [279, 266] on h3 at bounding box center [485, 266] width 492 height 14
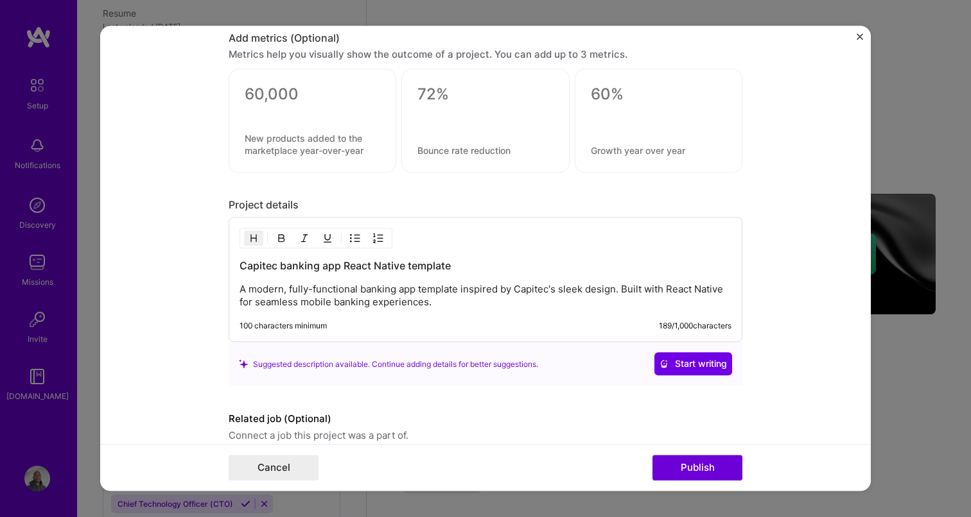
click at [139, 308] on form "Project title Capitec Banking App iOS & Android Template Company Project indust…" at bounding box center [485, 258] width 770 height 465
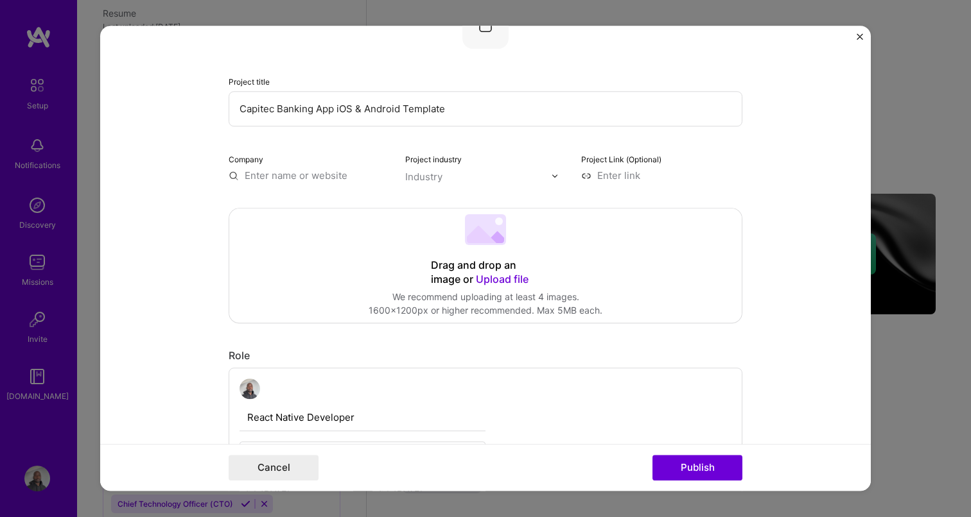
scroll to position [0, 0]
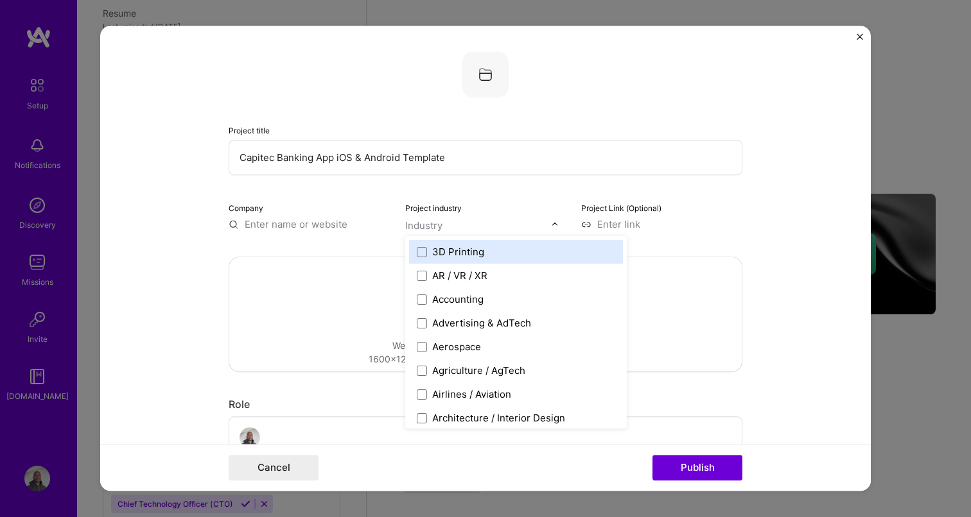
click at [412, 226] on div "Industry" at bounding box center [423, 225] width 37 height 13
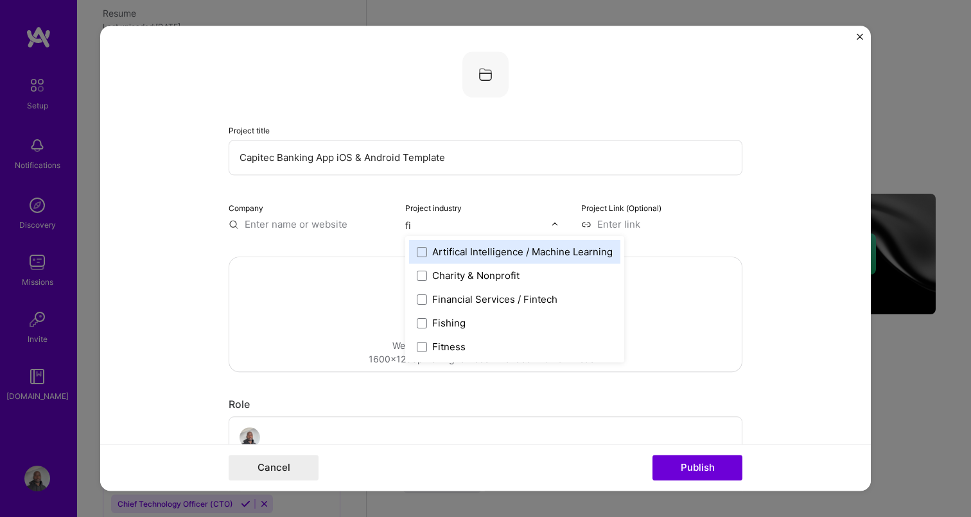
type input "fin"
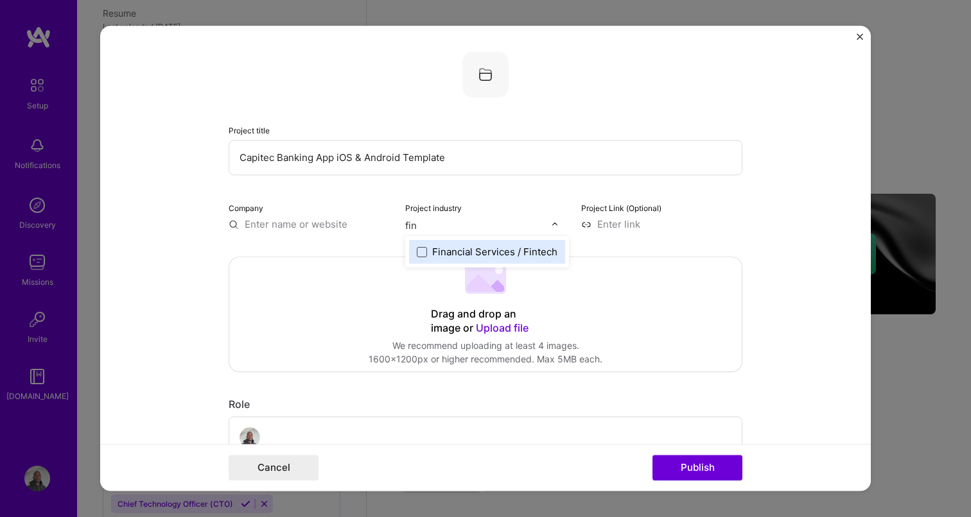
click at [424, 253] on span at bounding box center [422, 252] width 10 height 10
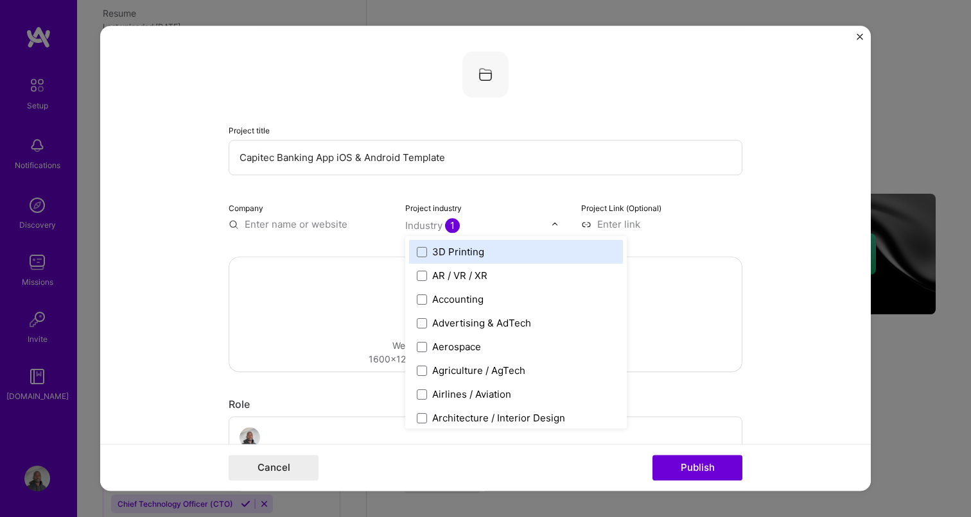
click at [629, 213] on label "Project Link (Optional)" at bounding box center [621, 208] width 80 height 10
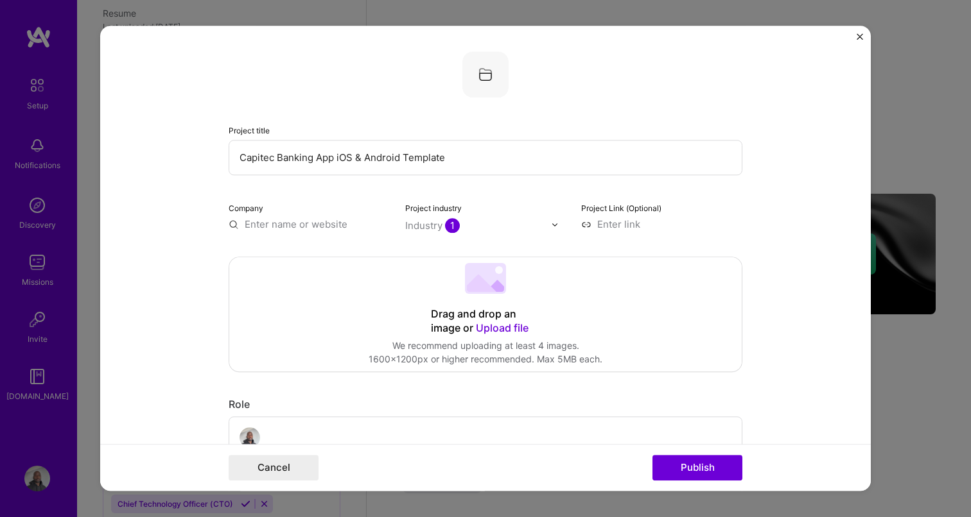
click at [619, 227] on input at bounding box center [661, 224] width 161 height 13
paste input "[URL][DOMAIN_NAME]"
type input "[URL][DOMAIN_NAME]"
click at [307, 221] on input "text" at bounding box center [309, 224] width 161 height 13
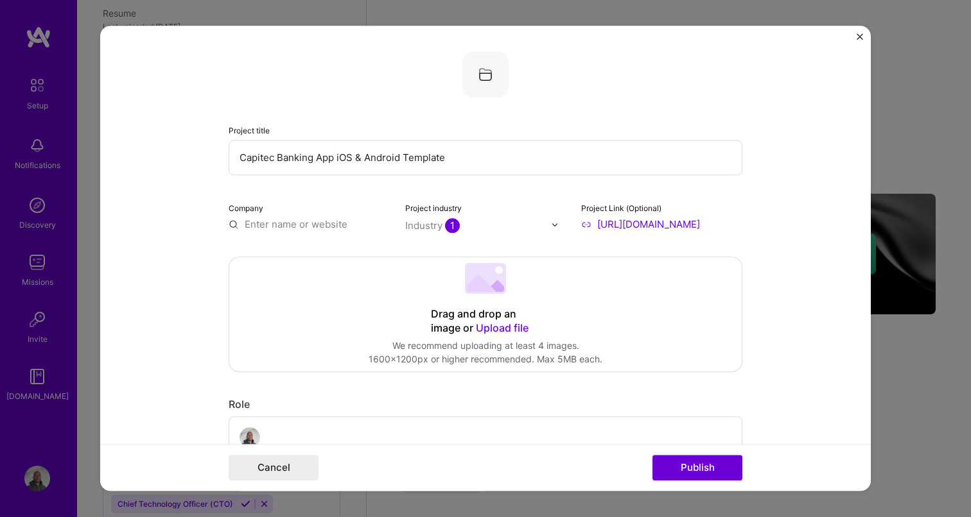
scroll to position [0, 0]
type input "Born To Code"
click at [322, 255] on div "Born To Code" at bounding box center [336, 254] width 73 height 22
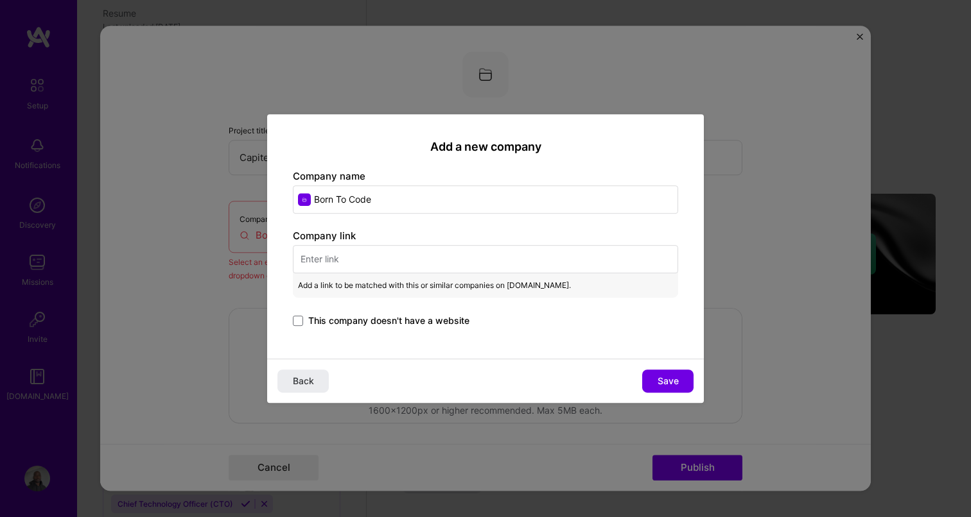
click at [326, 256] on input "text" at bounding box center [485, 259] width 385 height 28
paste input "[URL][DOMAIN_NAME]"
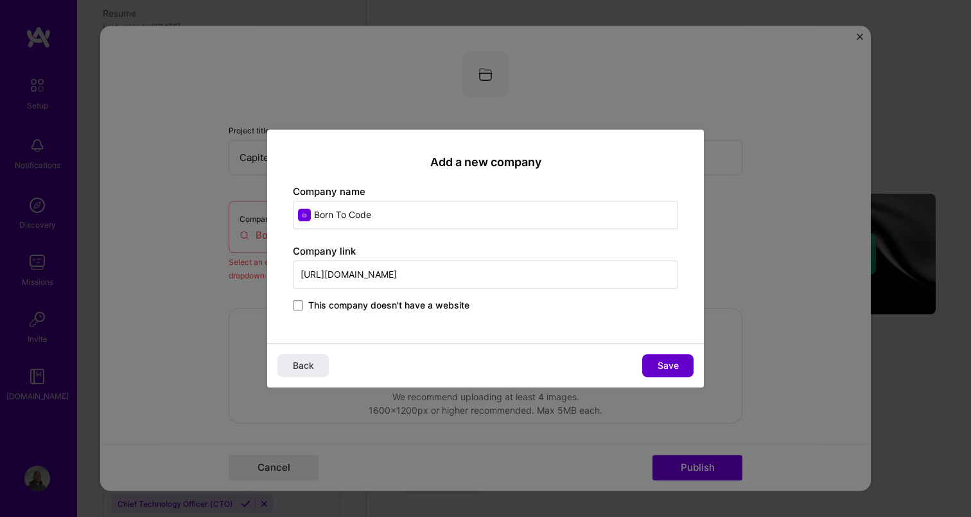
type input "[URL][DOMAIN_NAME]"
click at [663, 363] on span "Save" at bounding box center [667, 365] width 21 height 13
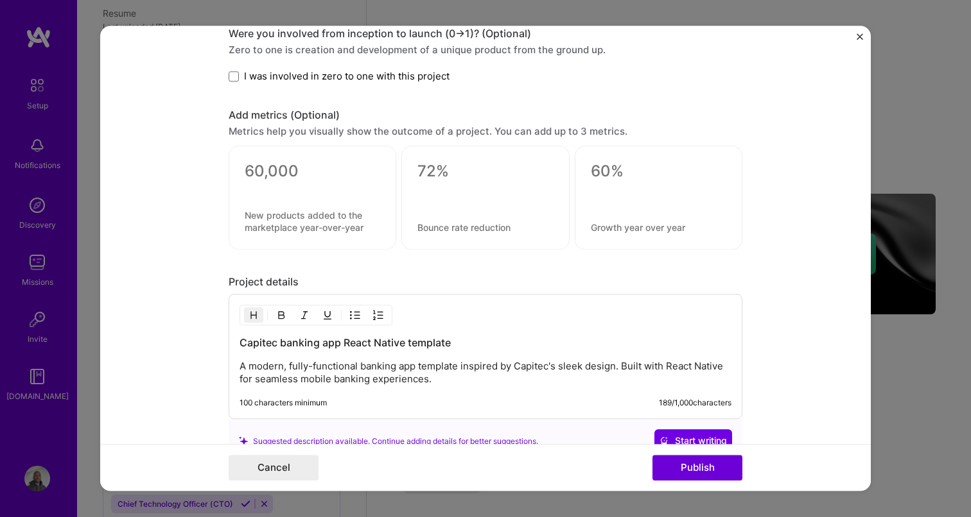
scroll to position [996, 0]
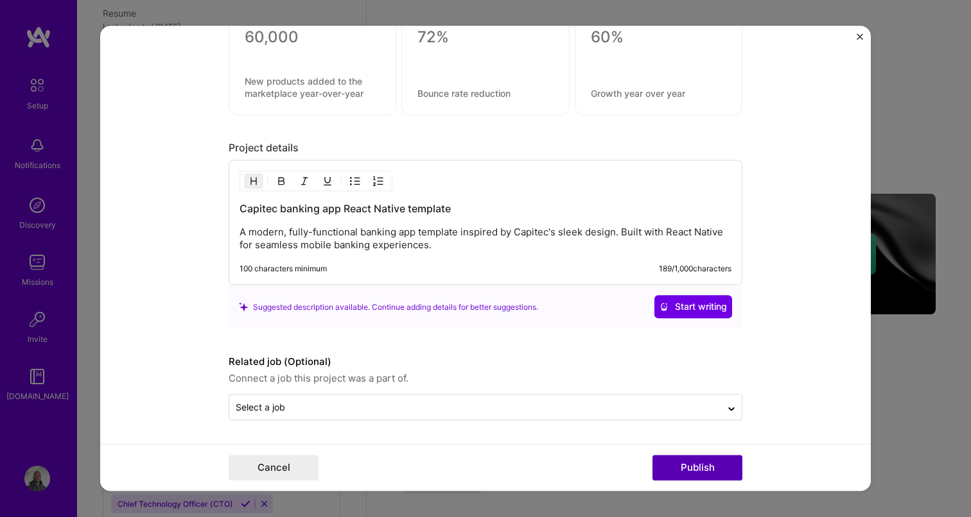
click at [712, 471] on button "Publish" at bounding box center [697, 469] width 90 height 26
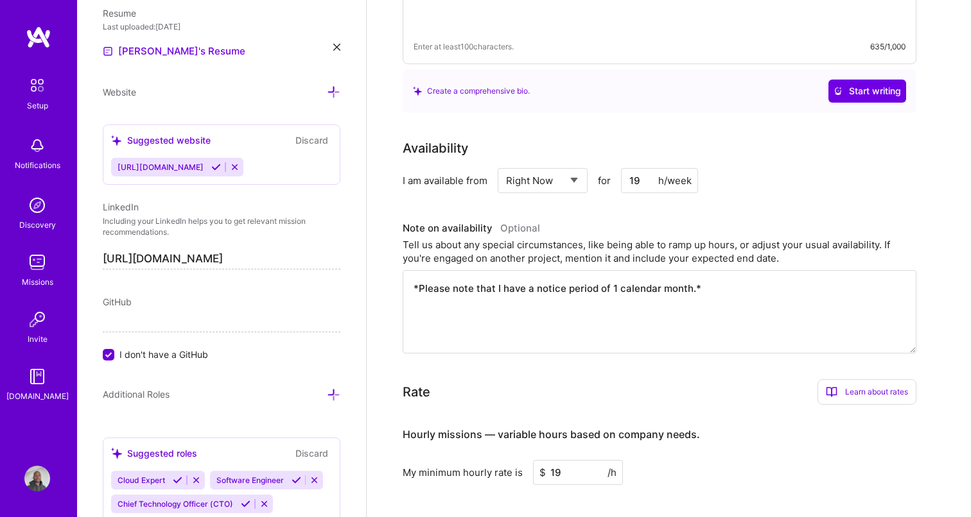
scroll to position [0, 0]
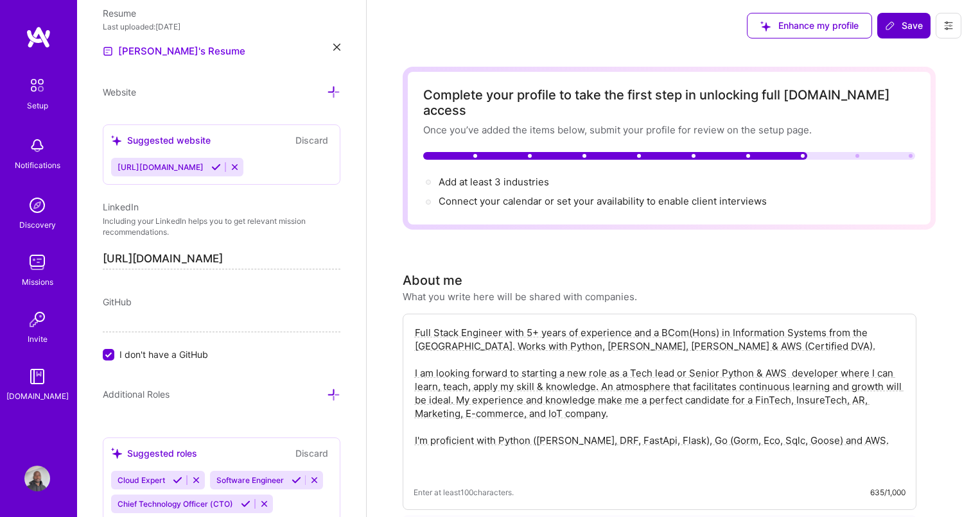
click at [913, 22] on span "Save" at bounding box center [904, 25] width 38 height 13
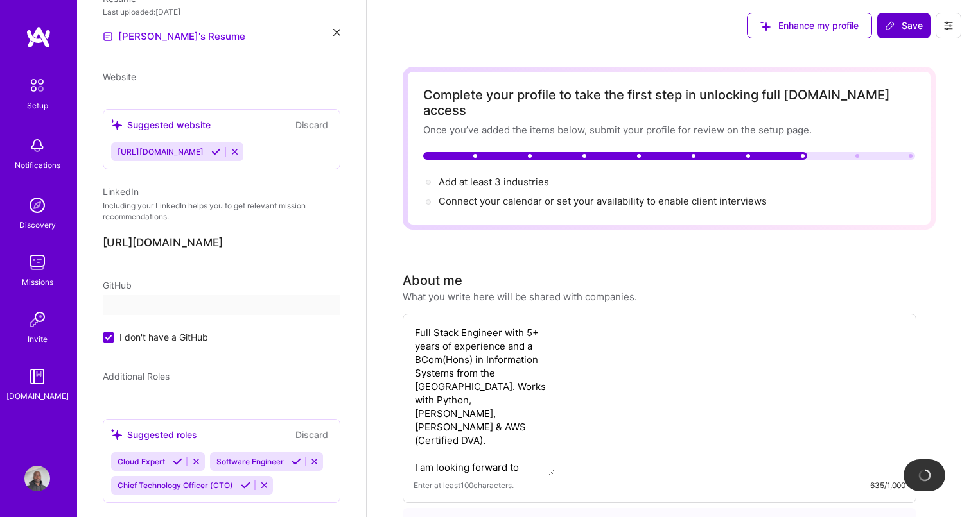
scroll to position [346, 0]
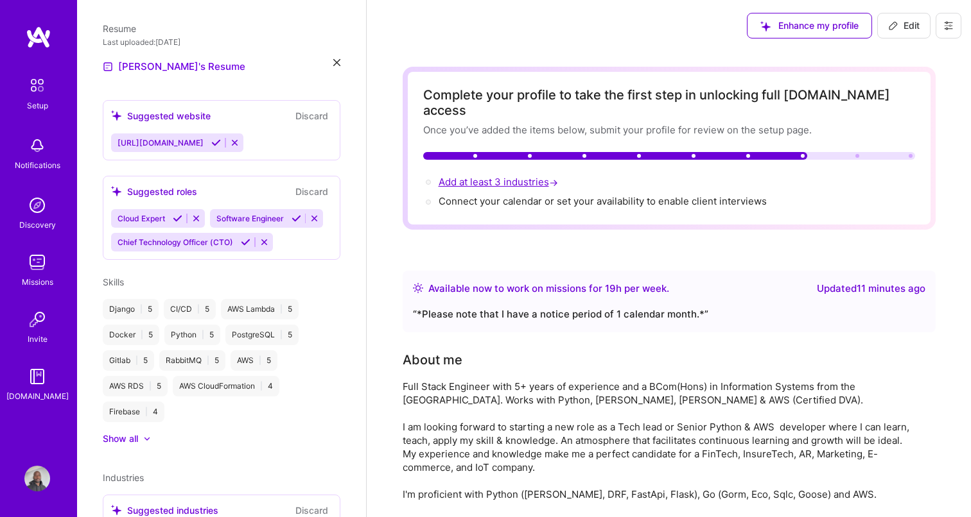
click at [472, 176] on span "Add at least 3 industries →" at bounding box center [499, 182] width 122 height 12
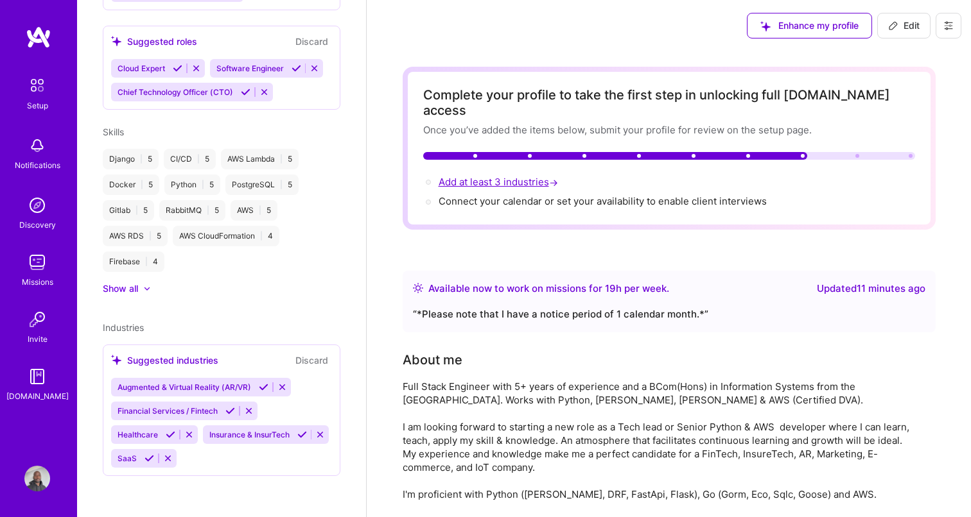
select select "US"
select select "Right Now"
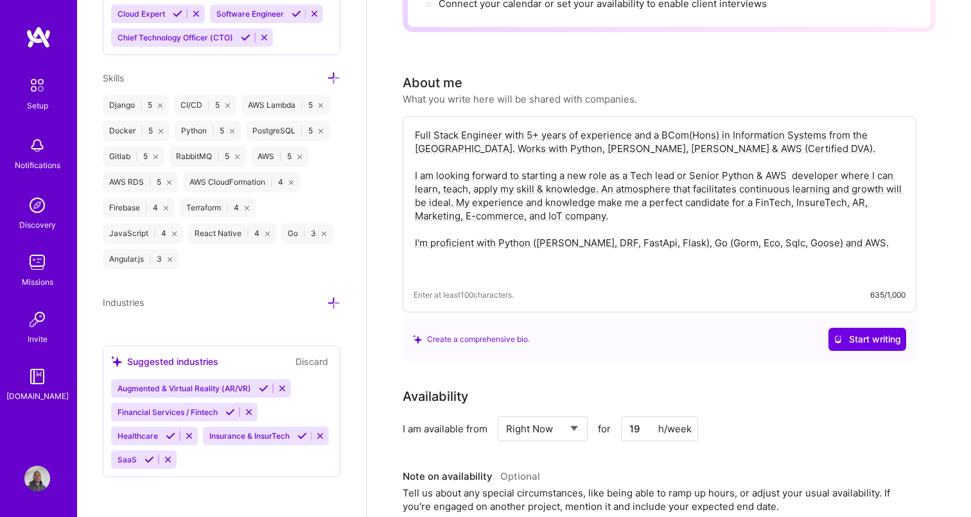
scroll to position [0, 0]
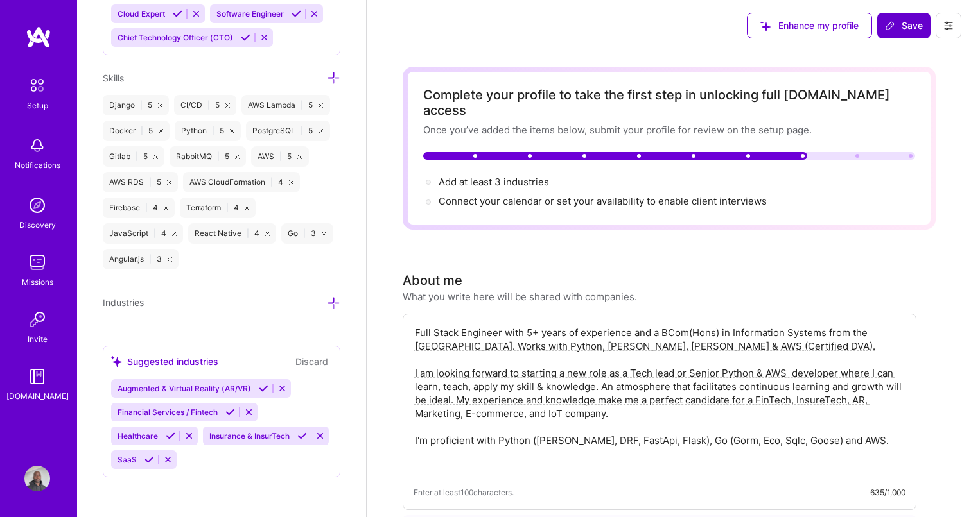
click at [911, 25] on span "Save" at bounding box center [904, 25] width 38 height 13
click at [900, 31] on span "Save" at bounding box center [904, 25] width 38 height 13
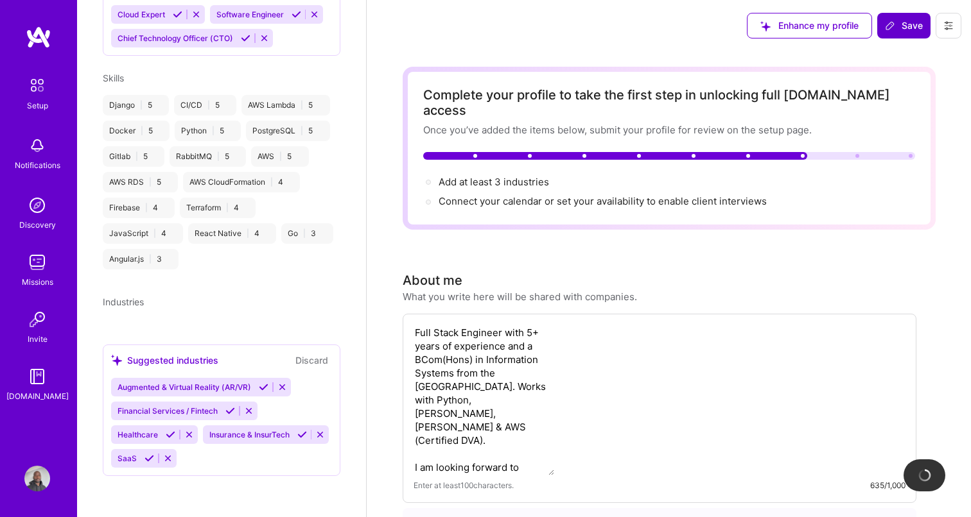
scroll to position [481, 0]
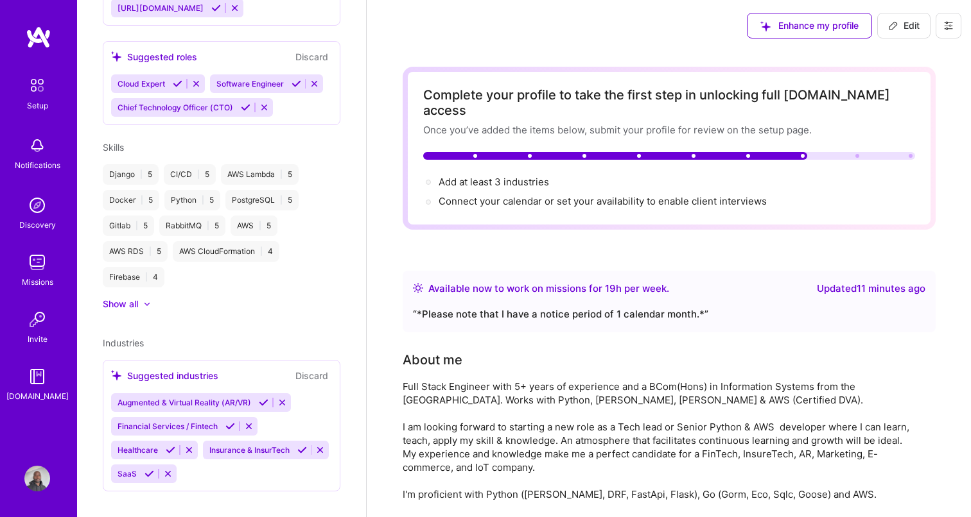
click at [191, 398] on span "Augmented & Virtual Reality (AR/VR)" at bounding box center [184, 403] width 134 height 10
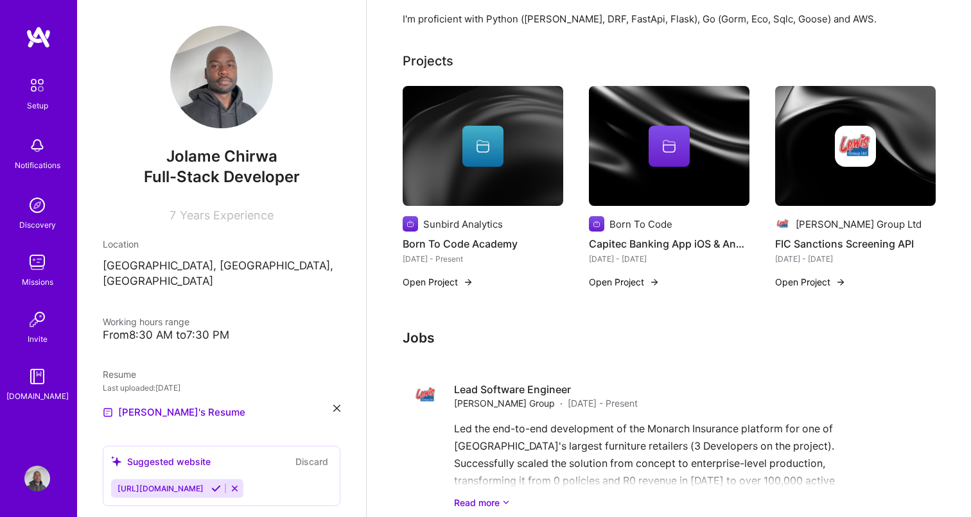
scroll to position [0, 0]
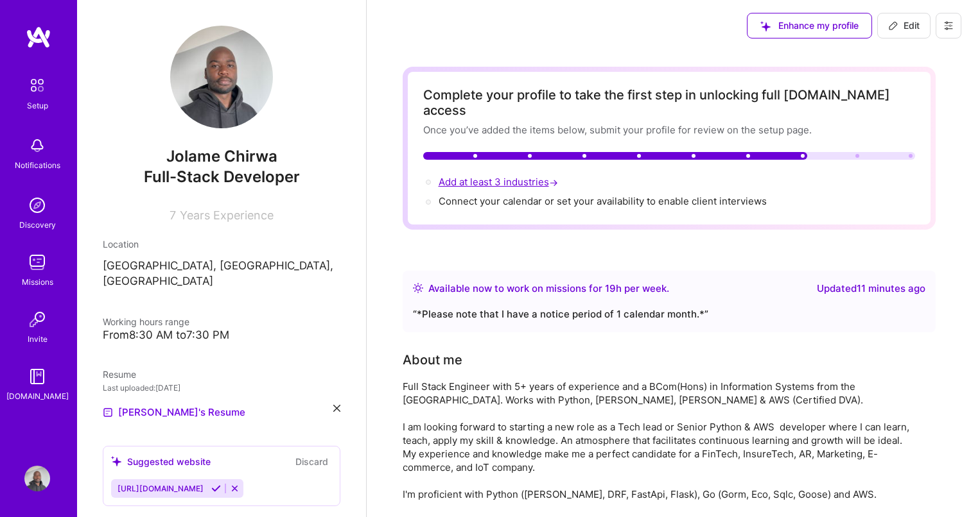
click at [519, 176] on span "Add at least 3 industries →" at bounding box center [499, 182] width 122 height 12
select select "US"
select select "Right Now"
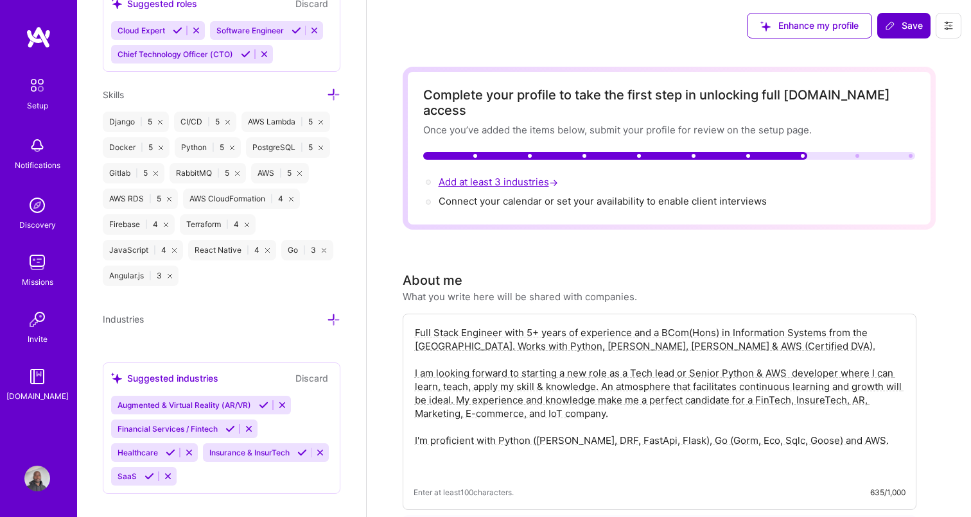
scroll to position [1035, 0]
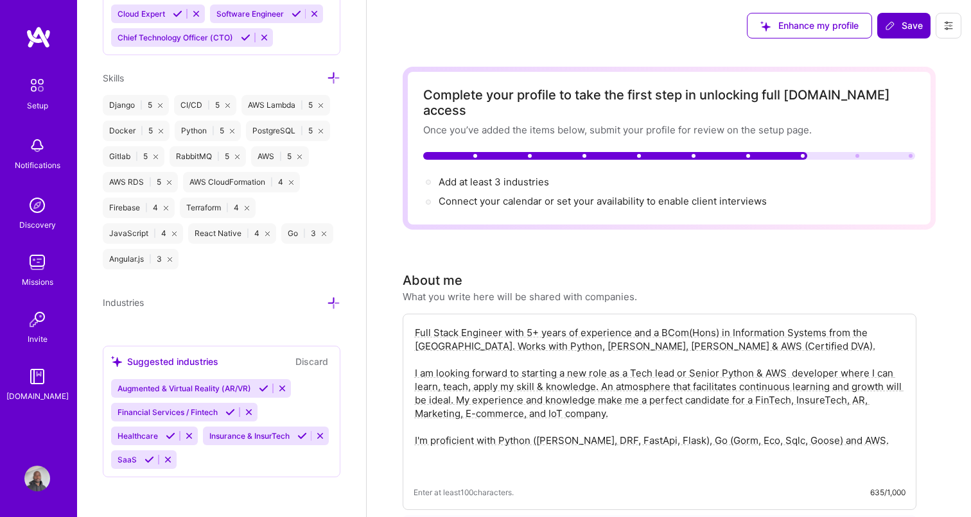
click at [191, 386] on span "Augmented & Virtual Reality (AR/VR)" at bounding box center [184, 389] width 134 height 10
click at [285, 408] on div "Augmented & Virtual Reality (AR/VR) Financial Services / Fintech Healthcare Ins…" at bounding box center [221, 424] width 221 height 90
click at [220, 458] on div "Augmented & Virtual Reality (AR/VR) Financial Services / Fintech Healthcare Ins…" at bounding box center [221, 424] width 221 height 90
click at [337, 303] on icon at bounding box center [333, 303] width 13 height 13
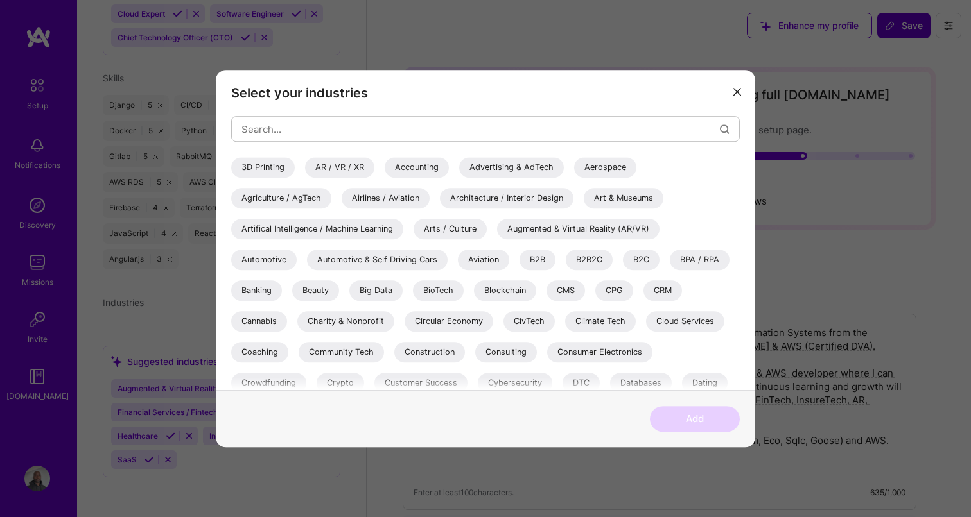
click at [360, 169] on div "AR / VR / XR" at bounding box center [339, 167] width 69 height 21
click at [547, 230] on div "Augmented & Virtual Reality (AR/VR)" at bounding box center [578, 229] width 162 height 21
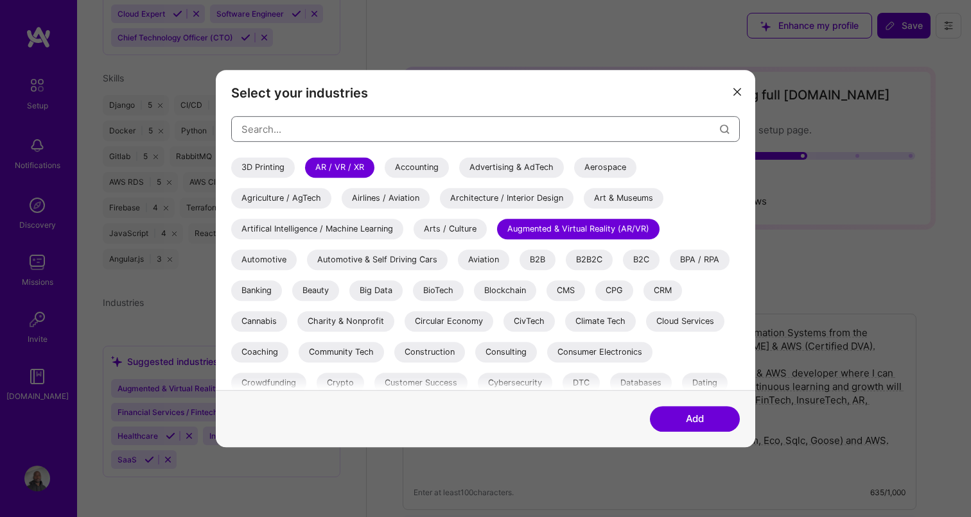
click at [367, 125] on input "modal" at bounding box center [480, 129] width 478 height 33
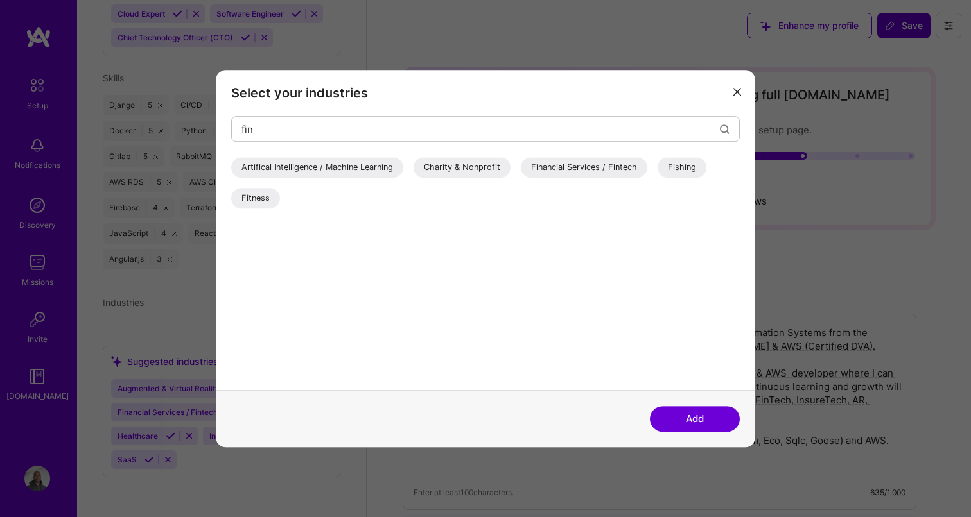
click at [556, 168] on div "Financial Services / Fintech" at bounding box center [584, 167] width 126 height 21
click at [402, 135] on input "fin" at bounding box center [480, 129] width 478 height 33
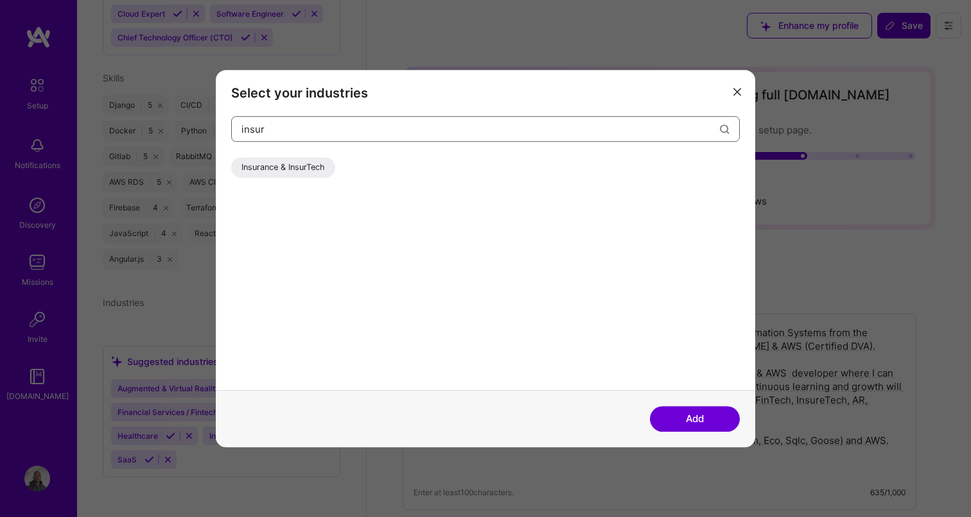
type input "insur"
click at [296, 168] on div "Insurance & InsurTech" at bounding box center [283, 167] width 104 height 21
click at [368, 128] on input "insur" at bounding box center [480, 129] width 478 height 33
type input "eco"
click at [375, 168] on div "E-Commerce" at bounding box center [365, 167] width 71 height 21
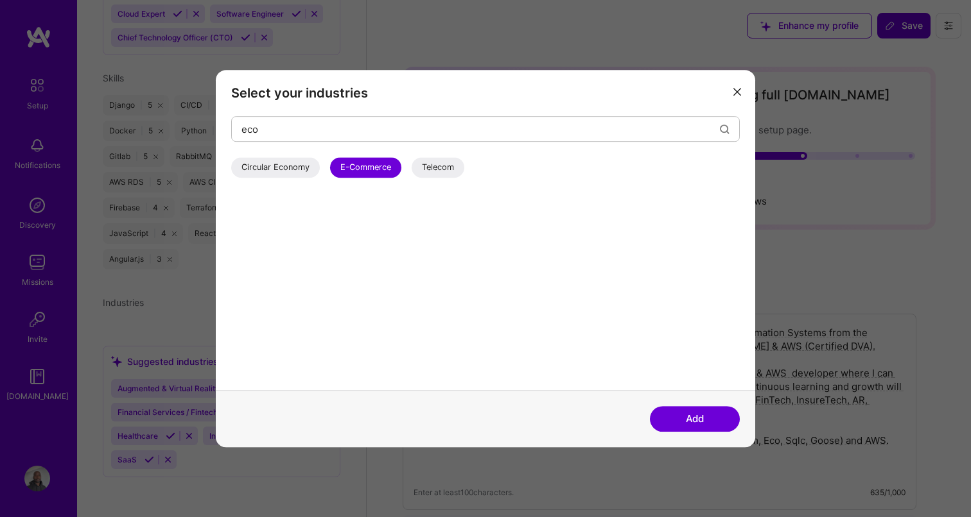
click at [704, 423] on button "Add" at bounding box center [695, 419] width 90 height 26
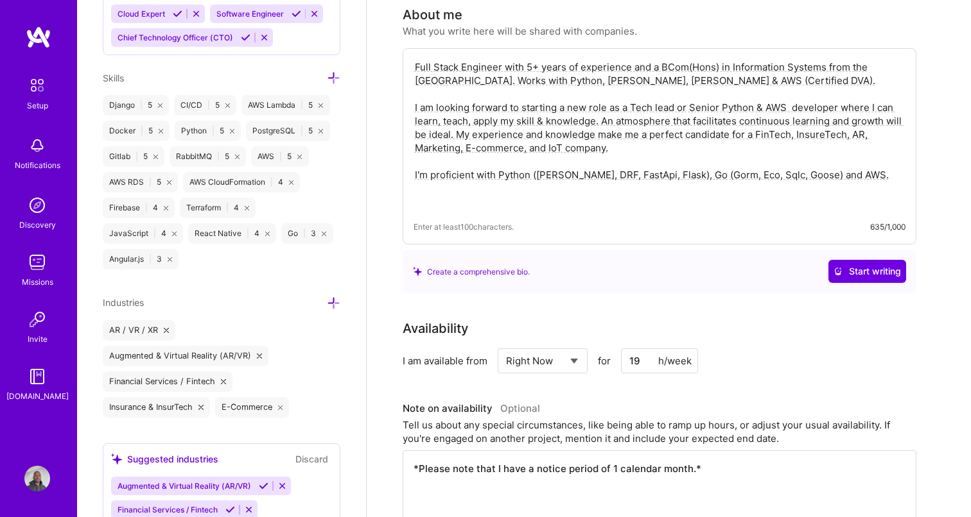
scroll to position [0, 0]
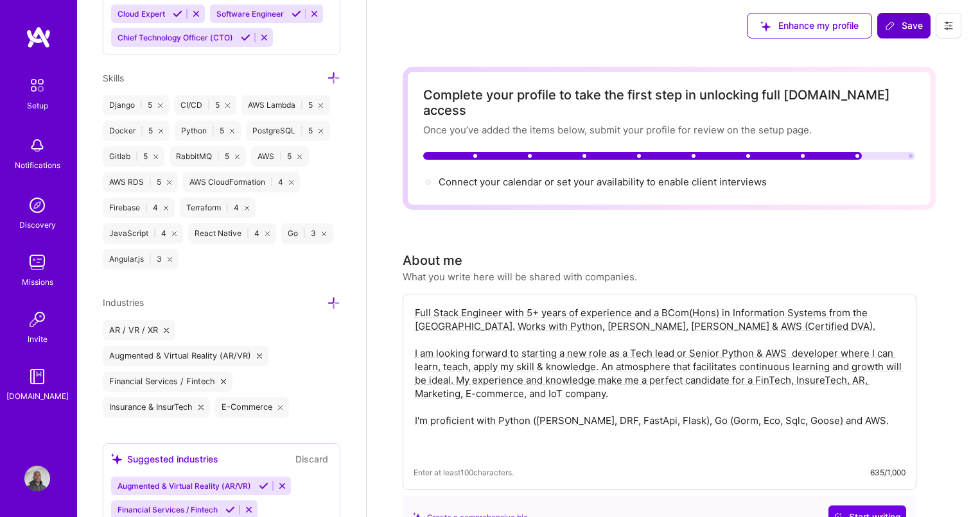
click at [915, 44] on div "Enhance my profile Save" at bounding box center [854, 25] width 234 height 51
click at [903, 28] on span "Save" at bounding box center [904, 25] width 38 height 13
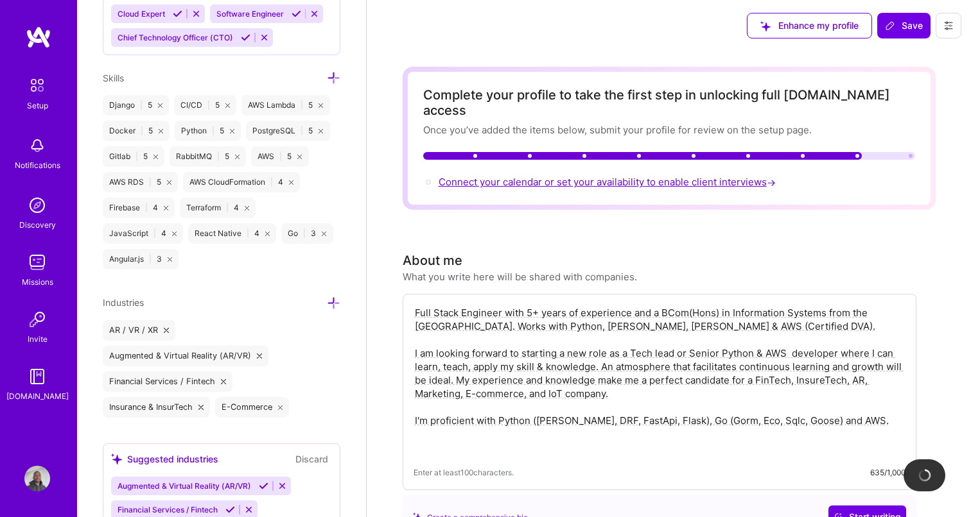
click at [501, 176] on span "Connect your calendar or set your availability to enable client interviews →" at bounding box center [608, 182] width 340 height 12
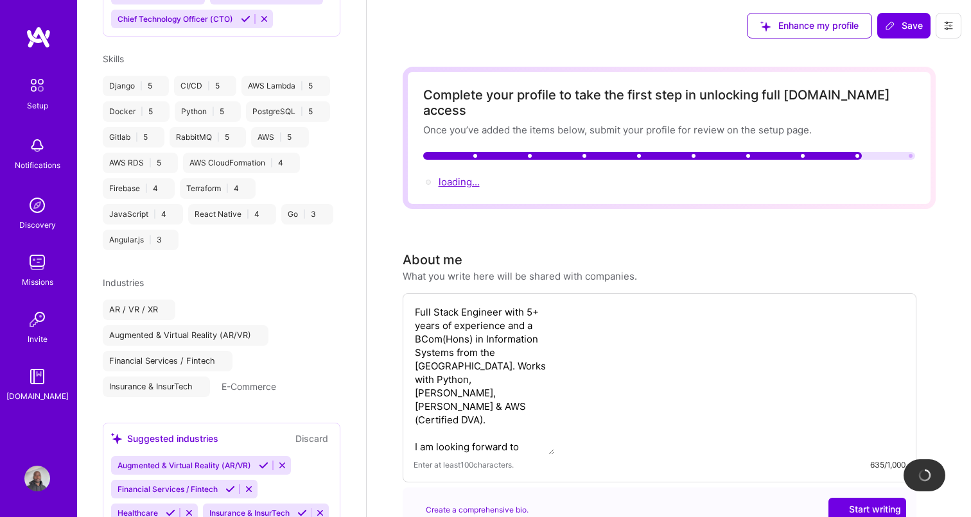
scroll to position [536, 0]
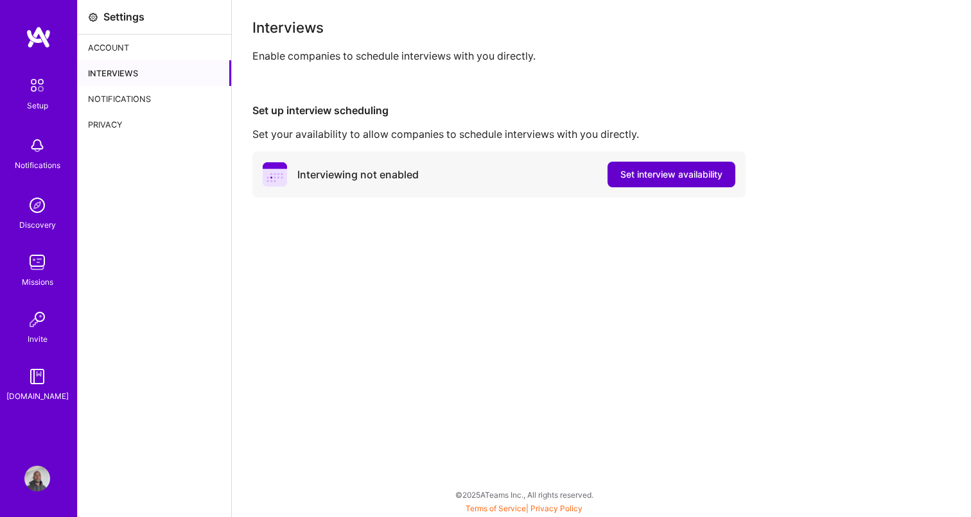
click at [650, 177] on span "Set interview availability" at bounding box center [671, 174] width 102 height 13
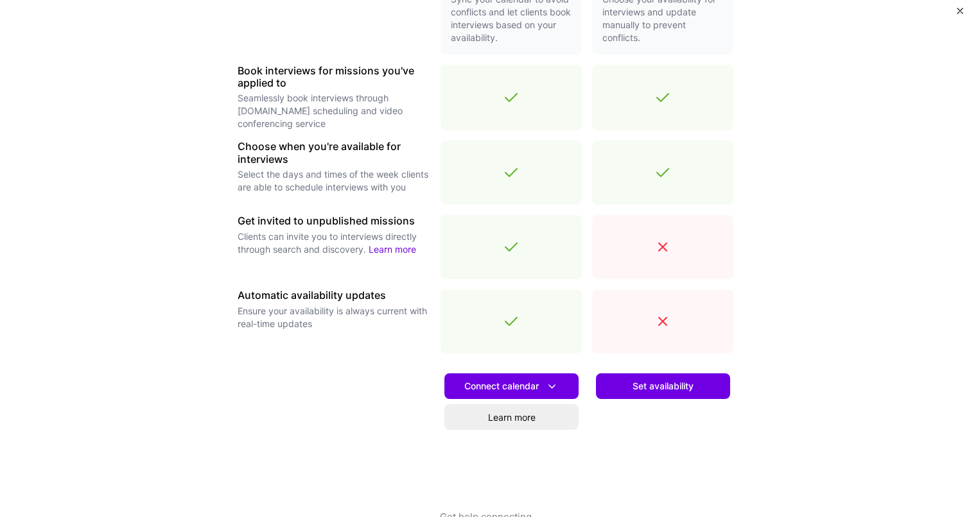
scroll to position [382, 0]
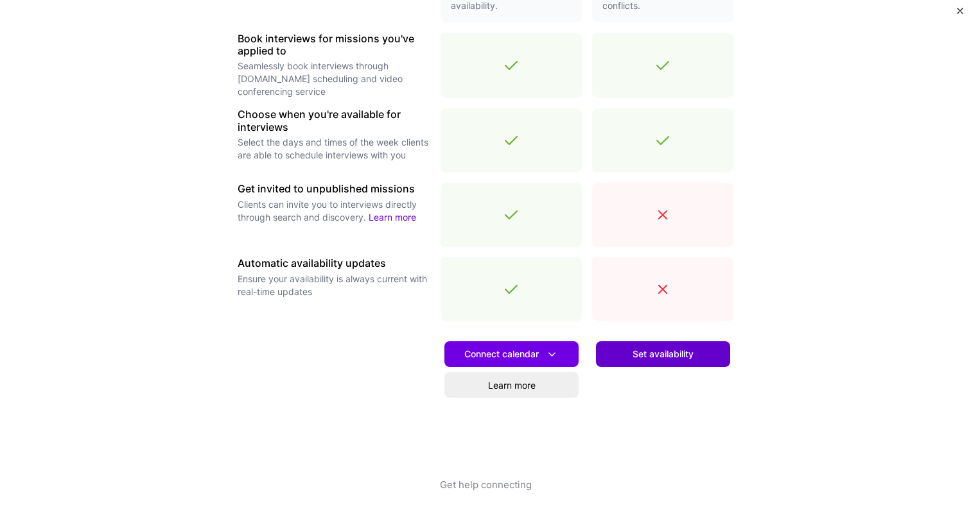
click at [645, 354] on span "Set availability" at bounding box center [662, 354] width 61 height 13
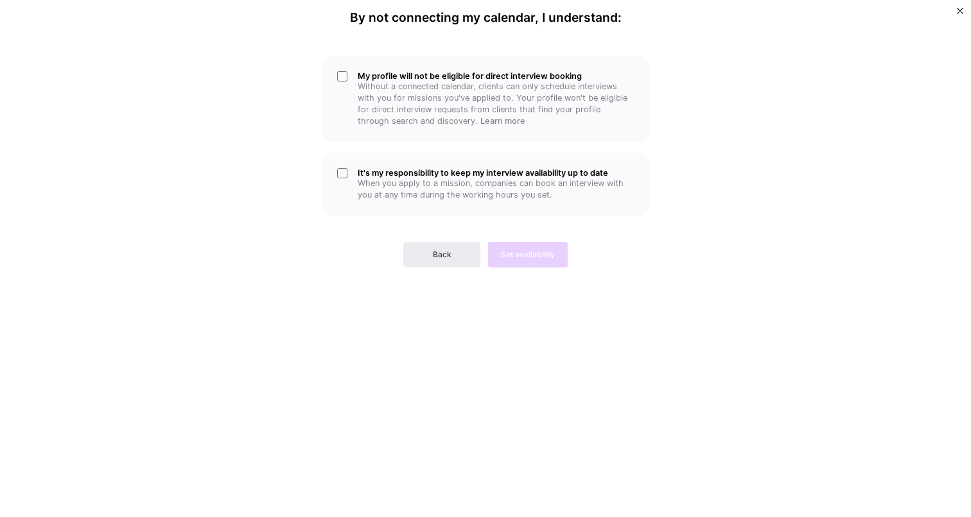
scroll to position [0, 0]
click at [347, 175] on div "It's my responsibility to keep my interview availability up to date When you ap…" at bounding box center [485, 185] width 327 height 64
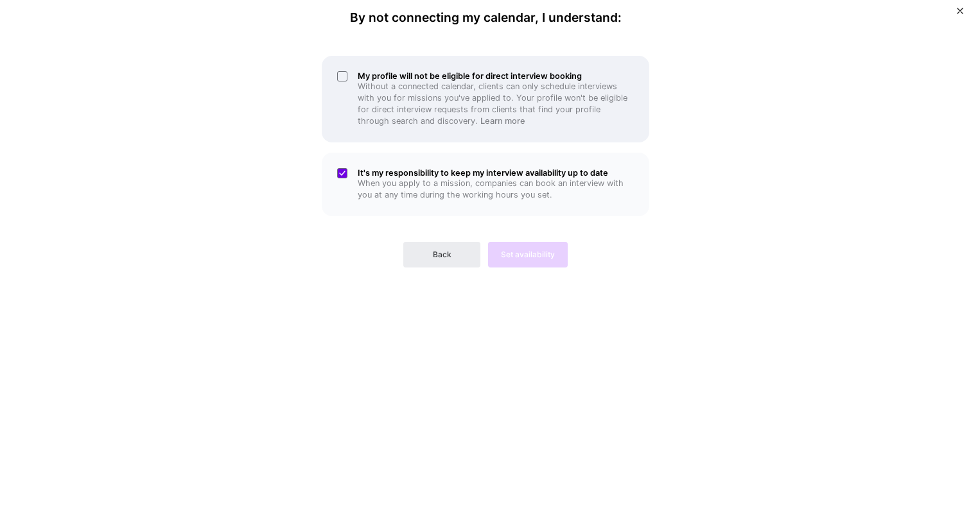
click at [352, 83] on div "My profile will not be eligible for direct interview booking Without a connecte…" at bounding box center [485, 99] width 327 height 87
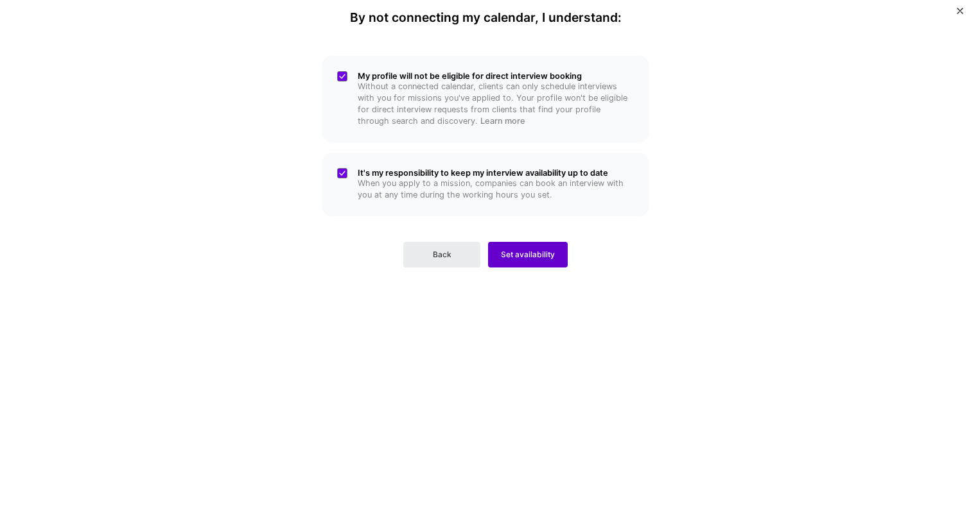
click at [539, 253] on span "Set availability" at bounding box center [528, 255] width 54 height 12
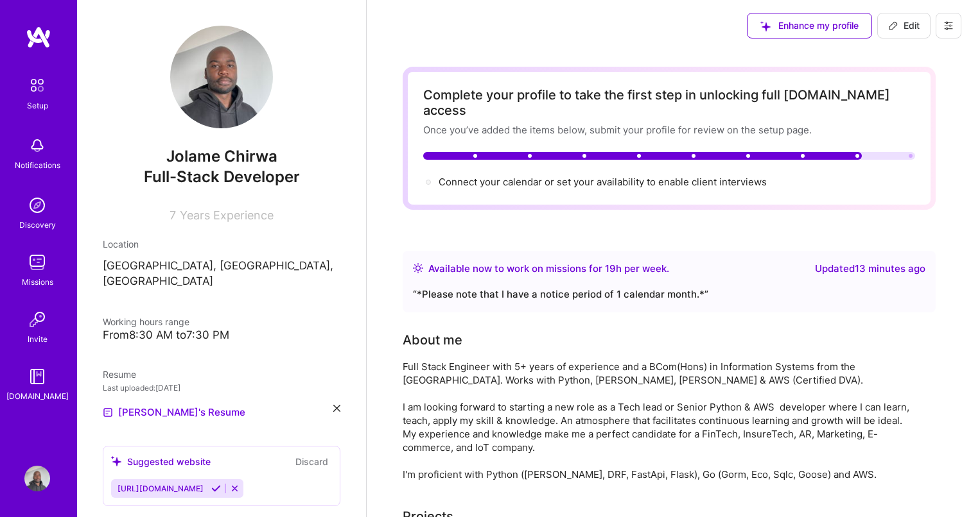
click at [31, 227] on div "Discovery" at bounding box center [37, 224] width 37 height 13
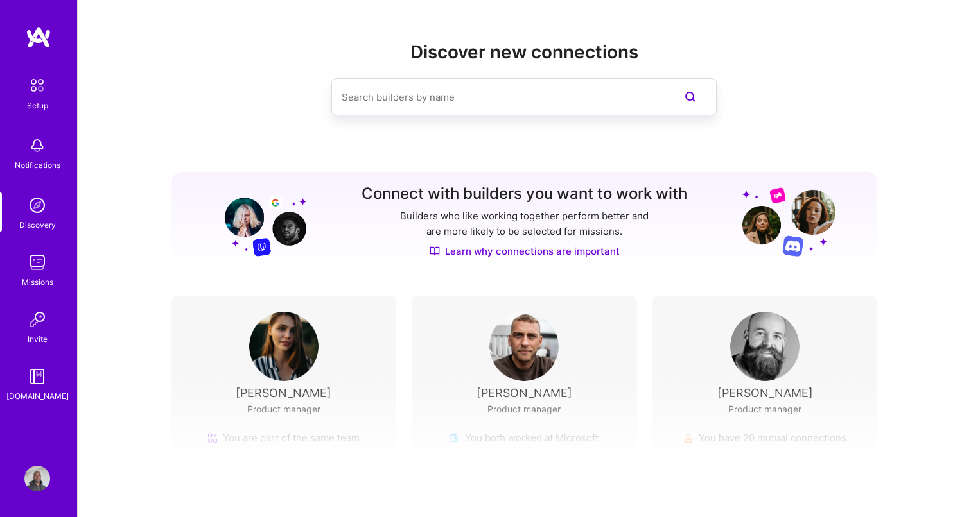
scroll to position [96, 0]
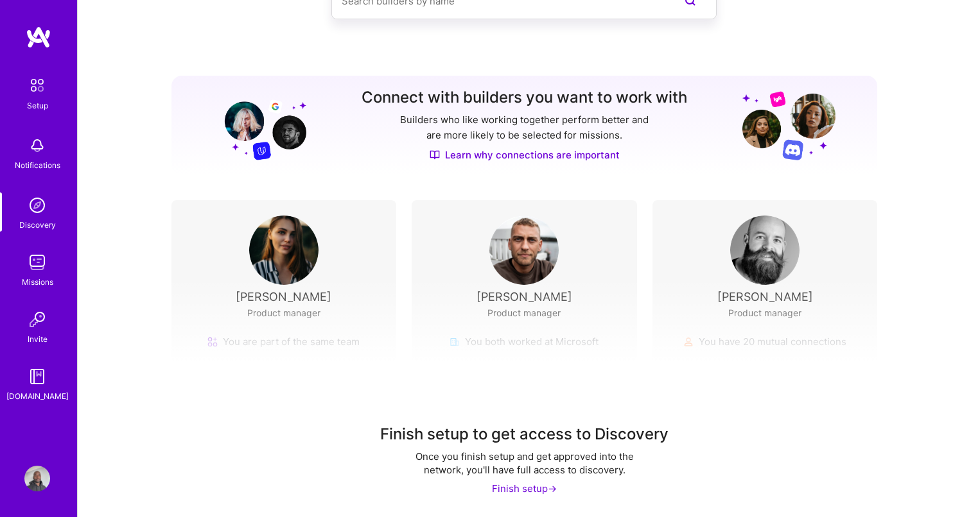
click at [34, 279] on div "Missions" at bounding box center [37, 281] width 31 height 13
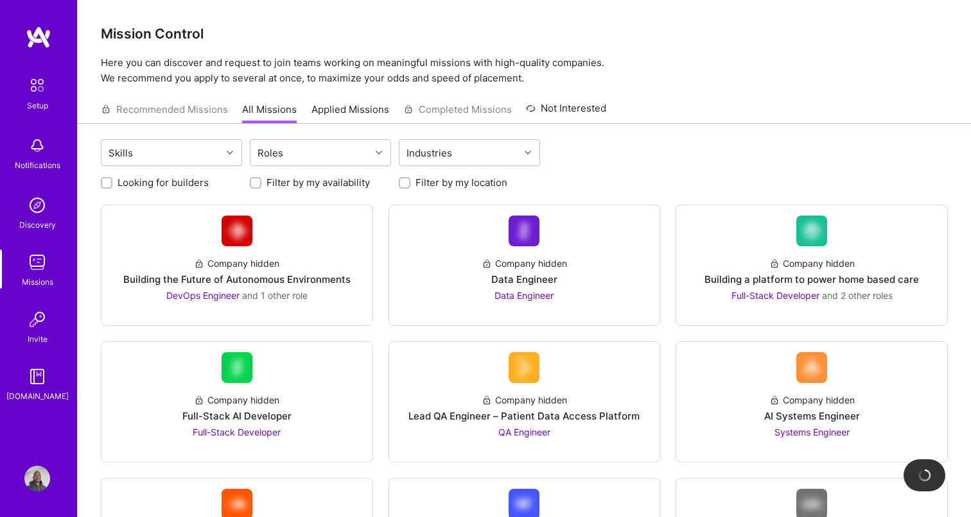
click at [363, 107] on link "Applied Missions" at bounding box center [350, 113] width 78 height 21
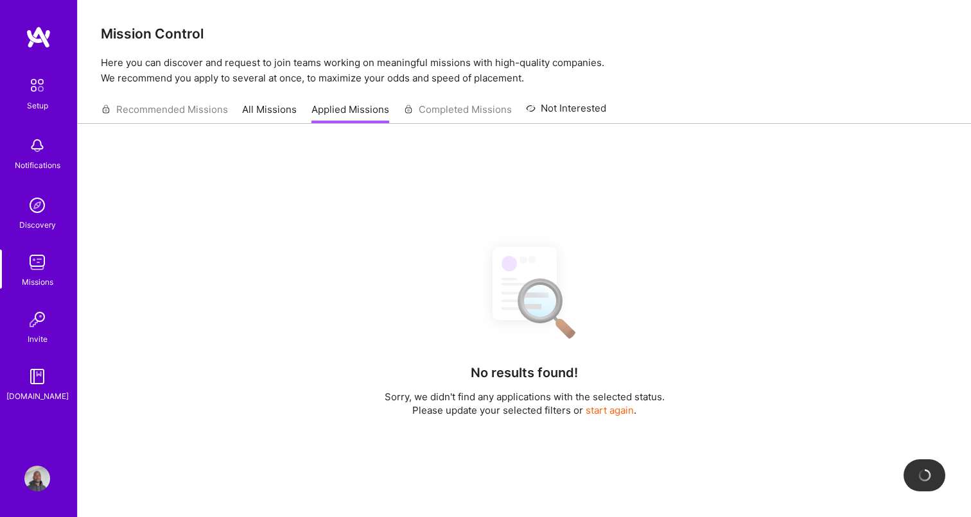
click at [281, 118] on link "All Missions" at bounding box center [269, 113] width 55 height 21
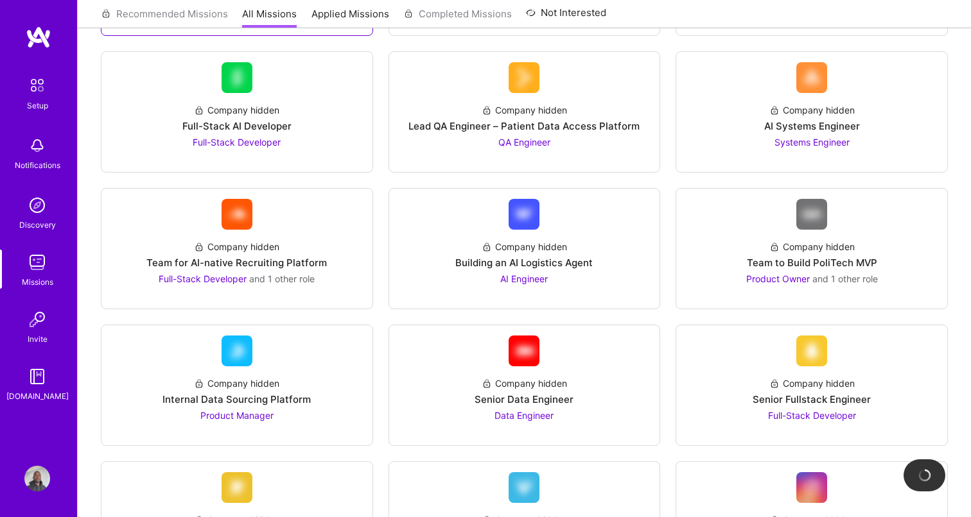
scroll to position [309, 0]
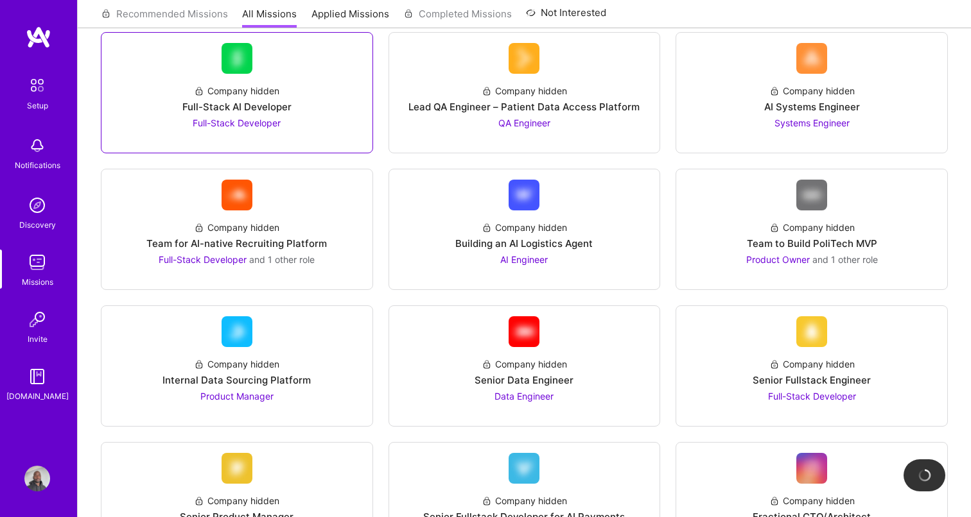
click at [287, 117] on div "Company hidden Full-Stack AI Developer Full-Stack Developer" at bounding box center [237, 102] width 250 height 56
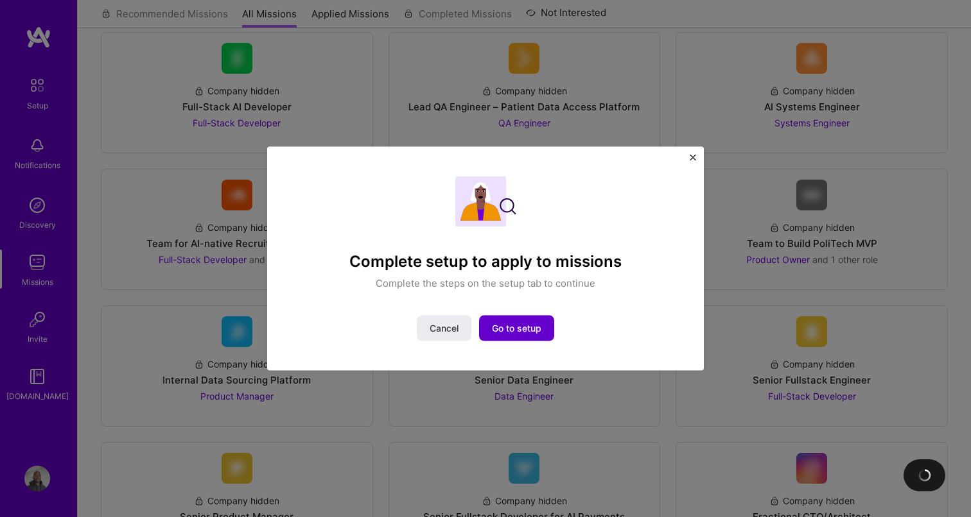
click at [521, 322] on span "Go to setup" at bounding box center [516, 328] width 49 height 13
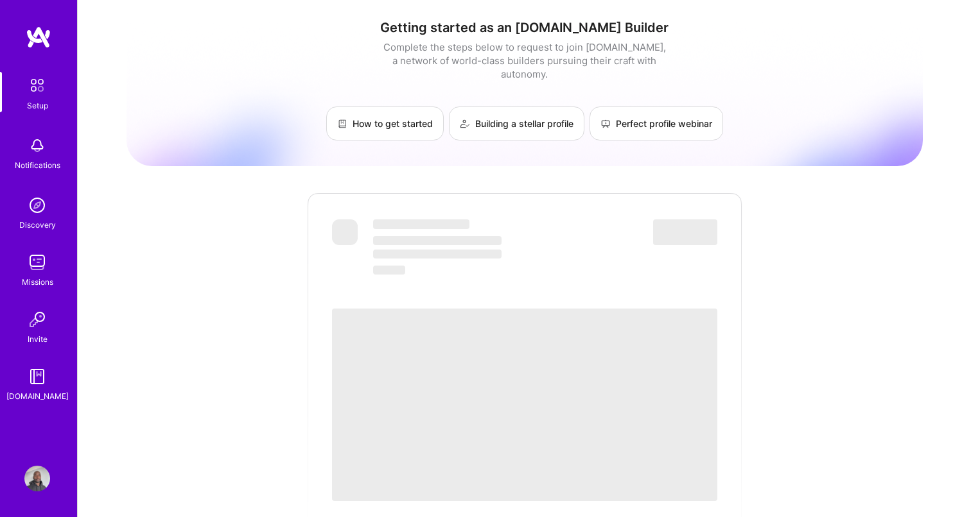
click at [35, 474] on img at bounding box center [37, 479] width 26 height 26
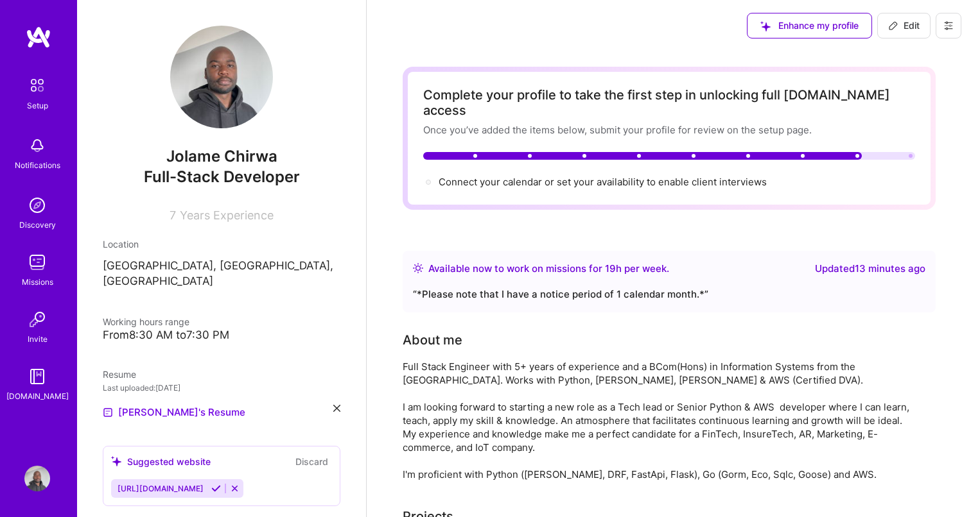
click at [961, 24] on div "Enhance my profile Edit" at bounding box center [854, 25] width 234 height 51
click at [952, 28] on icon at bounding box center [948, 26] width 10 height 10
click at [791, 26] on span "Enhance my profile" at bounding box center [809, 25] width 98 height 13
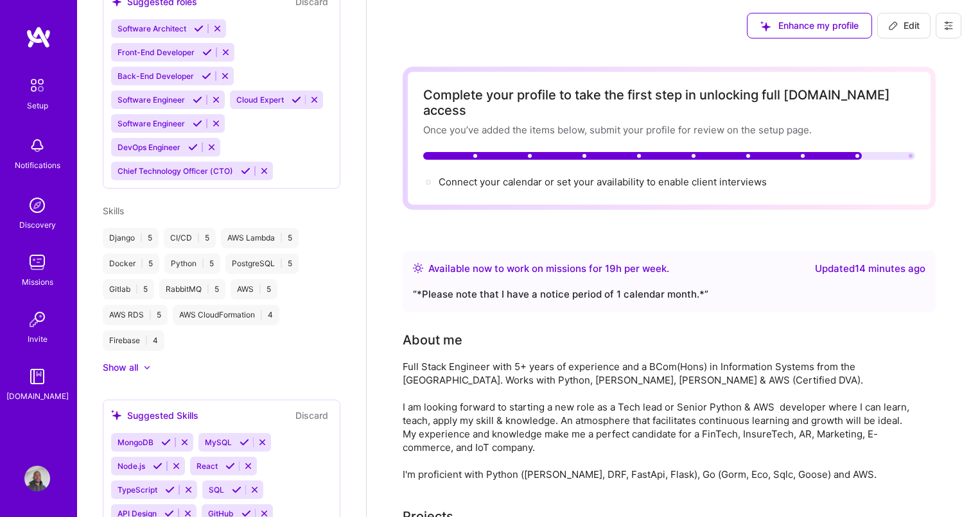
scroll to position [430, 0]
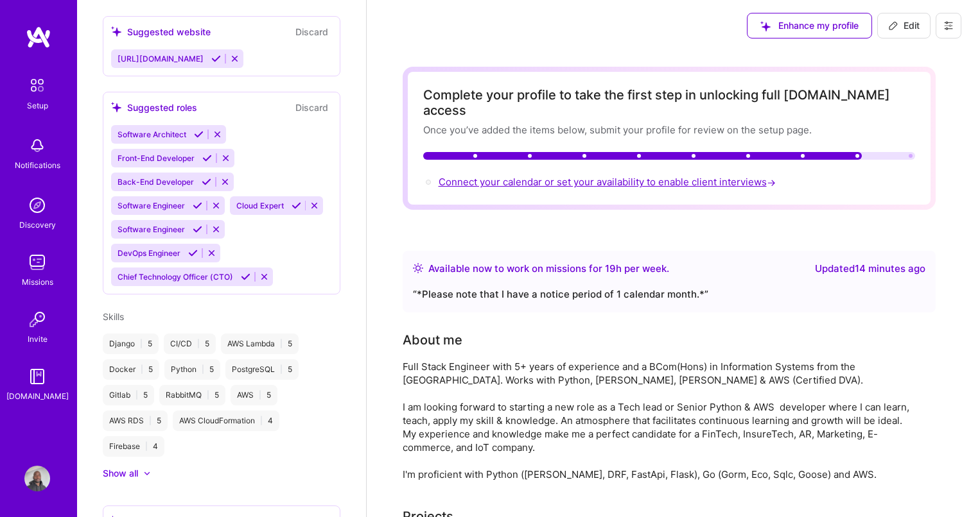
click at [576, 176] on span "Connect your calendar or set your availability to enable client interviews →" at bounding box center [608, 182] width 340 height 12
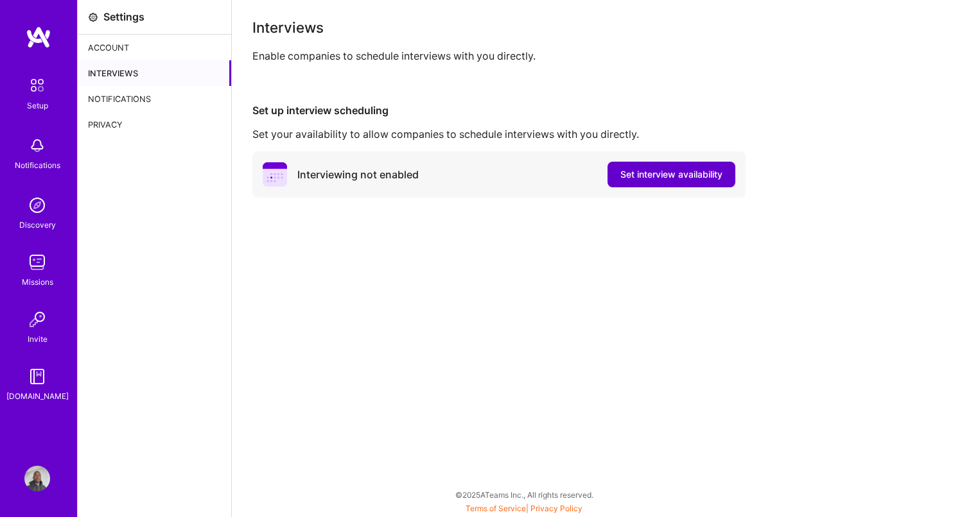
click at [641, 180] on span "Set interview availability" at bounding box center [671, 174] width 102 height 13
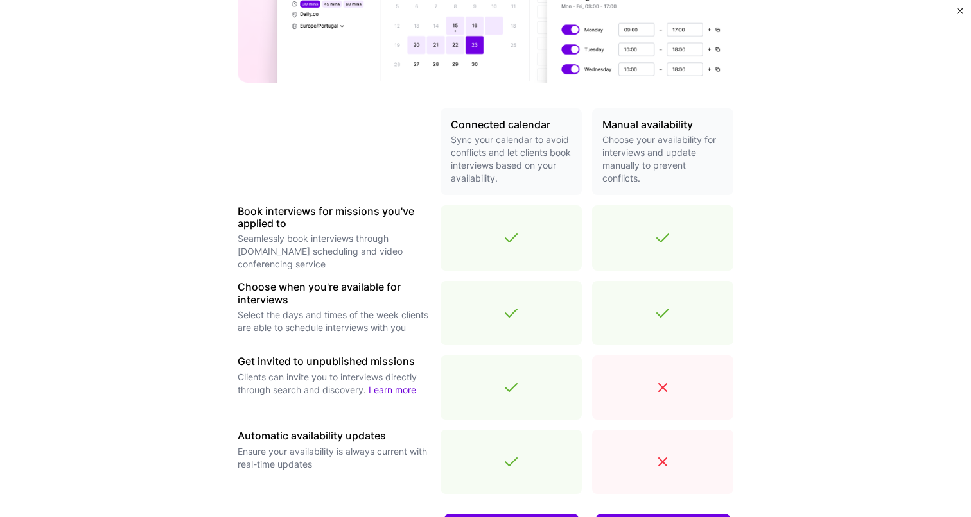
scroll to position [326, 0]
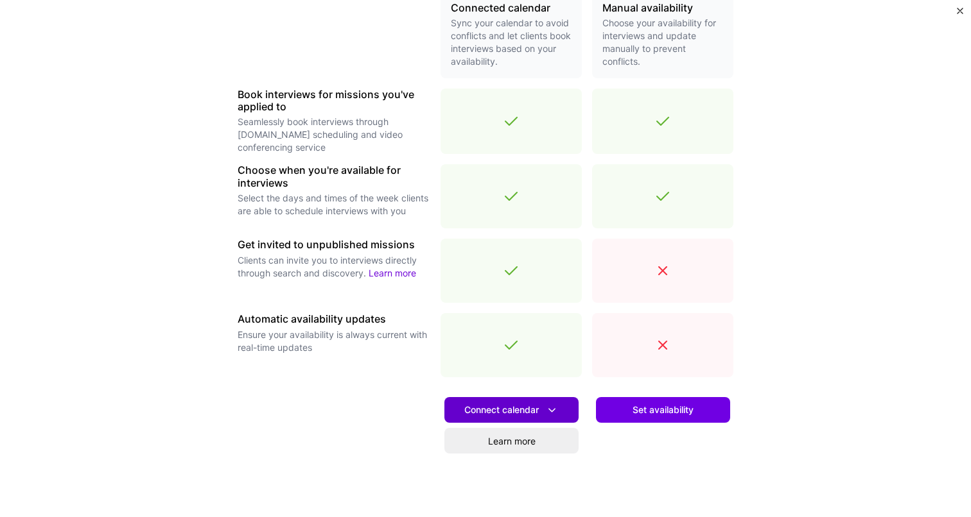
click at [550, 411] on icon at bounding box center [551, 410] width 13 height 13
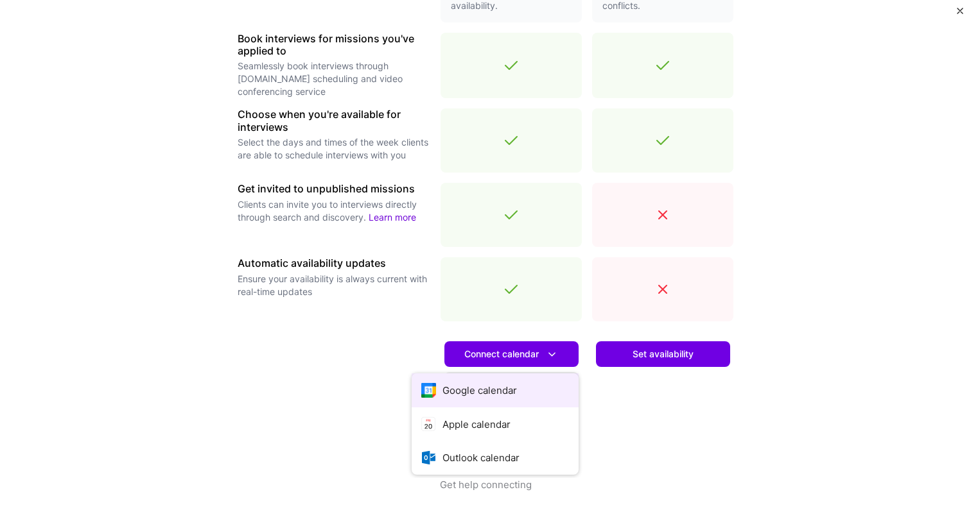
click at [519, 396] on button "Google calendar" at bounding box center [494, 391] width 167 height 34
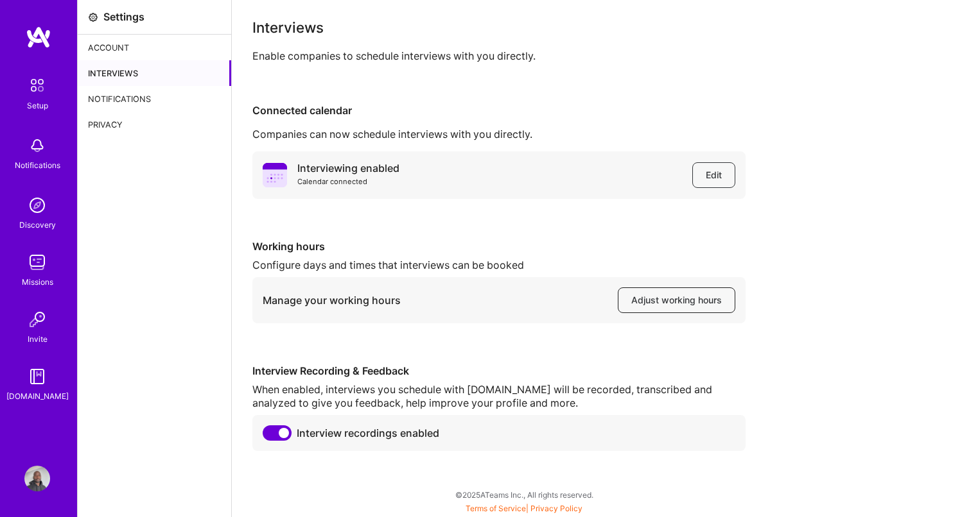
click at [666, 302] on span "Adjust working hours" at bounding box center [676, 300] width 91 height 13
click at [126, 51] on div "Account" at bounding box center [154, 48] width 153 height 26
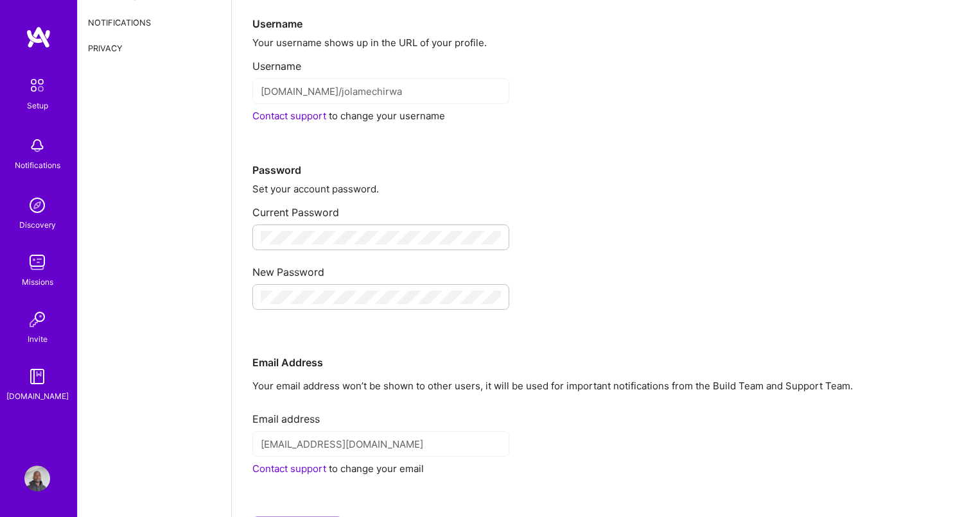
scroll to position [142, 0]
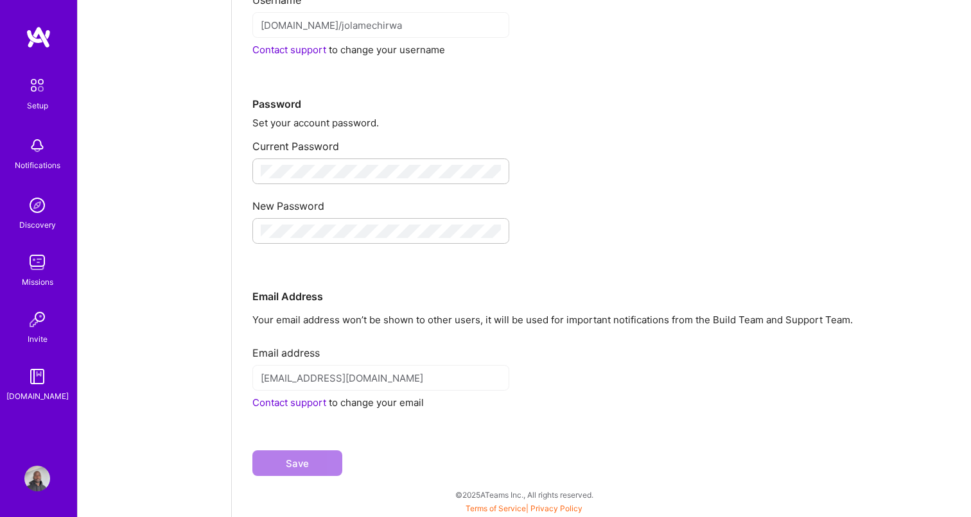
click at [42, 478] on img at bounding box center [37, 479] width 26 height 26
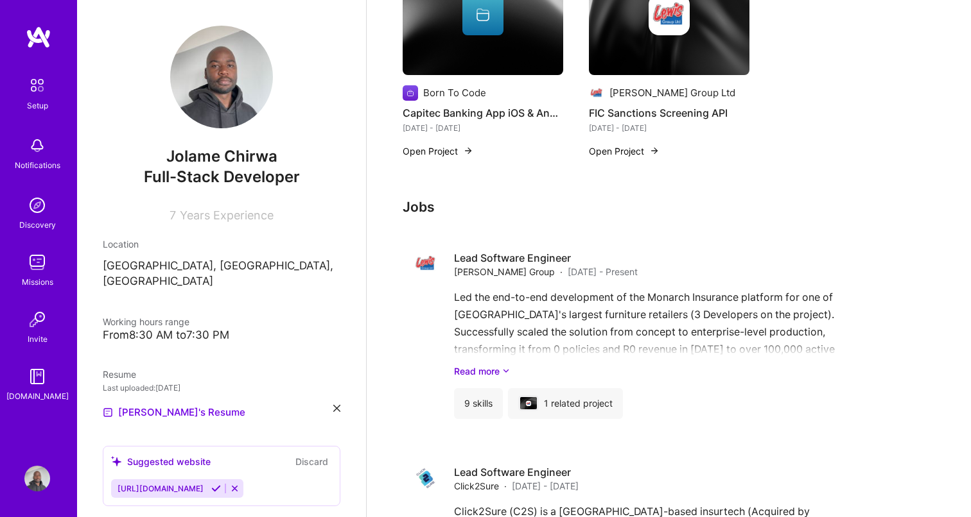
scroll to position [1597, 0]
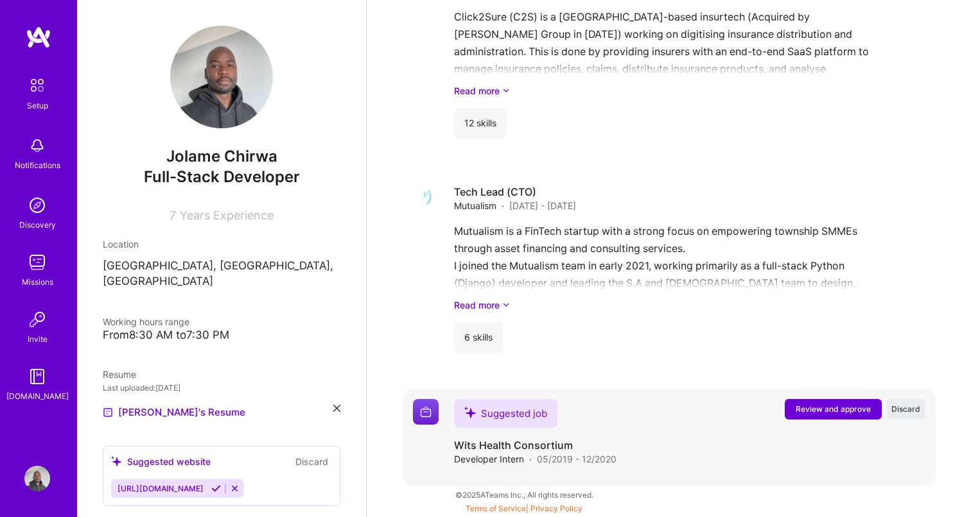
click at [814, 408] on span "Review and approve" at bounding box center [832, 409] width 75 height 11
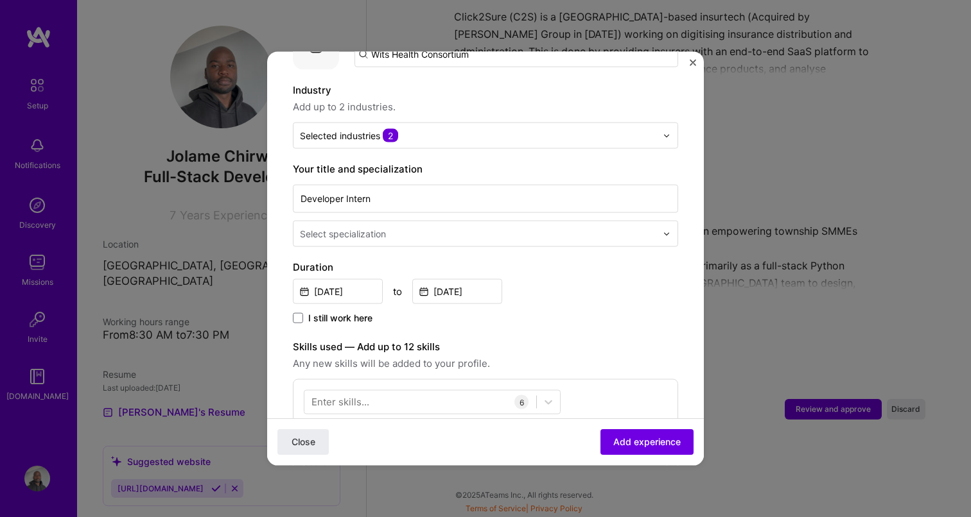
scroll to position [135, 0]
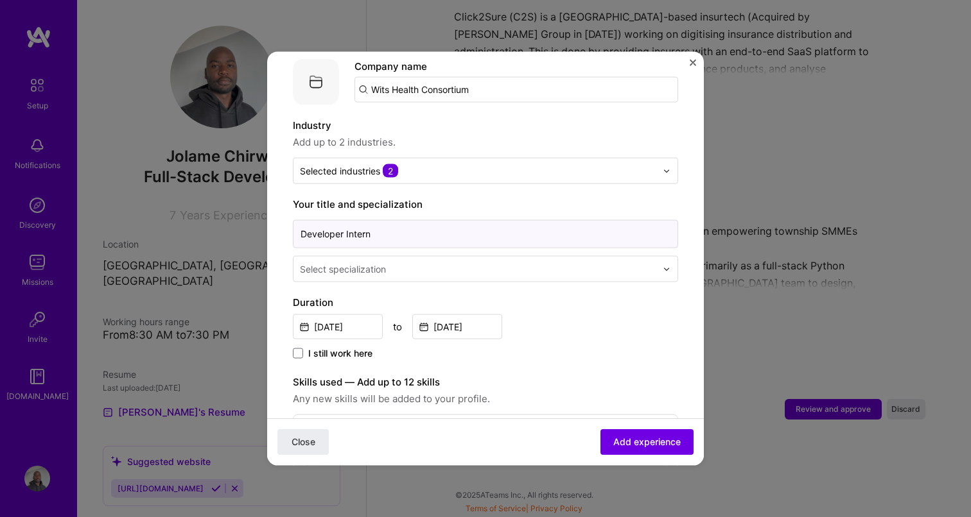
click at [320, 220] on input "Developer Intern" at bounding box center [485, 234] width 385 height 28
click at [338, 220] on input "Junior Intern" at bounding box center [485, 234] width 385 height 28
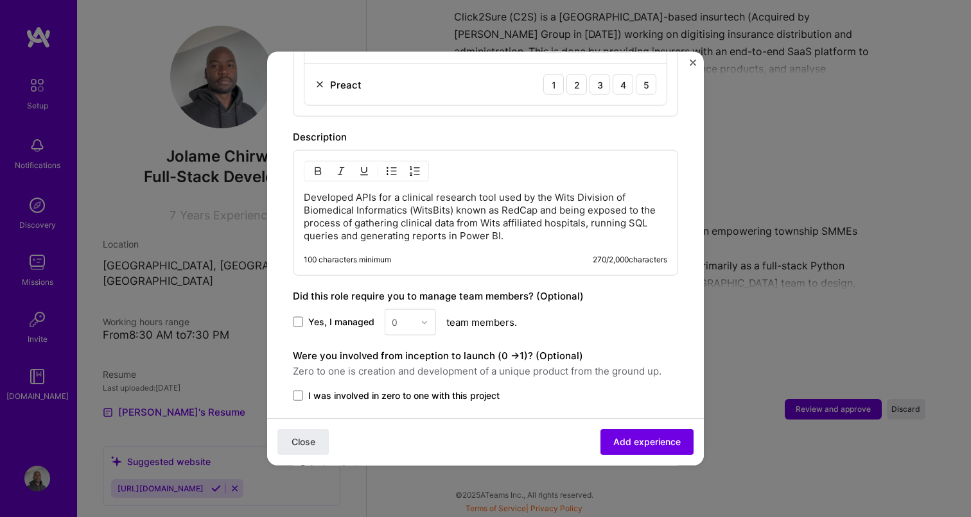
scroll to position [812, 0]
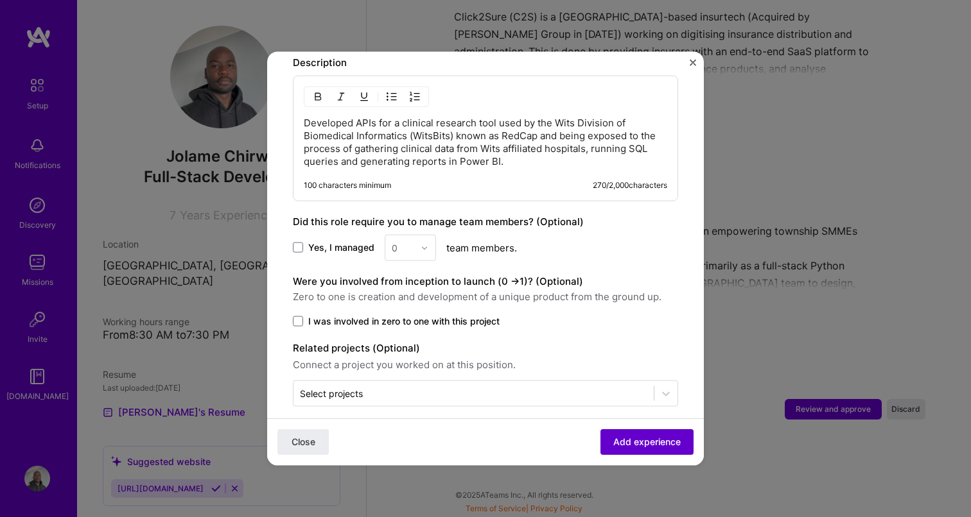
type input "Junior Developer"
click at [657, 439] on span "Add experience" at bounding box center [646, 442] width 67 height 13
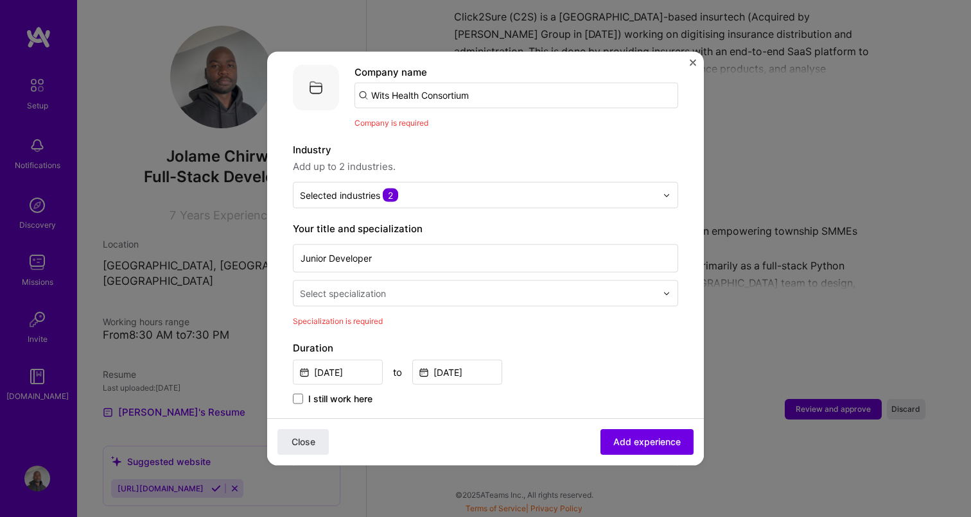
scroll to position [128, 0]
click at [361, 288] on div "Select specialization" at bounding box center [343, 294] width 86 height 13
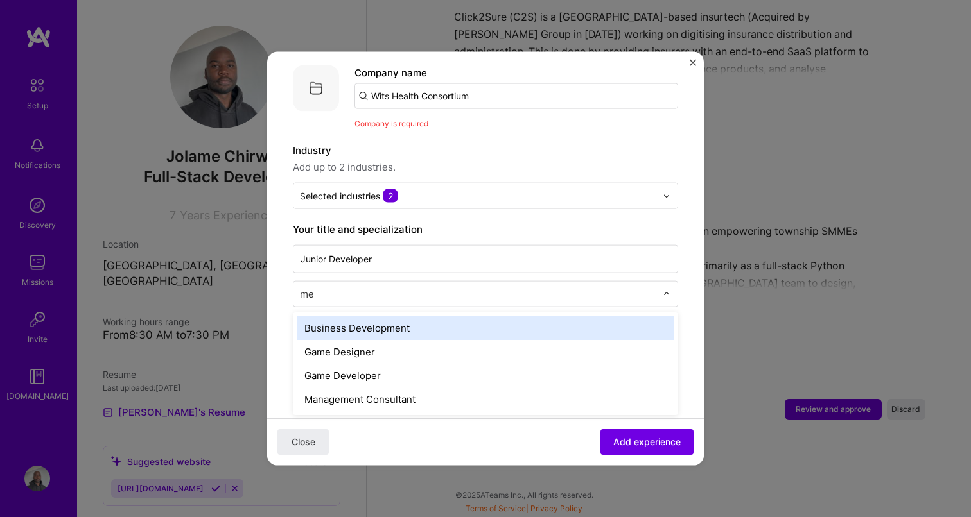
type input "med"
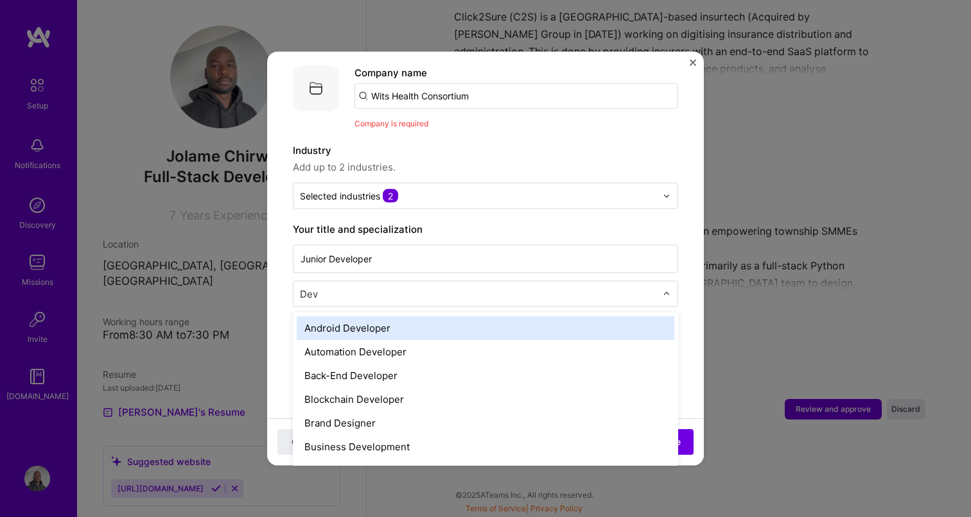
type input "Deve"
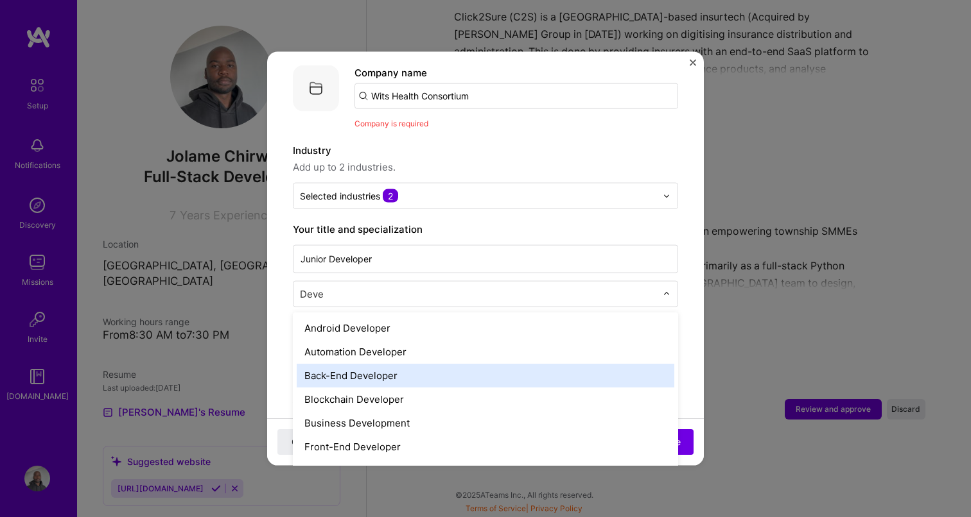
click at [361, 364] on div "Back-End Developer" at bounding box center [485, 376] width 377 height 24
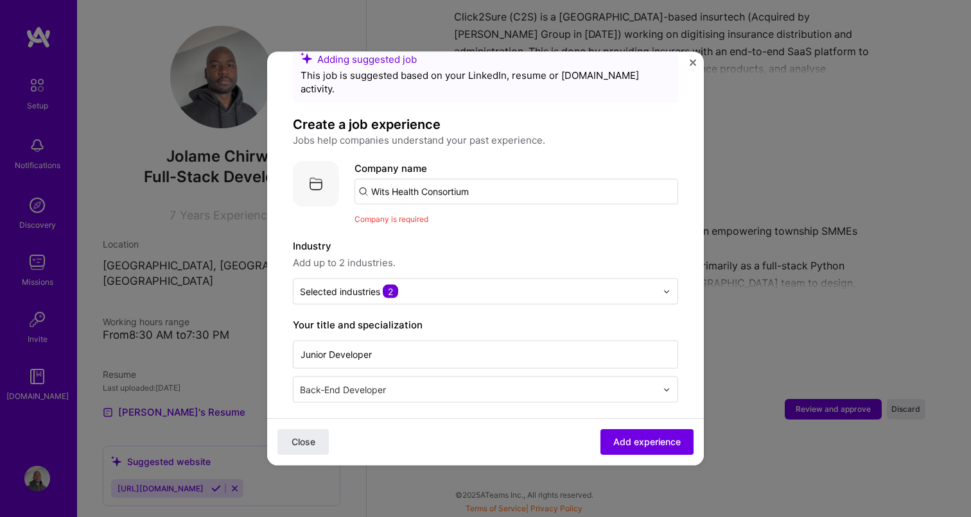
scroll to position [26, 0]
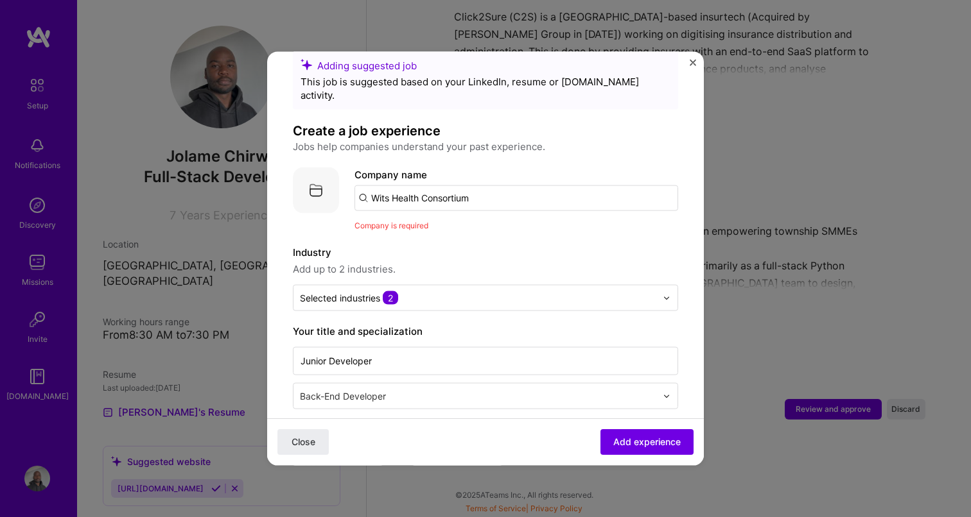
click at [468, 192] on input "Wits Health Consortium" at bounding box center [516, 199] width 324 height 26
type input "Wits Health Consortium"
click at [478, 223] on div "Wits Health Consortium" at bounding box center [486, 234] width 121 height 22
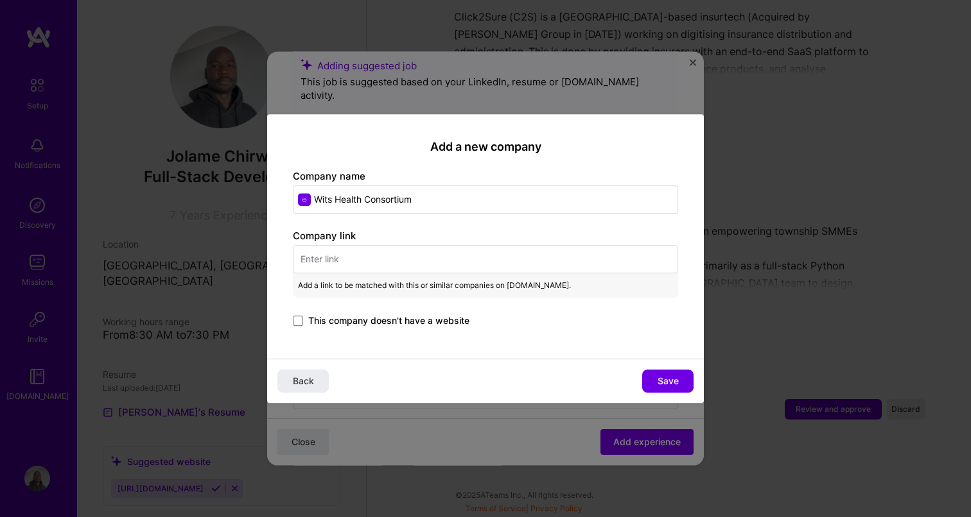
click at [351, 261] on input "text" at bounding box center [485, 259] width 385 height 28
paste input "https://www.witshealth.co.za/"
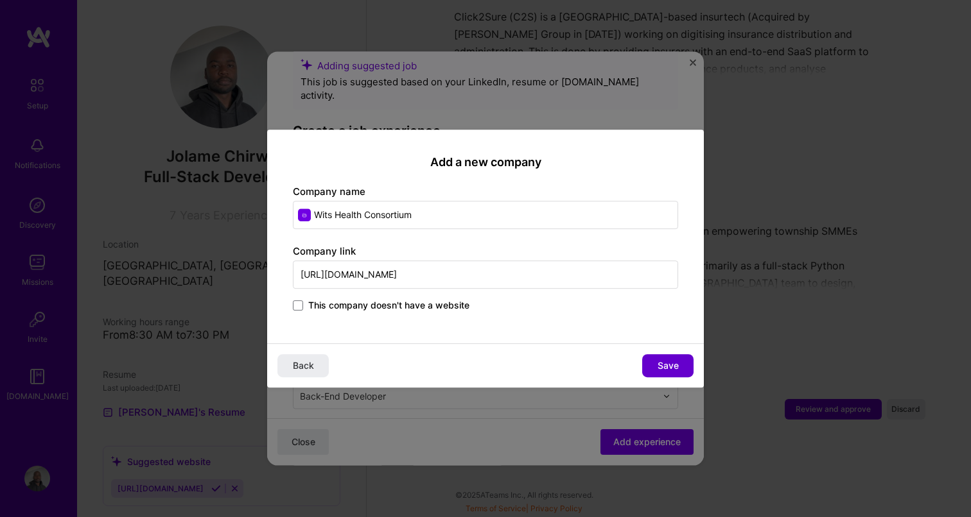
type input "https://www.witshealth.co.za/"
click at [674, 367] on span "Save" at bounding box center [667, 365] width 21 height 13
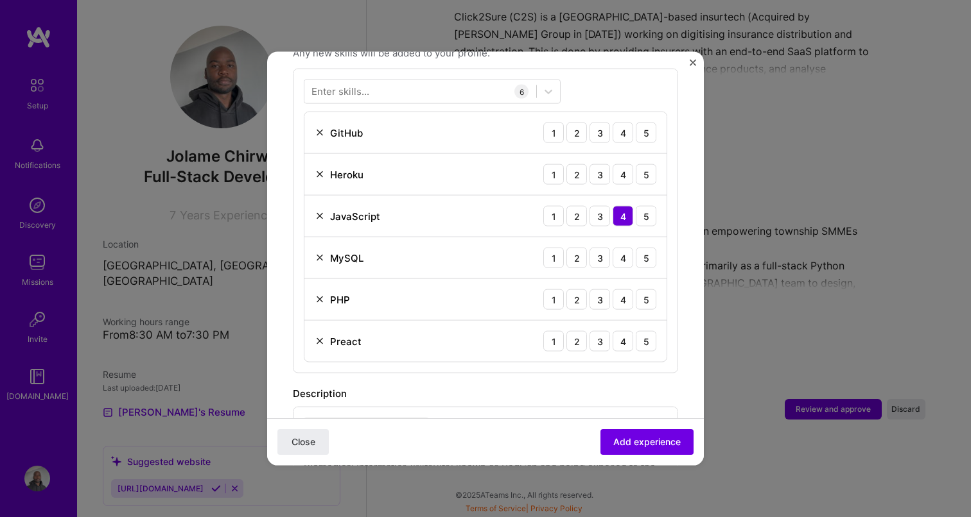
scroll to position [576, 0]
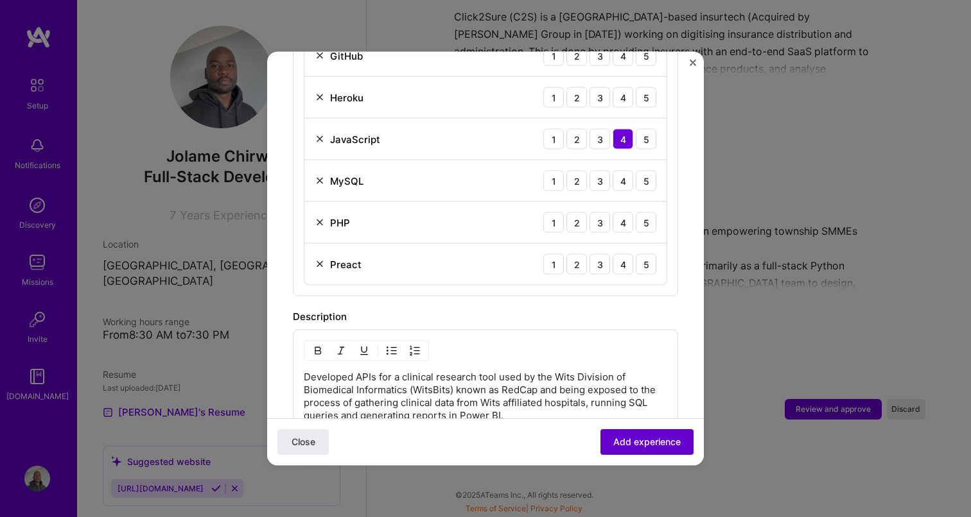
click at [646, 445] on span "Add experience" at bounding box center [646, 442] width 67 height 13
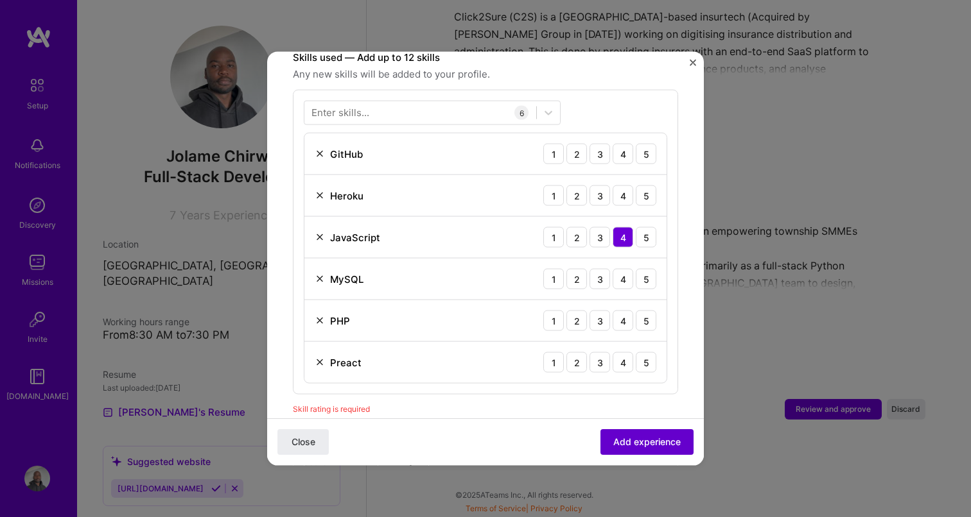
scroll to position [444, 0]
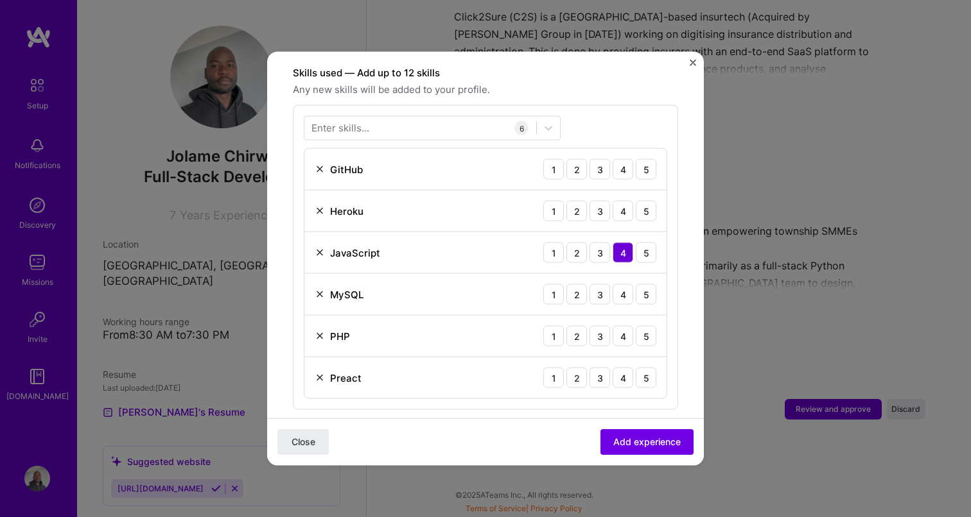
click at [318, 373] on img at bounding box center [320, 378] width 10 height 10
click at [600, 326] on div "3" at bounding box center [599, 336] width 21 height 21
click at [623, 284] on div "4" at bounding box center [622, 294] width 21 height 21
click at [628, 201] on div "4" at bounding box center [622, 211] width 21 height 21
click at [622, 159] on div "4" at bounding box center [622, 169] width 21 height 21
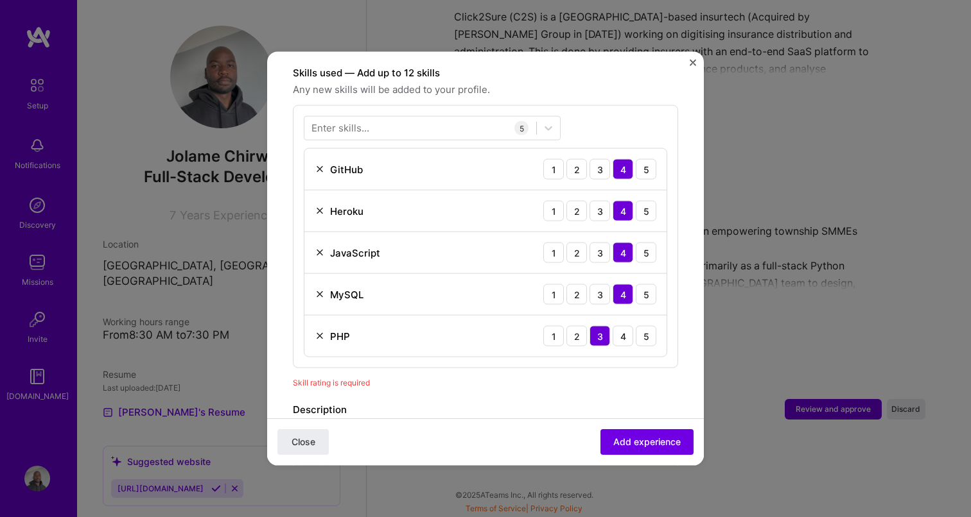
scroll to position [791, 0]
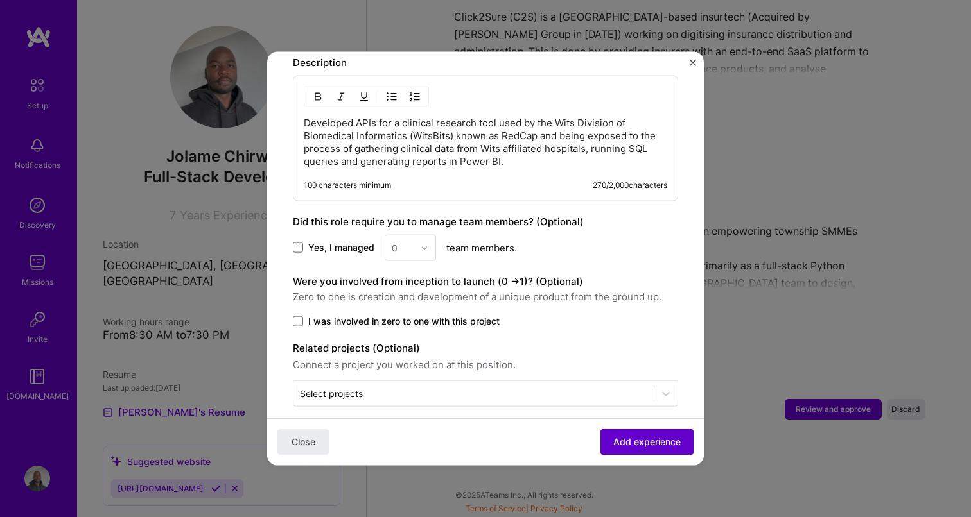
click at [648, 445] on span "Add experience" at bounding box center [646, 442] width 67 height 13
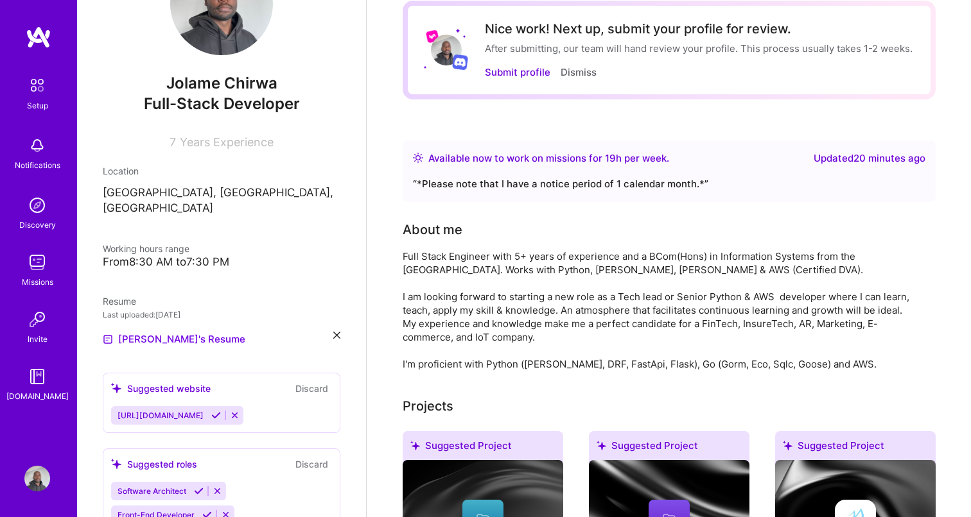
scroll to position [0, 0]
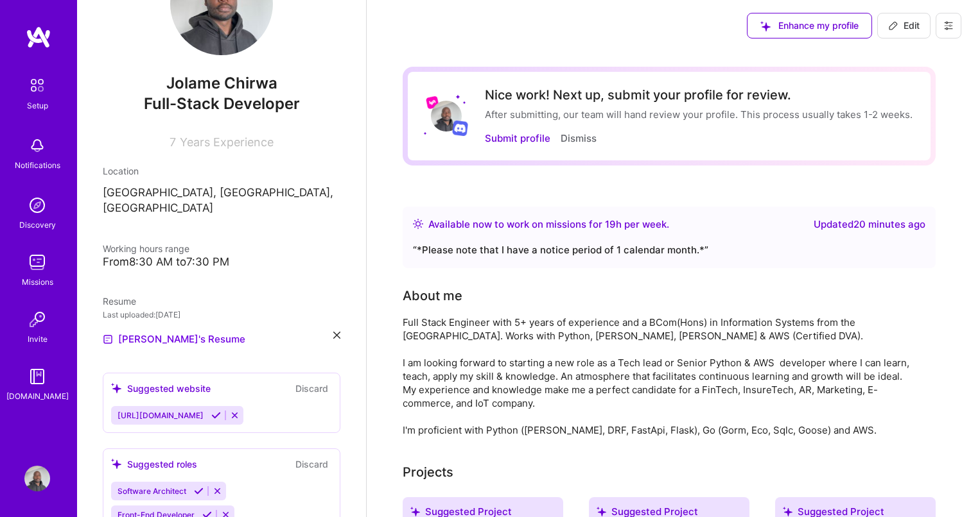
click at [908, 31] on span "Edit" at bounding box center [903, 25] width 31 height 13
select select "US"
select select "Right Now"
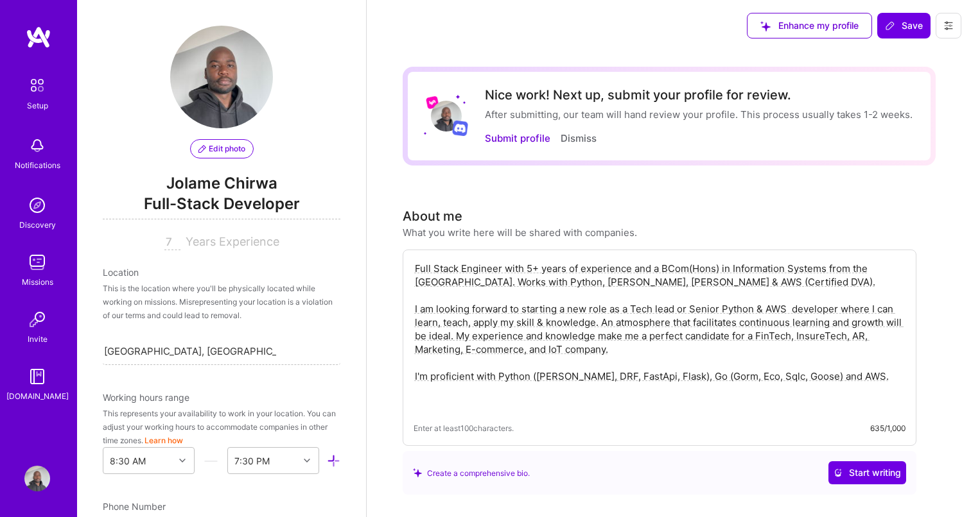
click at [200, 248] on span "Years Experience" at bounding box center [233, 241] width 94 height 13
click at [174, 244] on input "7" at bounding box center [172, 242] width 16 height 15
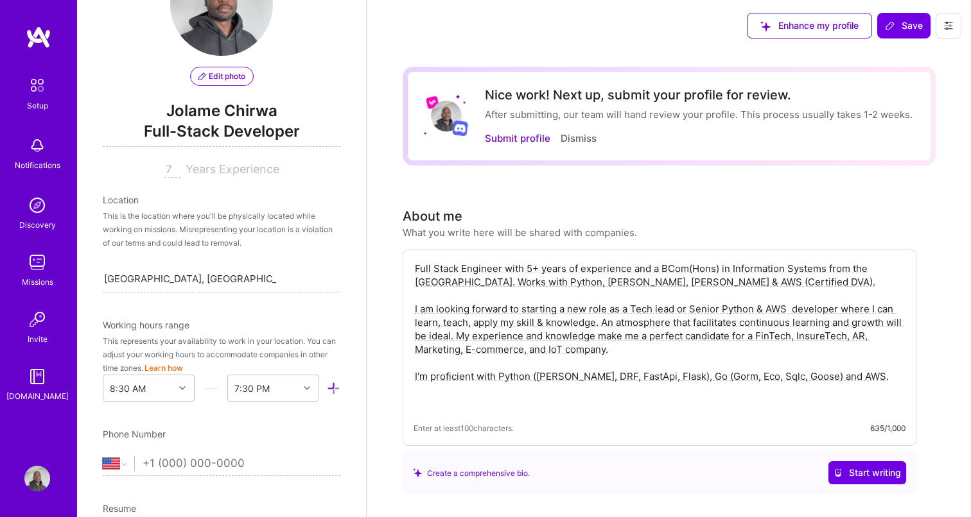
scroll to position [74, 0]
click at [182, 393] on div "8:30 AM" at bounding box center [149, 387] width 92 height 27
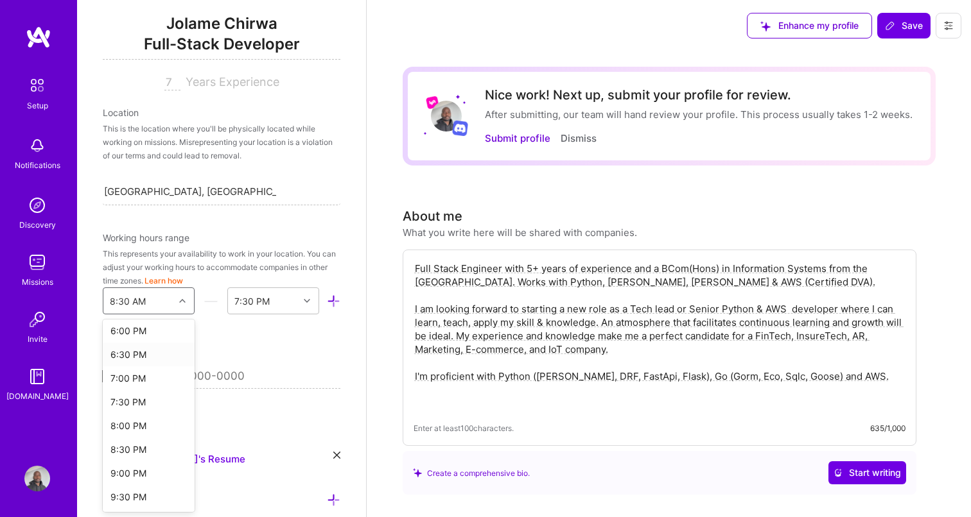
scroll to position [859, 0]
click at [141, 401] on div "7:30 PM" at bounding box center [149, 401] width 92 height 24
click at [275, 296] on div "End Time" at bounding box center [263, 301] width 71 height 26
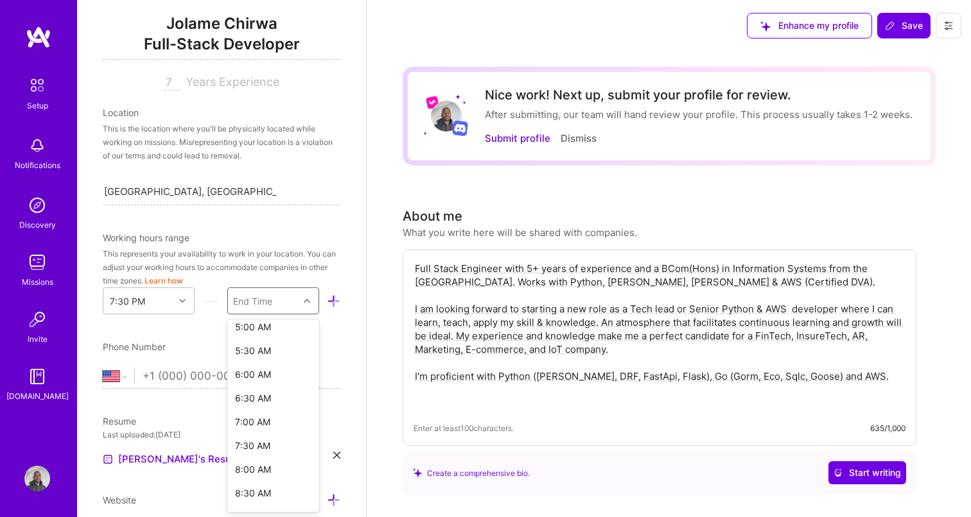
scroll to position [620, 0]
click at [268, 497] on div "12:00 PM" at bounding box center [273, 498] width 92 height 24
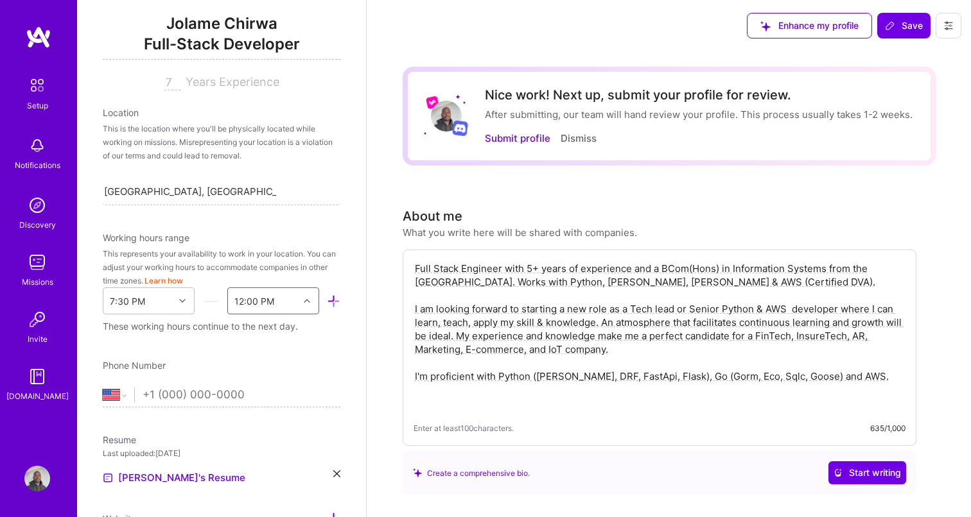
click at [221, 393] on input "tel" at bounding box center [241, 395] width 198 height 37
type input "+2"
select select "ZA"
type input "+27"
select select "US"
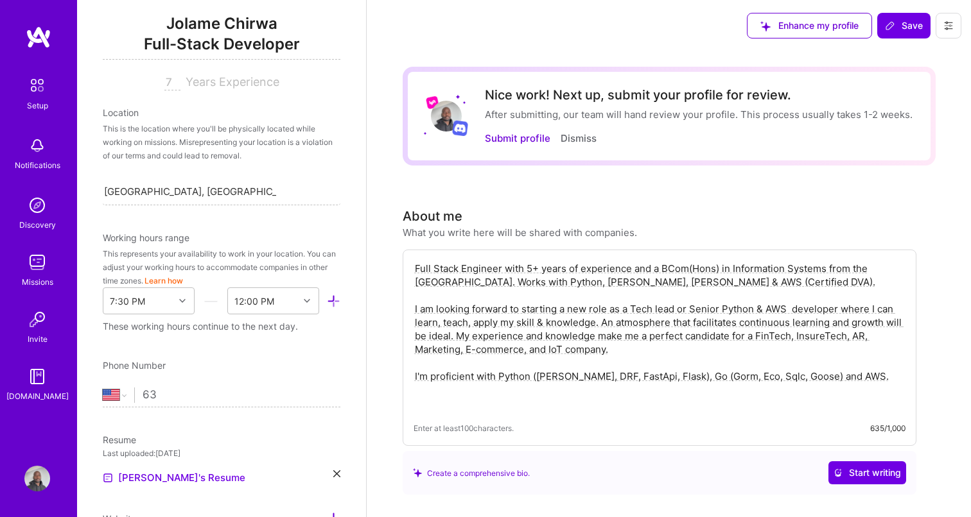
type input "6"
type input "(276) 305"
type input "+2"
select select "ZA"
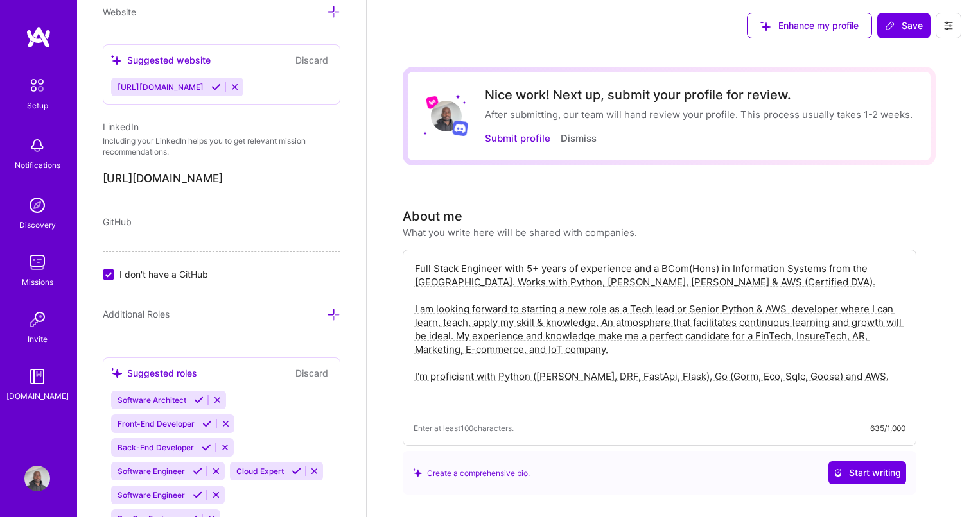
scroll to position [664, 0]
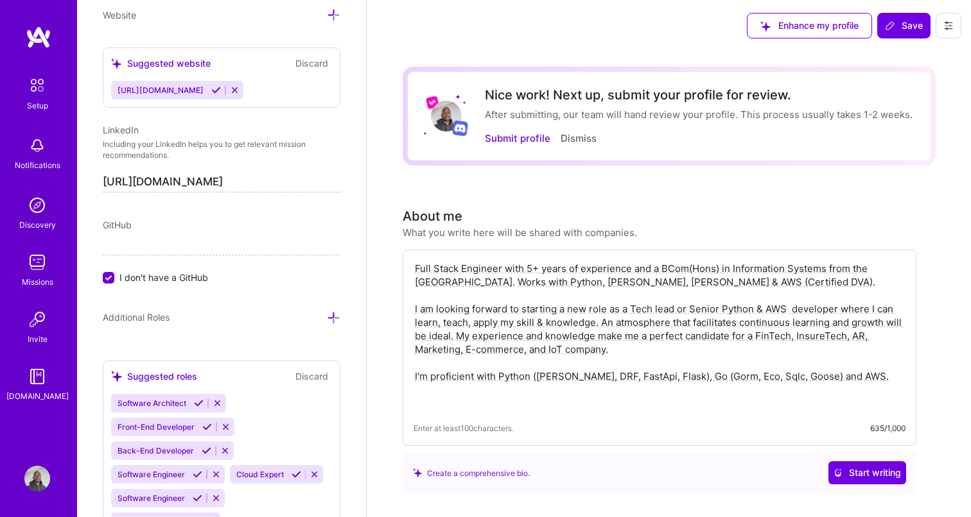
type input "+27 63 054 7090"
click at [114, 281] on label "I don't have a GitHub" at bounding box center [221, 277] width 237 height 13
click at [114, 281] on input "I don't have a GitHub" at bounding box center [110, 279] width 12 height 12
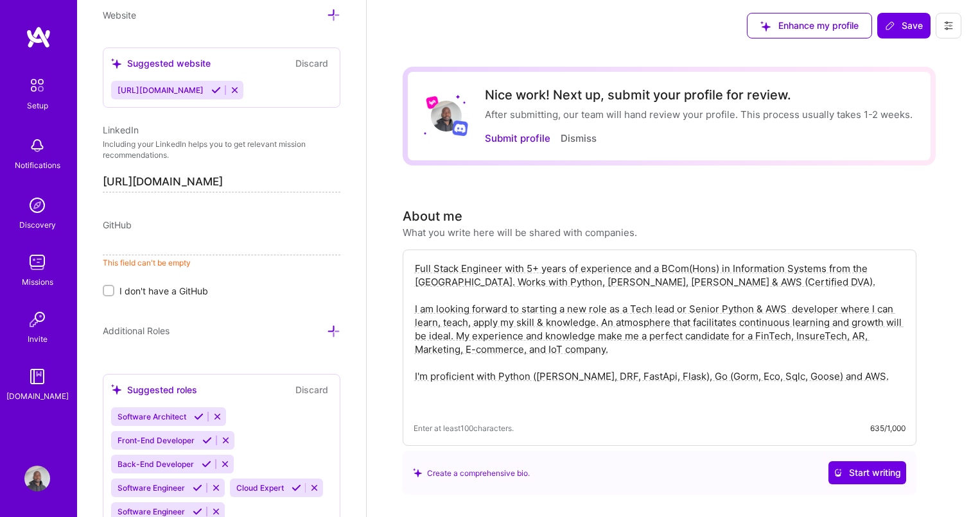
paste input "https://github.com/JoeyAlpha5"
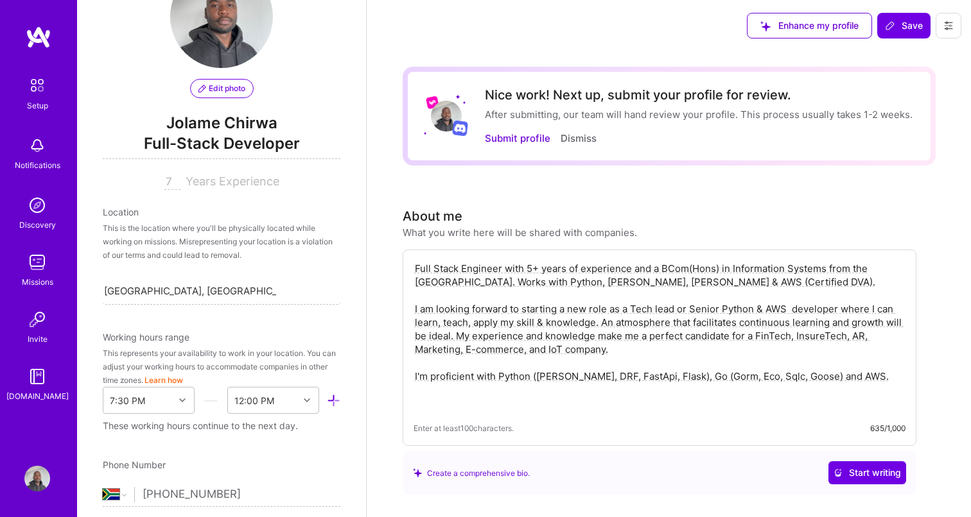
scroll to position [0, 0]
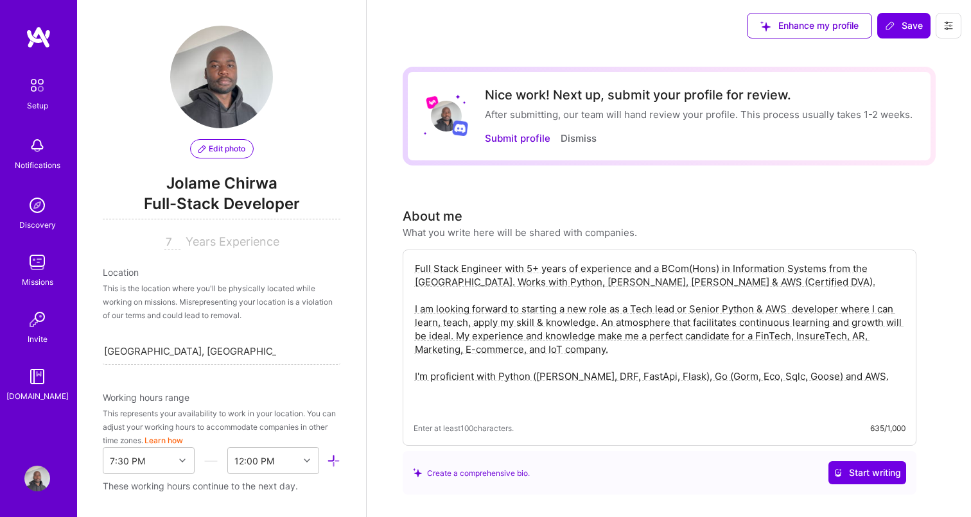
type input "https://github.com/JoeyAlpha5"
click at [174, 238] on input "7" at bounding box center [172, 242] width 16 height 15
type input "7"
type input "6"
click at [202, 270] on div "Location" at bounding box center [221, 272] width 237 height 13
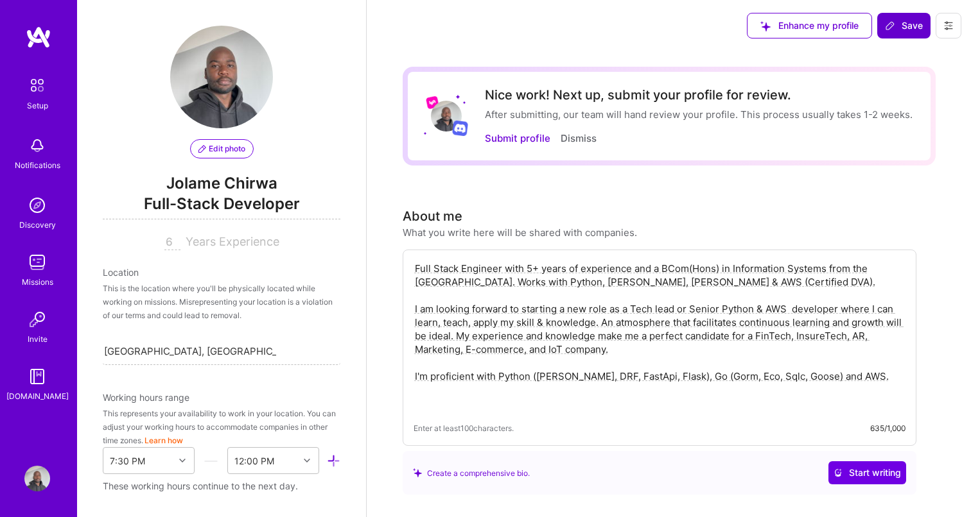
click at [906, 27] on span "Save" at bounding box center [904, 25] width 38 height 13
click at [899, 24] on span "Save" at bounding box center [904, 25] width 38 height 13
click at [896, 30] on span "Save" at bounding box center [904, 25] width 38 height 13
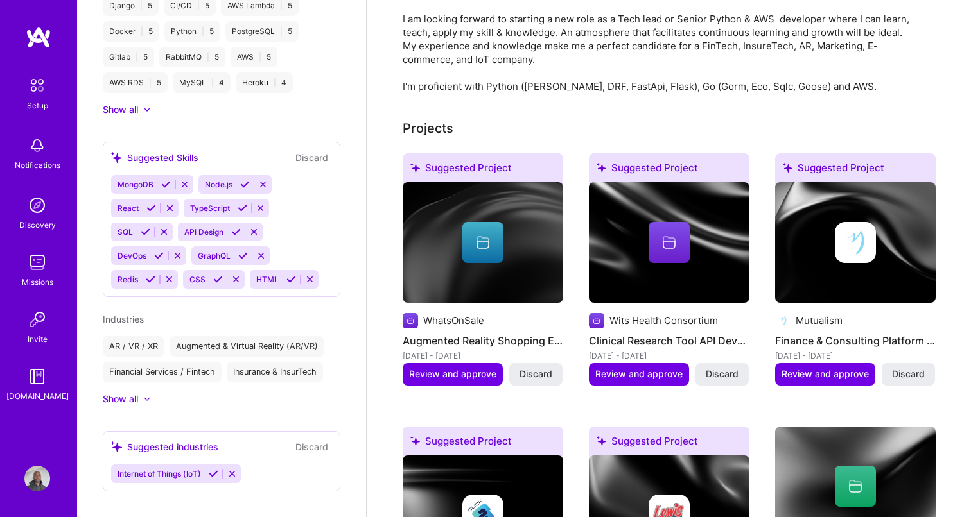
scroll to position [350, 0]
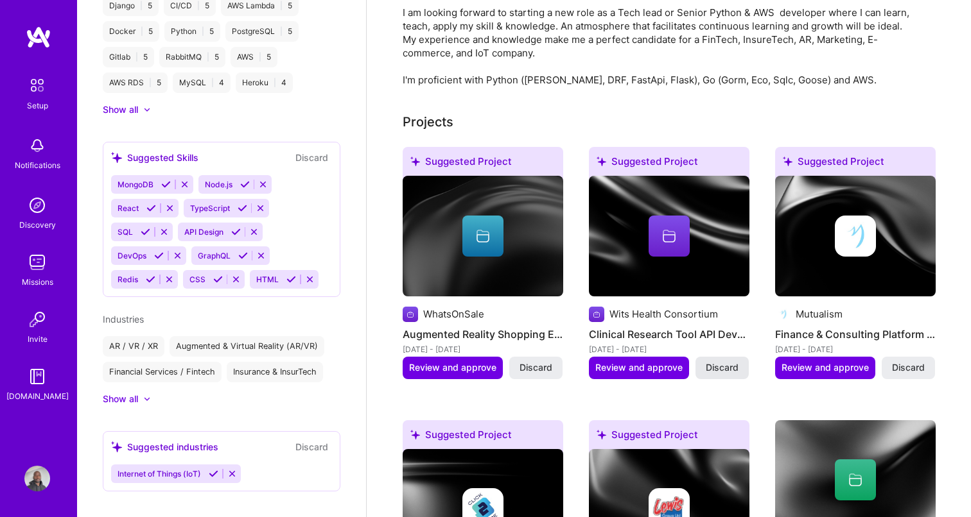
click at [720, 374] on span "Discard" at bounding box center [721, 367] width 33 height 13
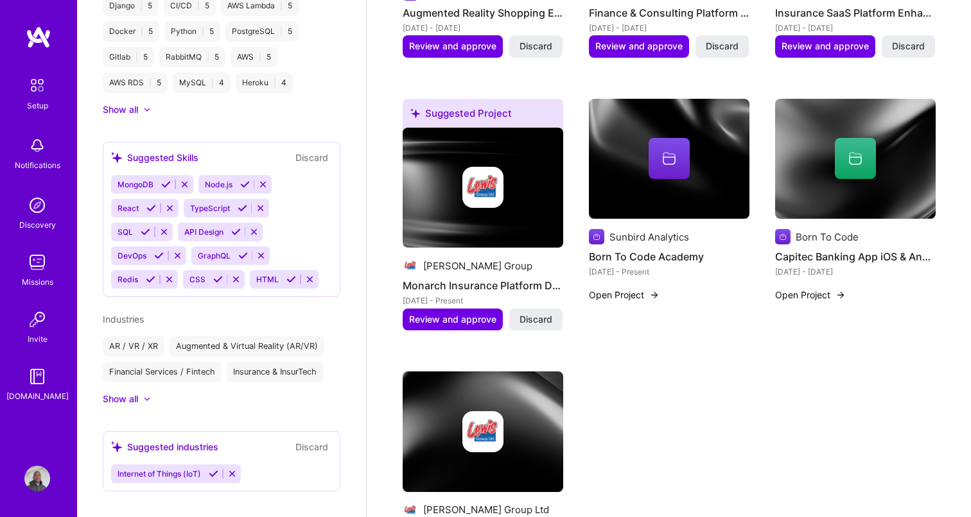
scroll to position [669, 0]
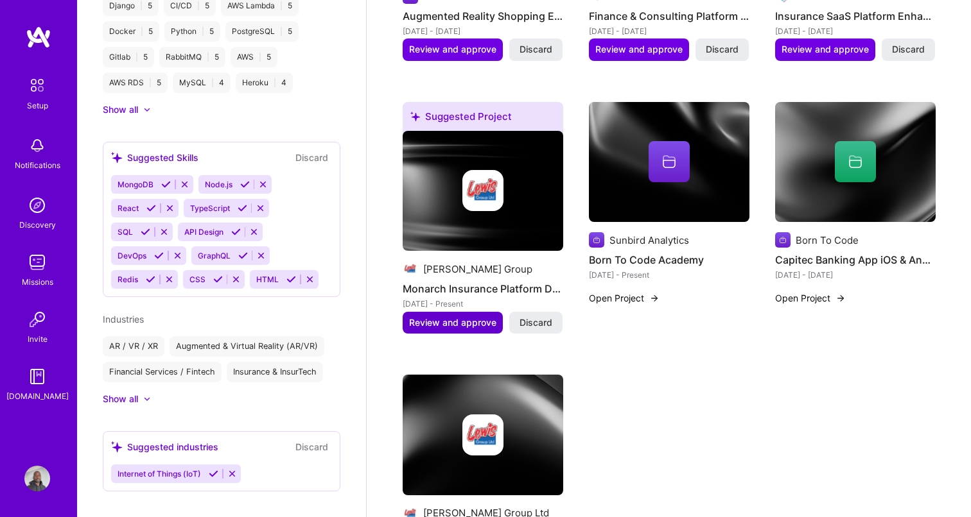
click at [455, 329] on span "Review and approve" at bounding box center [452, 322] width 87 height 13
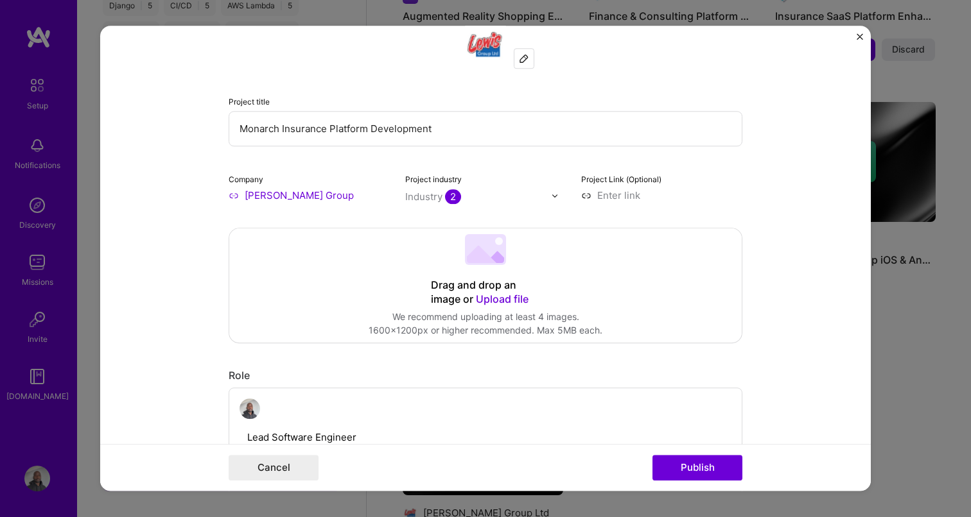
scroll to position [0, 0]
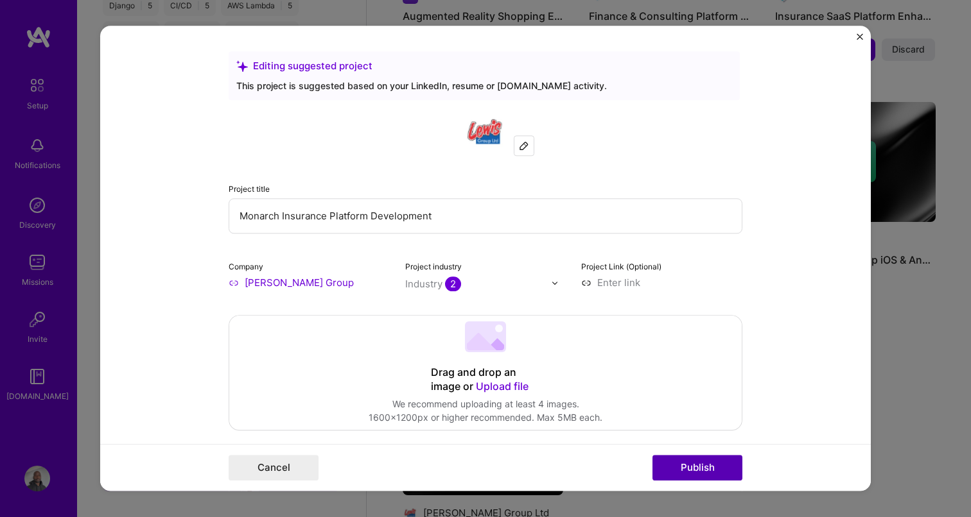
click at [680, 471] on button "Publish" at bounding box center [697, 469] width 90 height 26
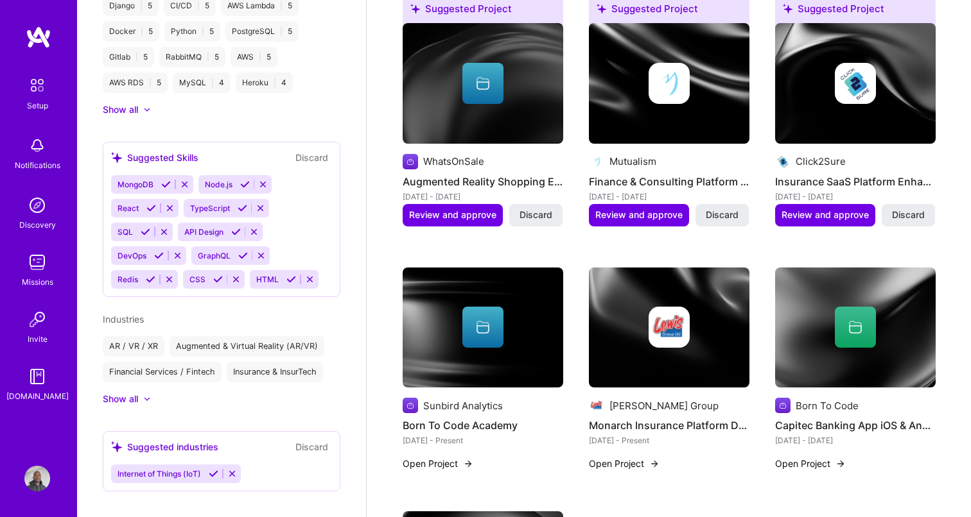
scroll to position [497, 0]
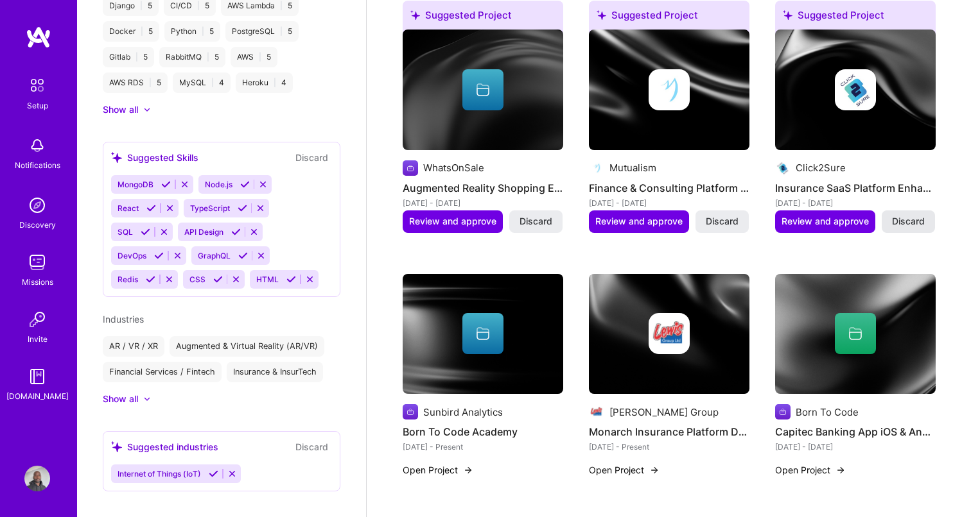
click at [906, 228] on span "Discard" at bounding box center [908, 221] width 33 height 13
click at [722, 228] on span "Discard" at bounding box center [721, 221] width 33 height 13
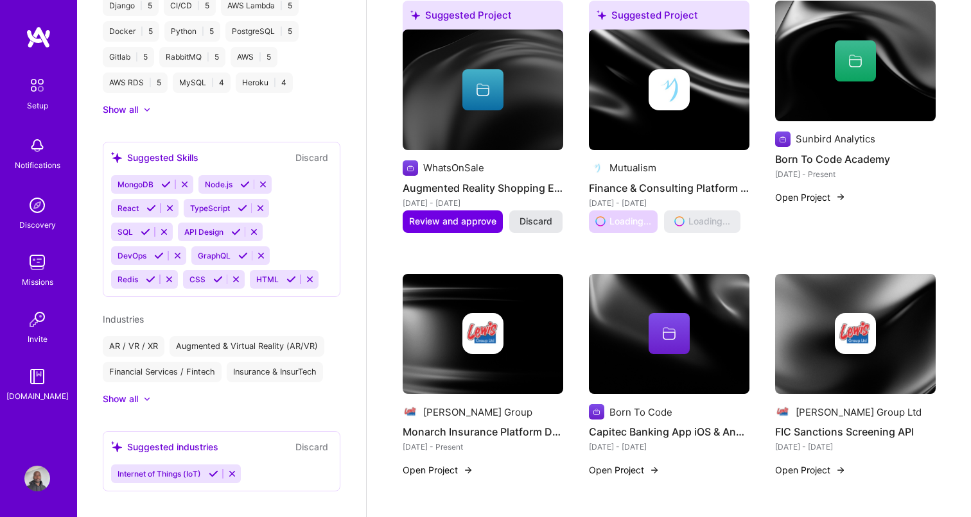
click at [540, 228] on span "Discard" at bounding box center [535, 221] width 33 height 13
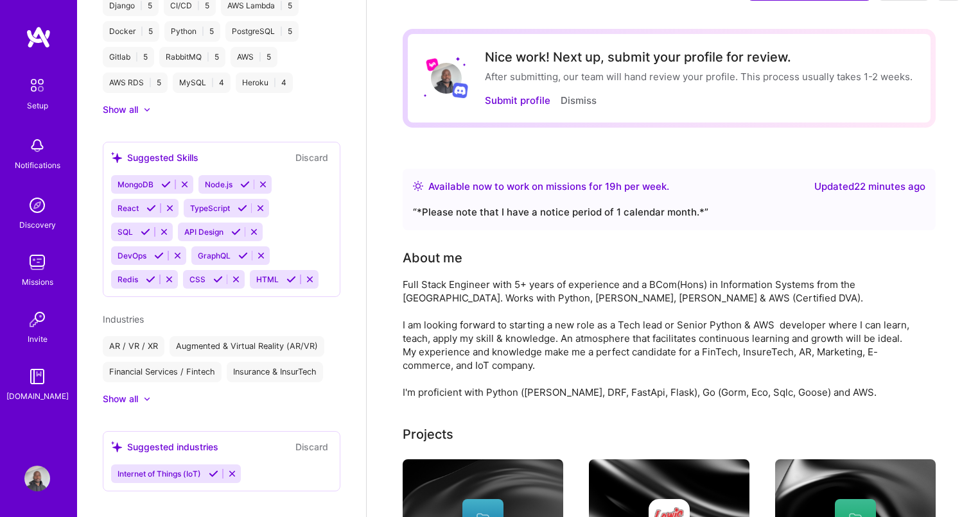
scroll to position [0, 0]
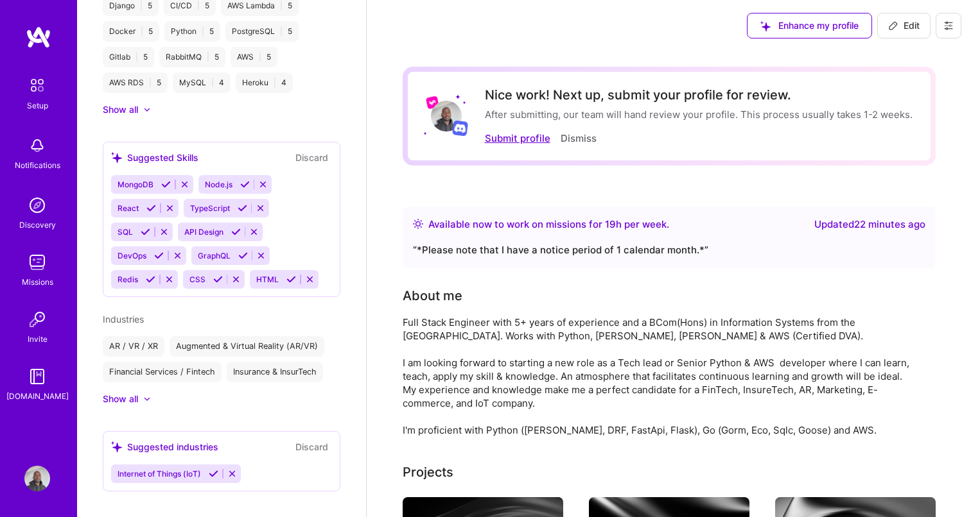
click at [505, 142] on button "Submit profile" at bounding box center [517, 138] width 65 height 13
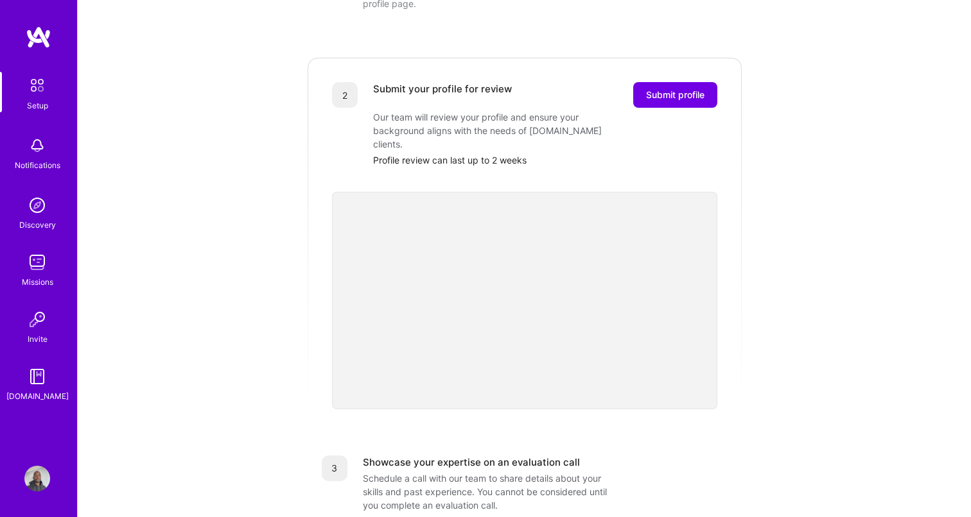
scroll to position [201, 0]
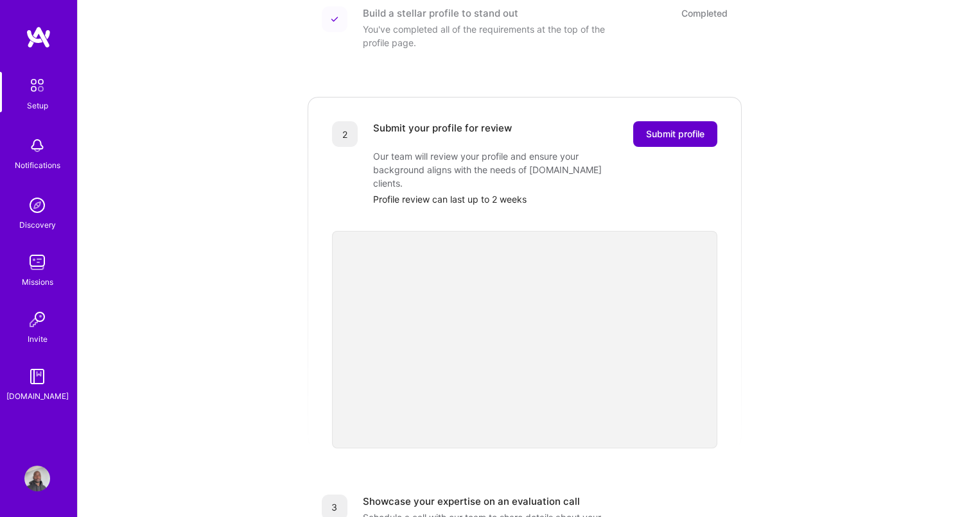
click at [646, 128] on span "Submit profile" at bounding box center [675, 134] width 58 height 13
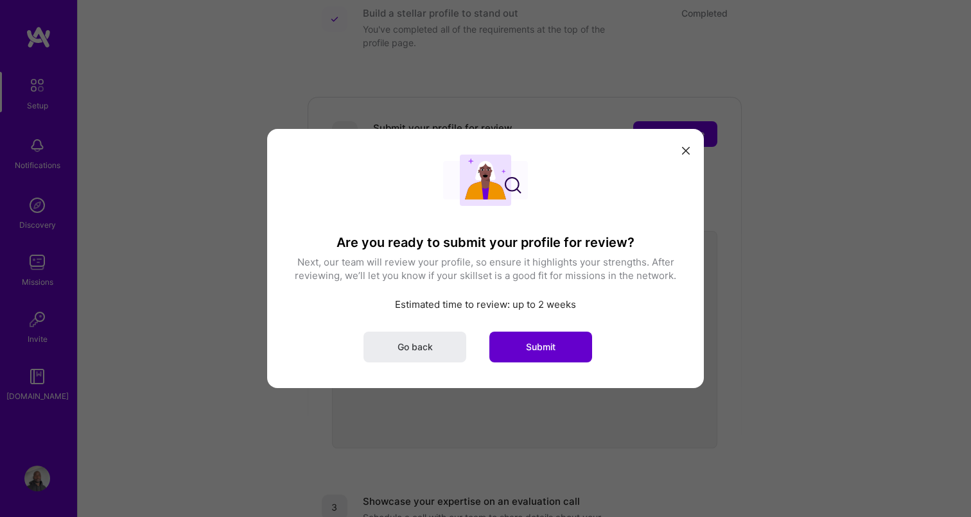
click at [544, 344] on span "Submit" at bounding box center [541, 347] width 30 height 13
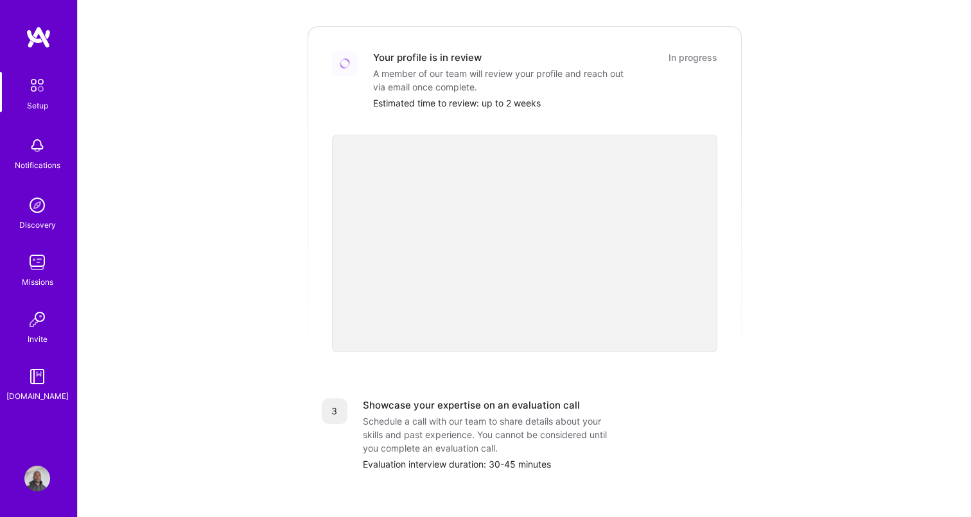
scroll to position [241, 0]
